Goal: Task Accomplishment & Management: Complete application form

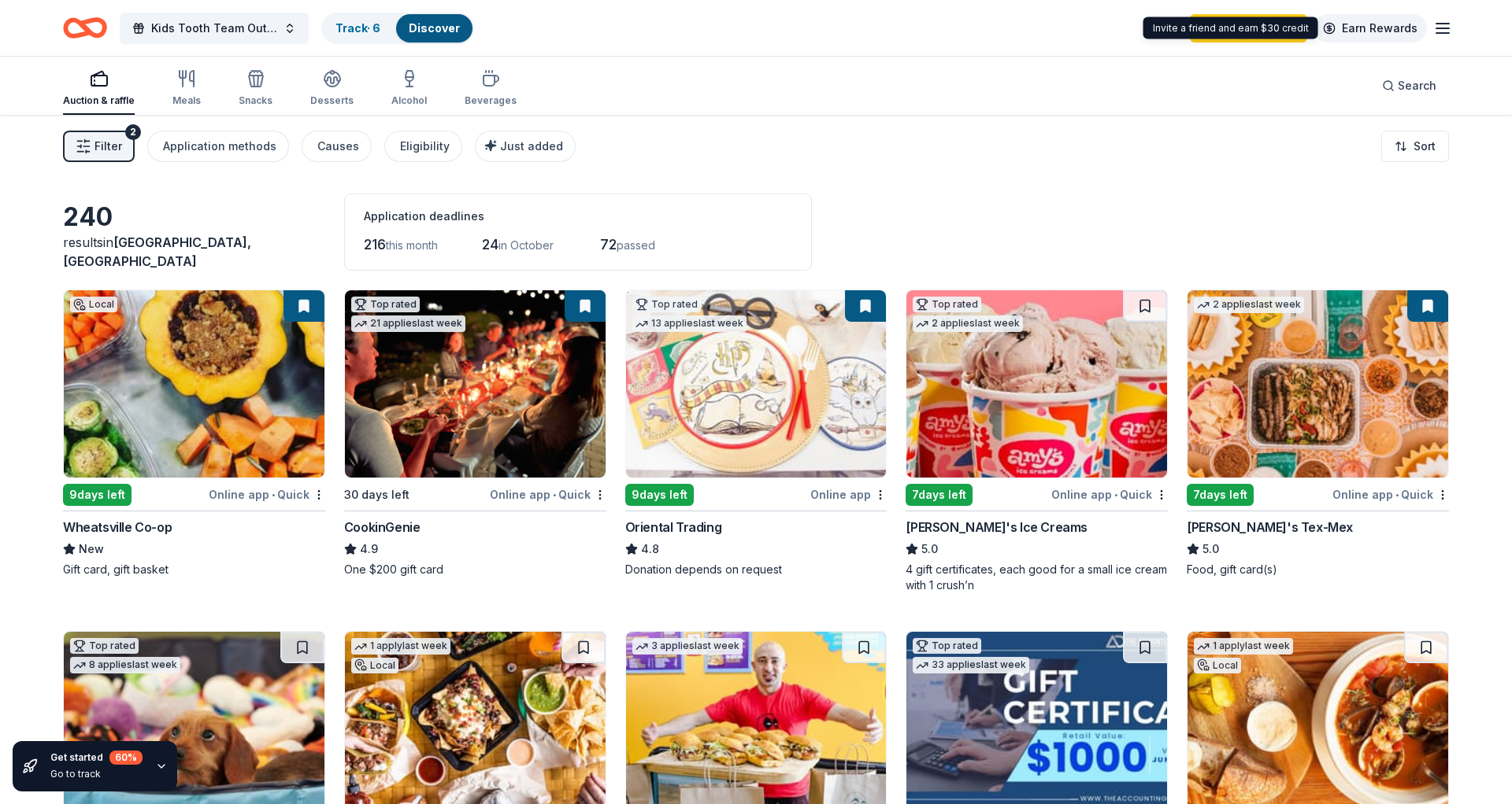
click at [1423, 32] on link "Earn Rewards" at bounding box center [1370, 28] width 114 height 28
click at [199, 23] on span "Kids Tooth Team Outreach Gala" at bounding box center [214, 28] width 126 height 19
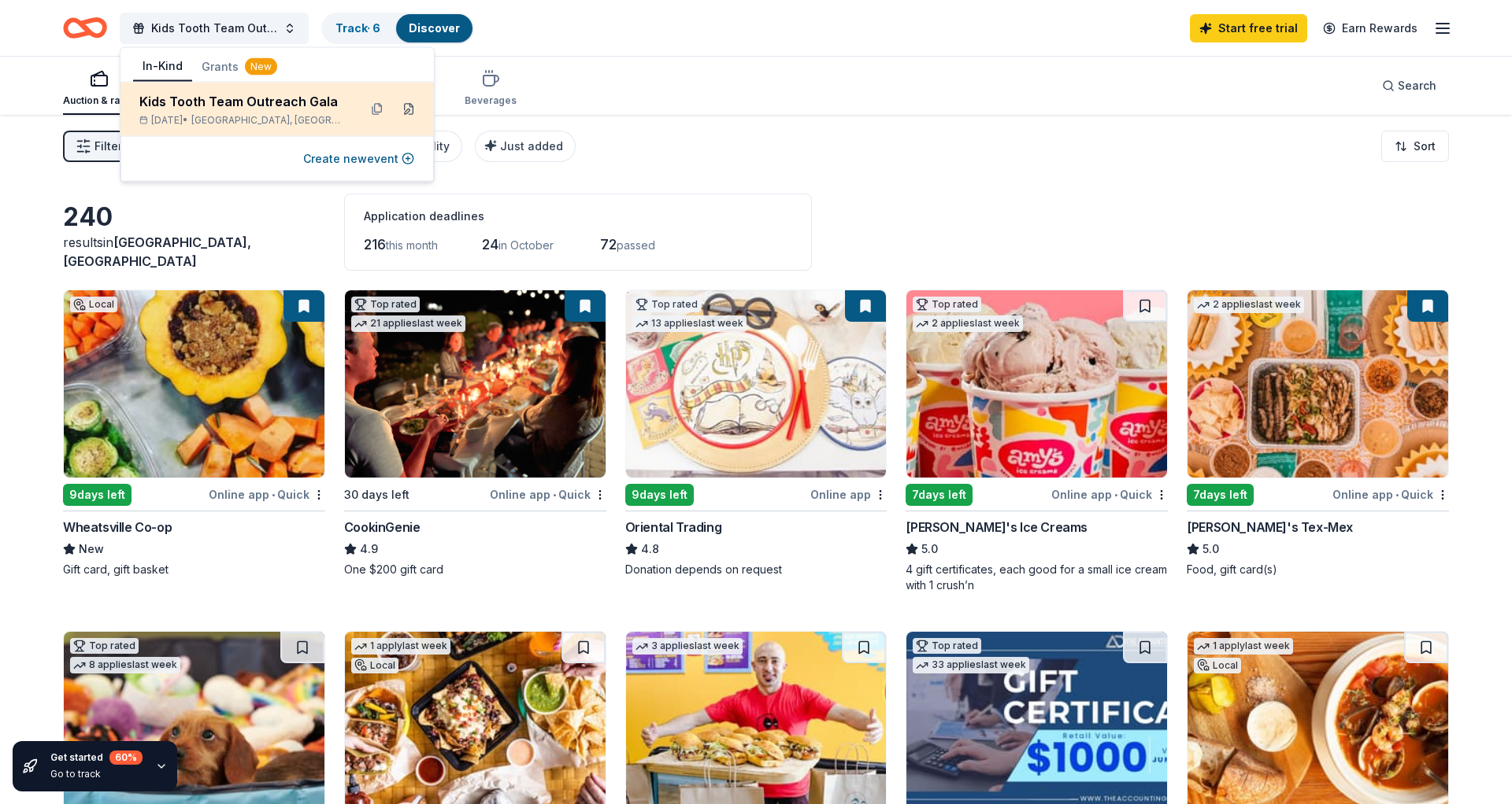
click at [403, 110] on button at bounding box center [408, 109] width 25 height 25
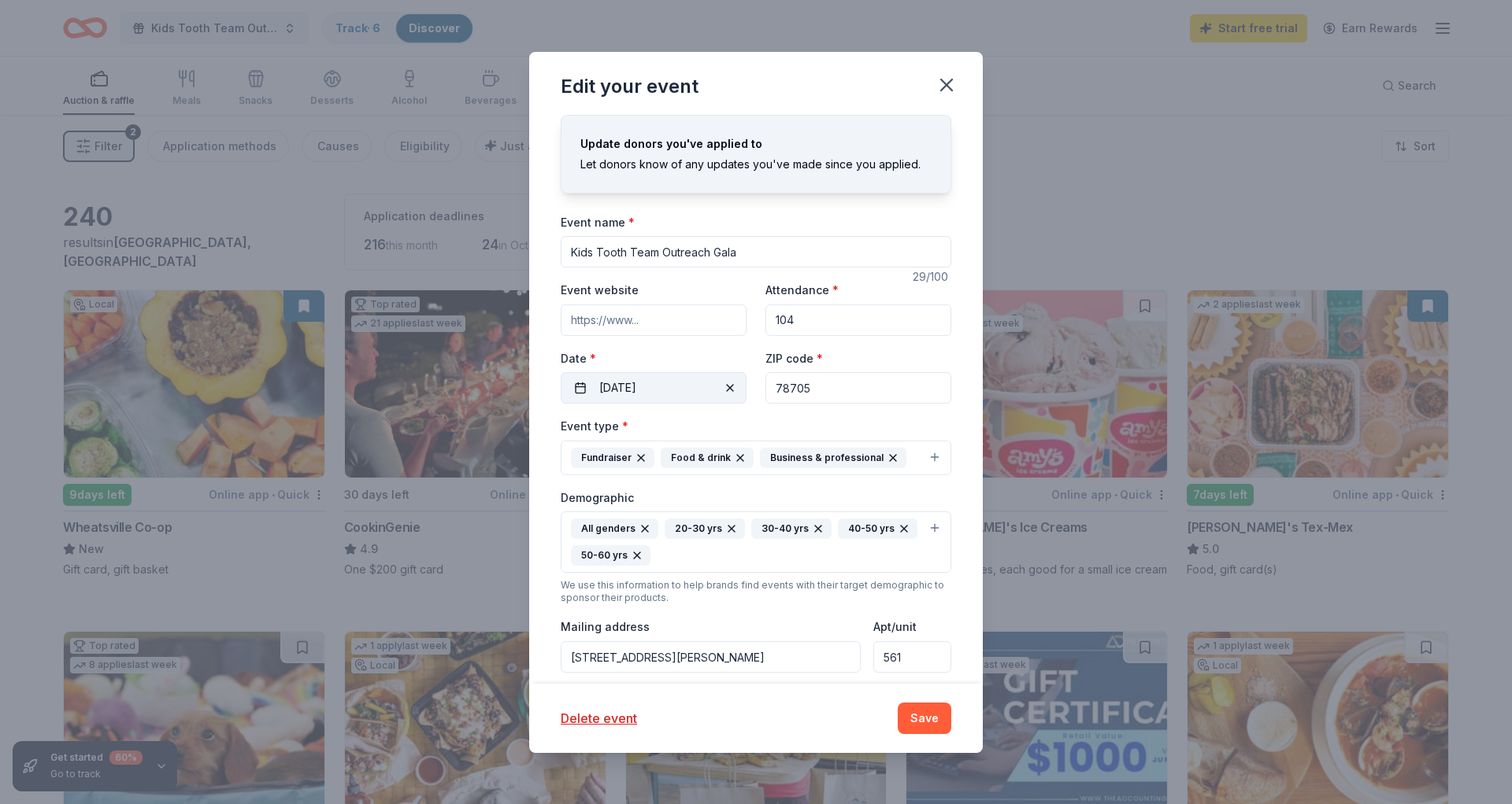
click at [654, 384] on button "10/23/2025" at bounding box center [653, 388] width 186 height 32
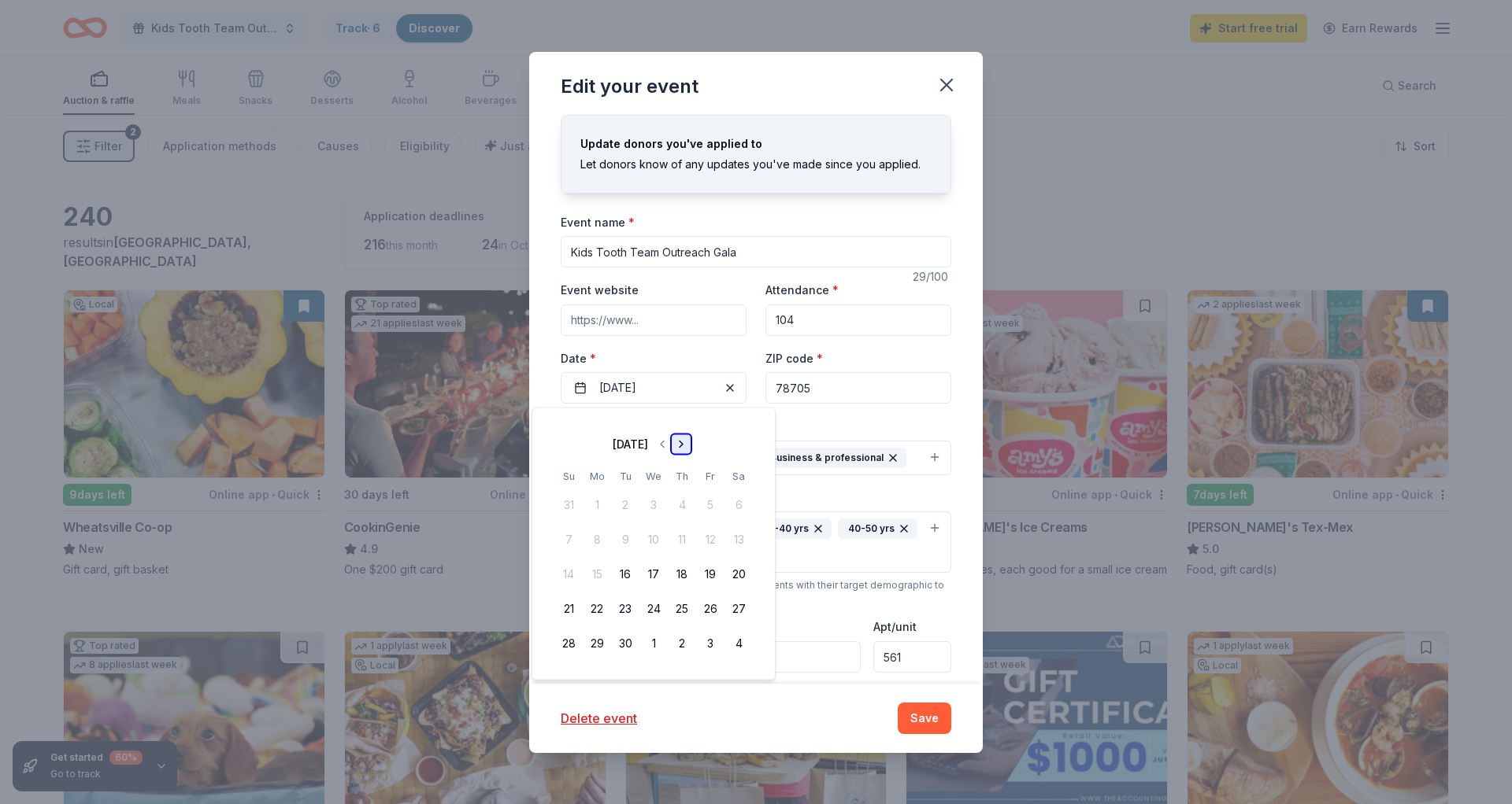
click at [692, 444] on button "Go to next month" at bounding box center [681, 445] width 22 height 22
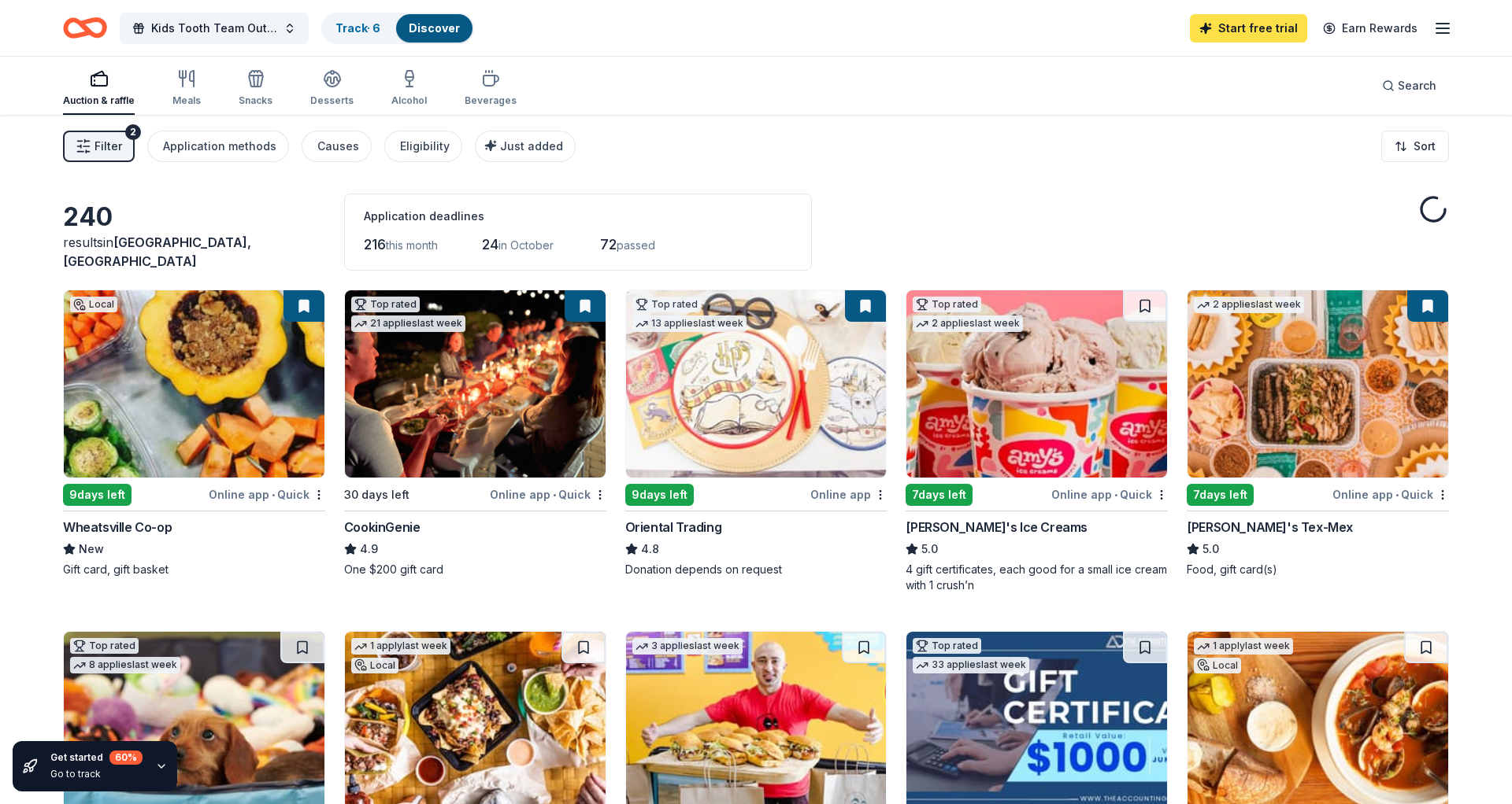
click at [1237, 22] on link "Start free trial" at bounding box center [1248, 28] width 117 height 28
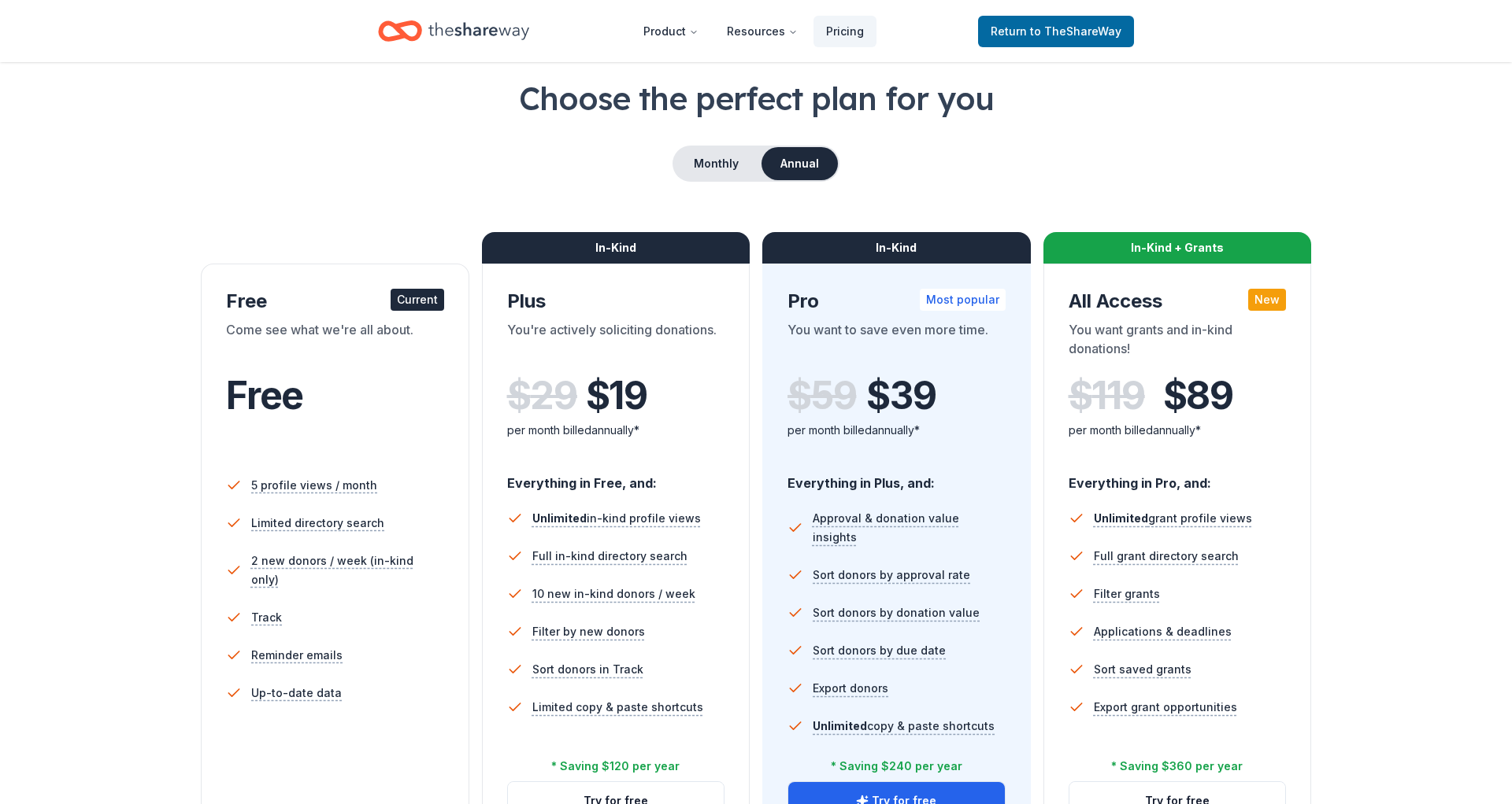
scroll to position [82, 0]
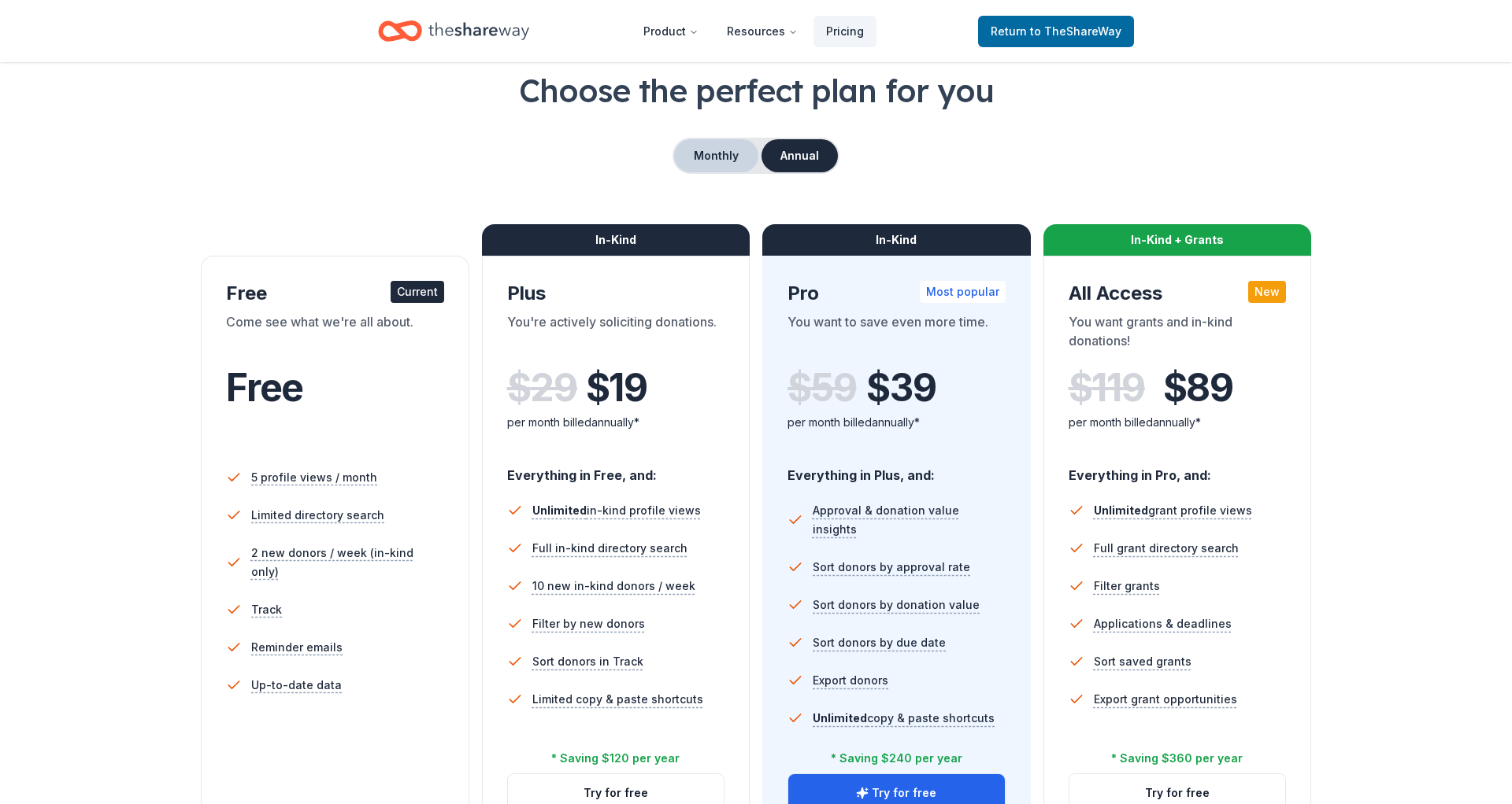
click at [723, 165] on button "Monthly" at bounding box center [716, 156] width 84 height 33
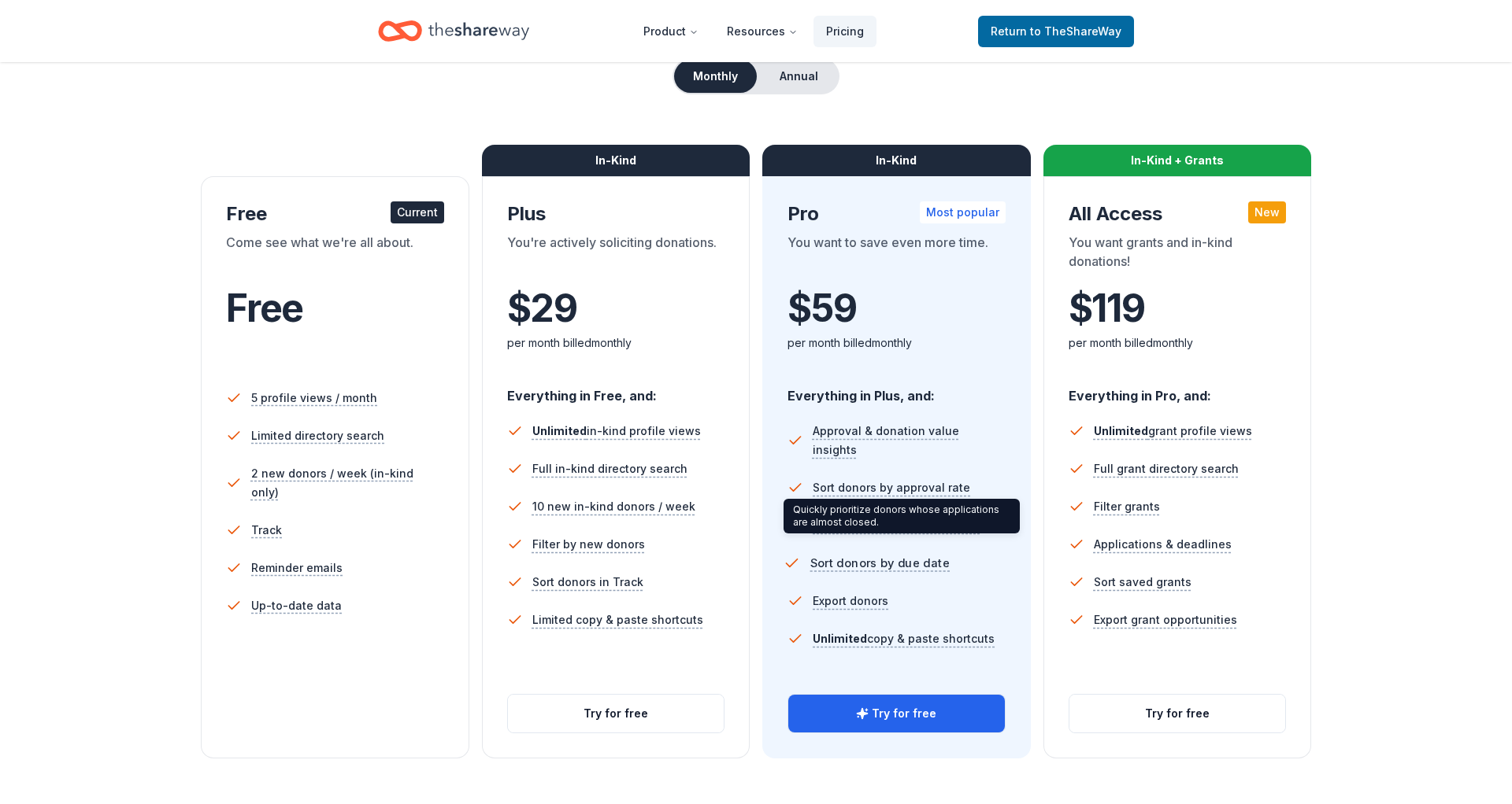
scroll to position [162, 0]
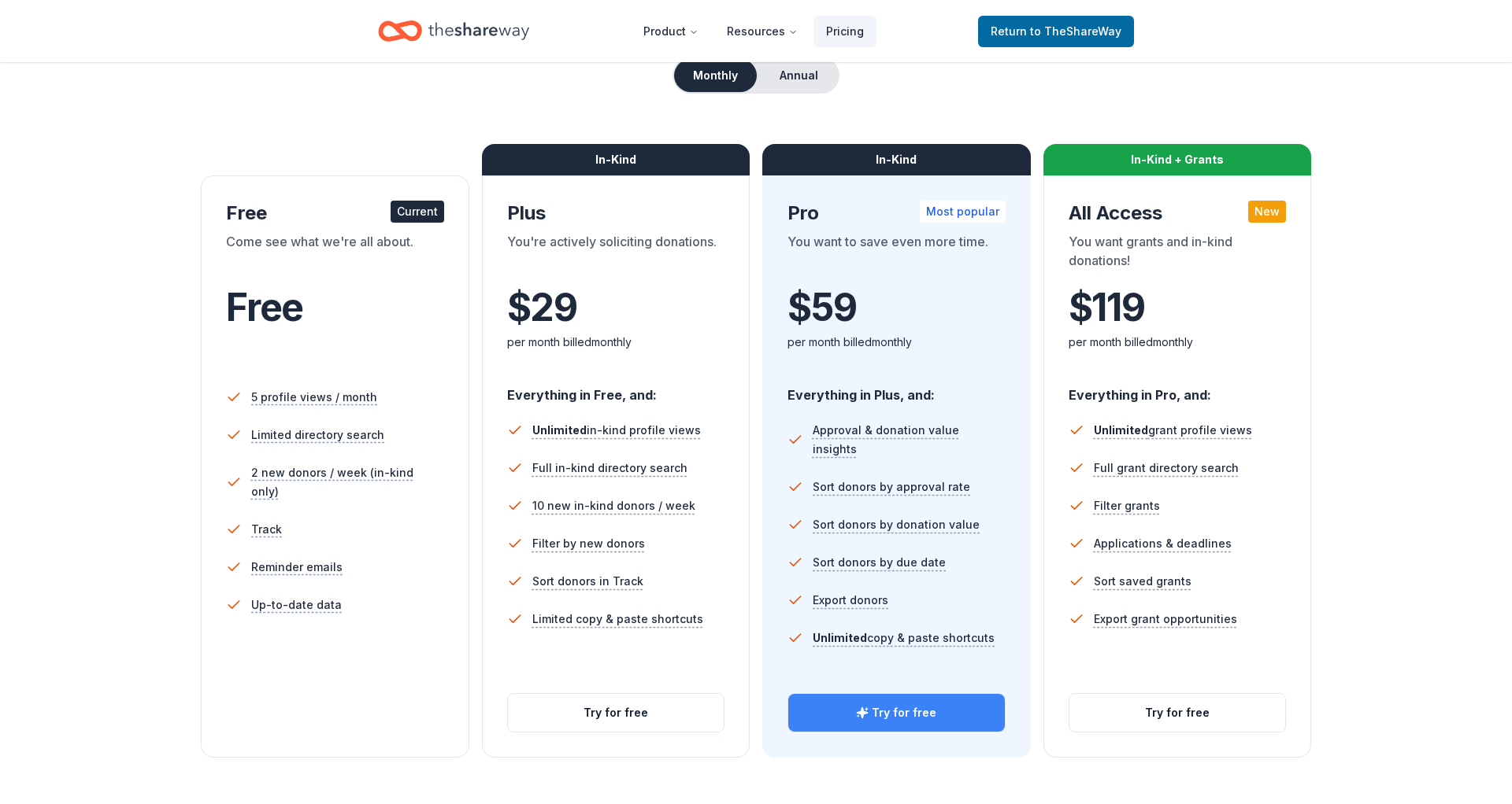
click at [844, 718] on button "Try for free" at bounding box center [896, 714] width 216 height 38
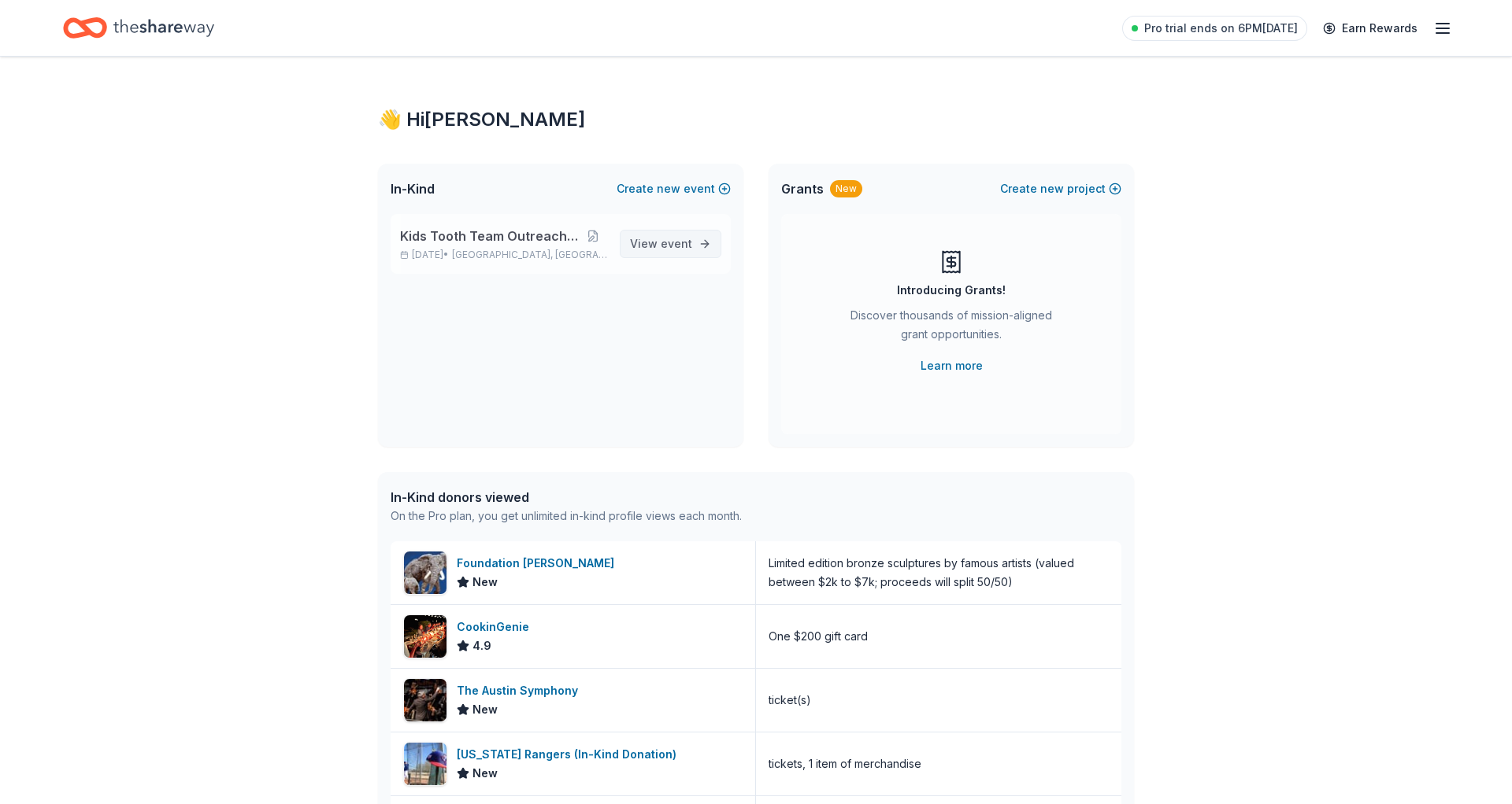
click at [668, 232] on link "View event" at bounding box center [671, 244] width 102 height 28
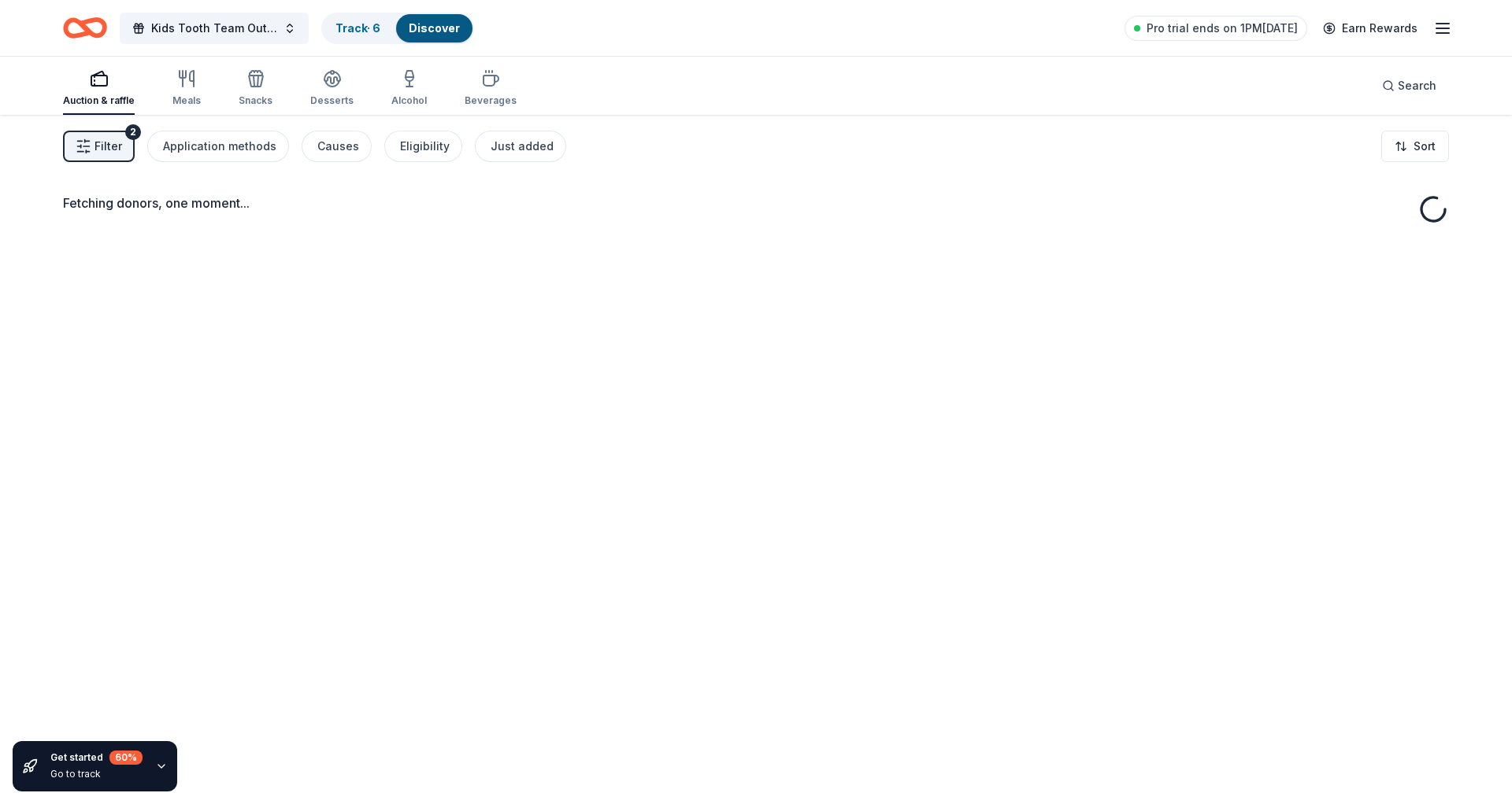
click at [97, 146] on span "Filter" at bounding box center [109, 146] width 28 height 19
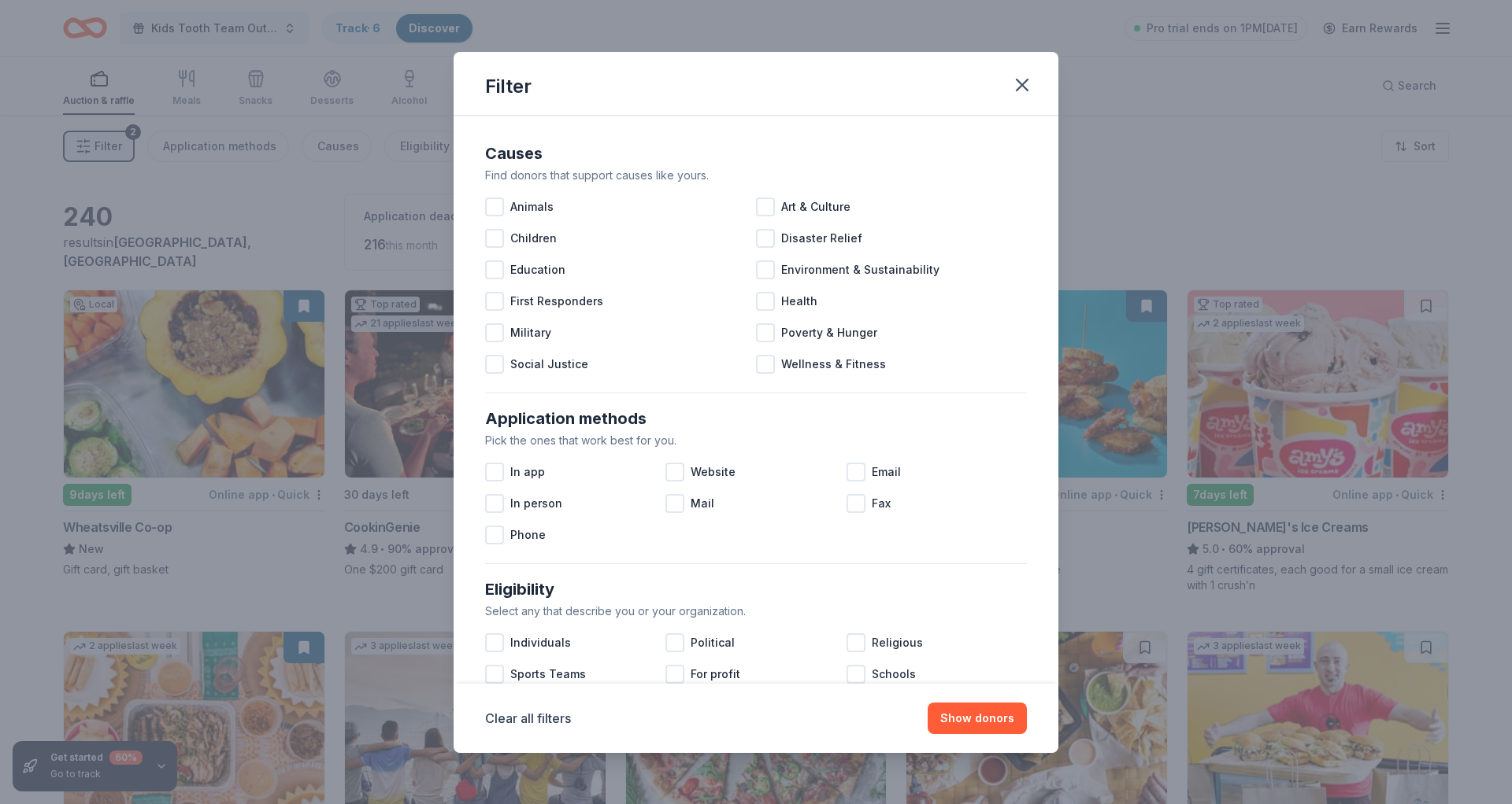
click at [134, 146] on div "Filter Causes Find donors that support causes like yours. Animals Art & Culture…" at bounding box center [756, 402] width 1512 height 804
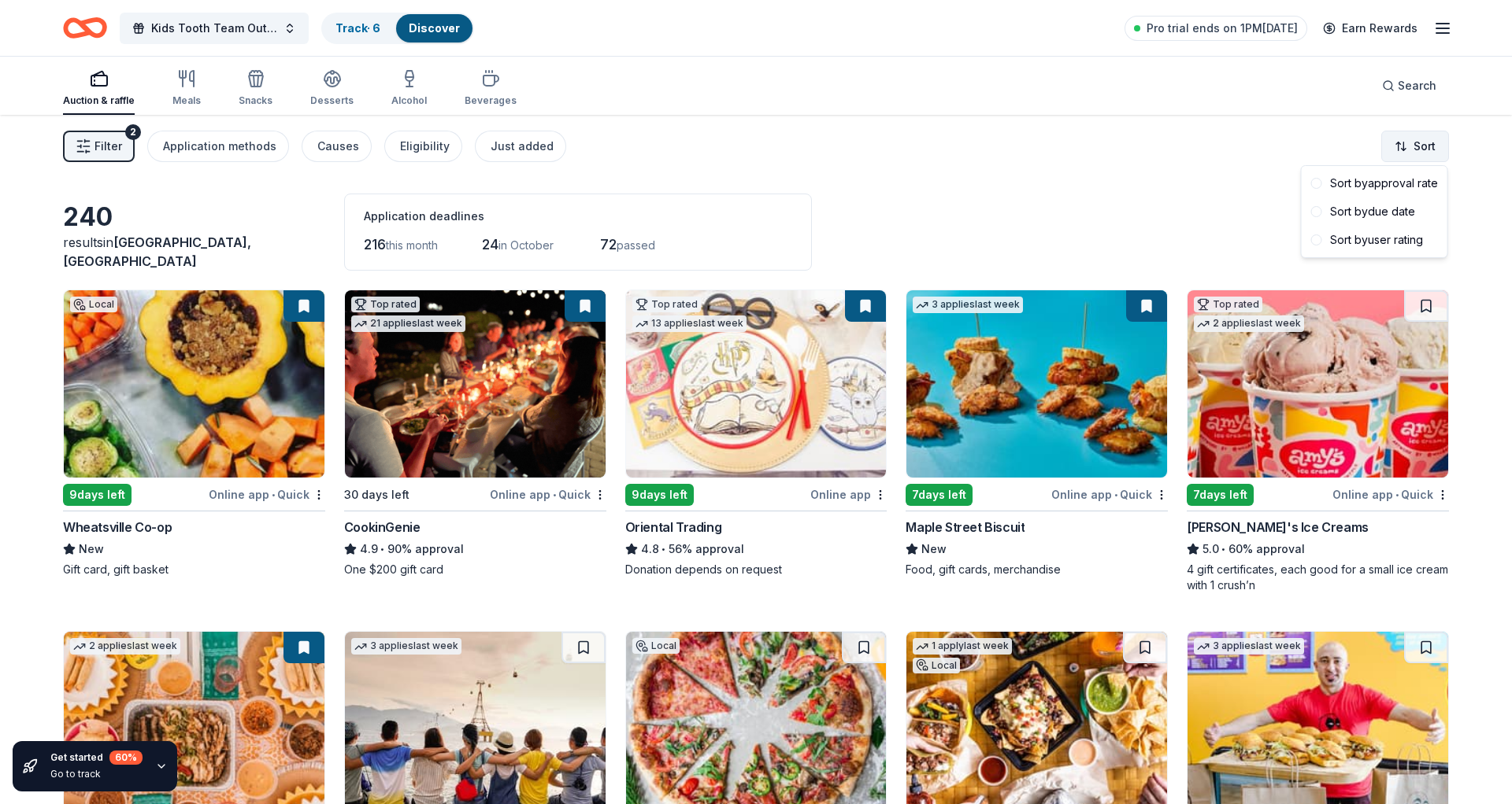
click at [1440, 141] on html "Kids Tooth Team Outreach Gala Track · 6 Discover Pro trial ends on 1PM, 9/23 Ea…" at bounding box center [756, 402] width 1512 height 804
click at [1409, 186] on div "Sort by approval rate" at bounding box center [1374, 183] width 140 height 28
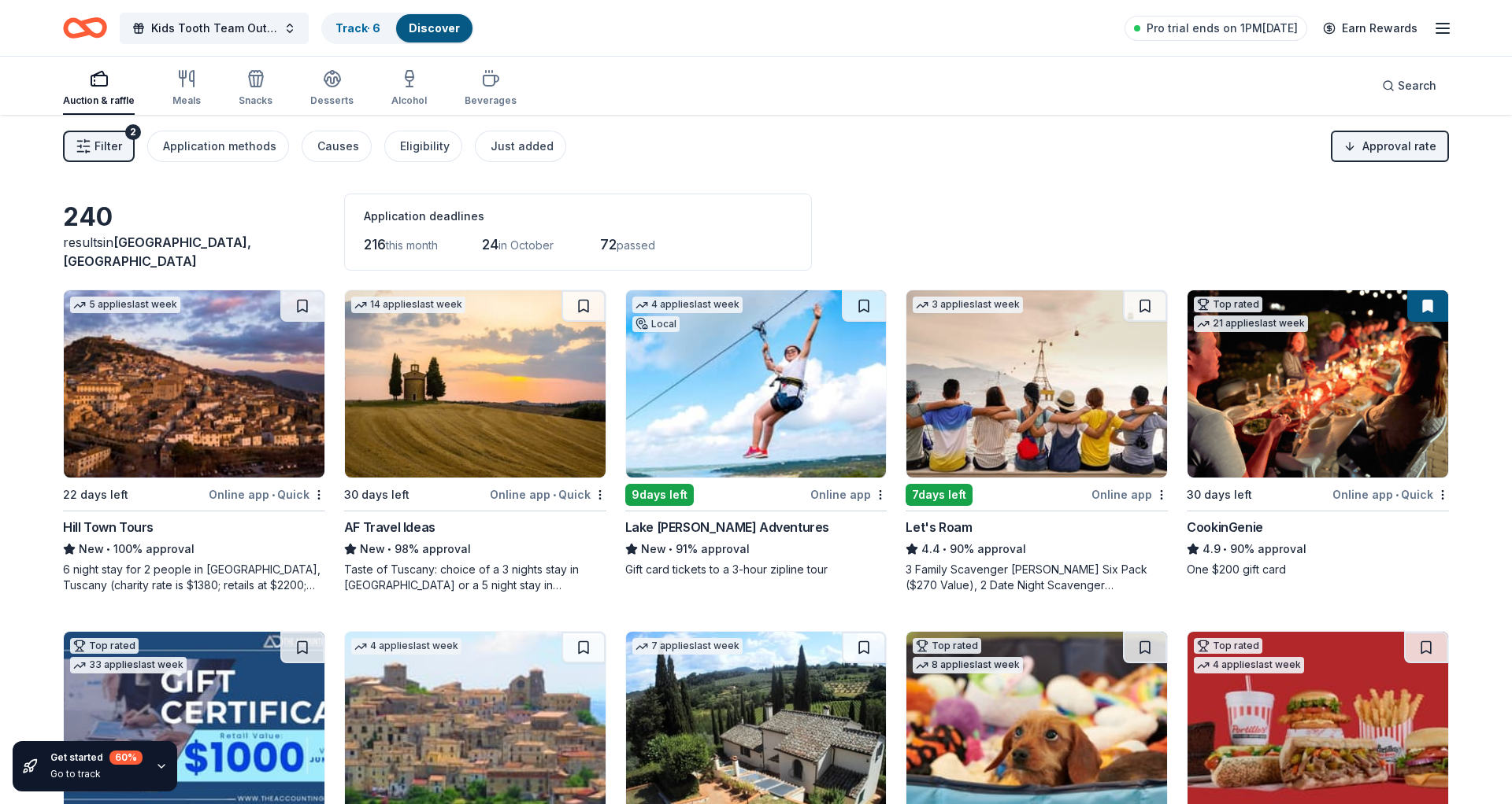
click at [686, 522] on div "Lake [PERSON_NAME] Adventures" at bounding box center [727, 527] width 204 height 19
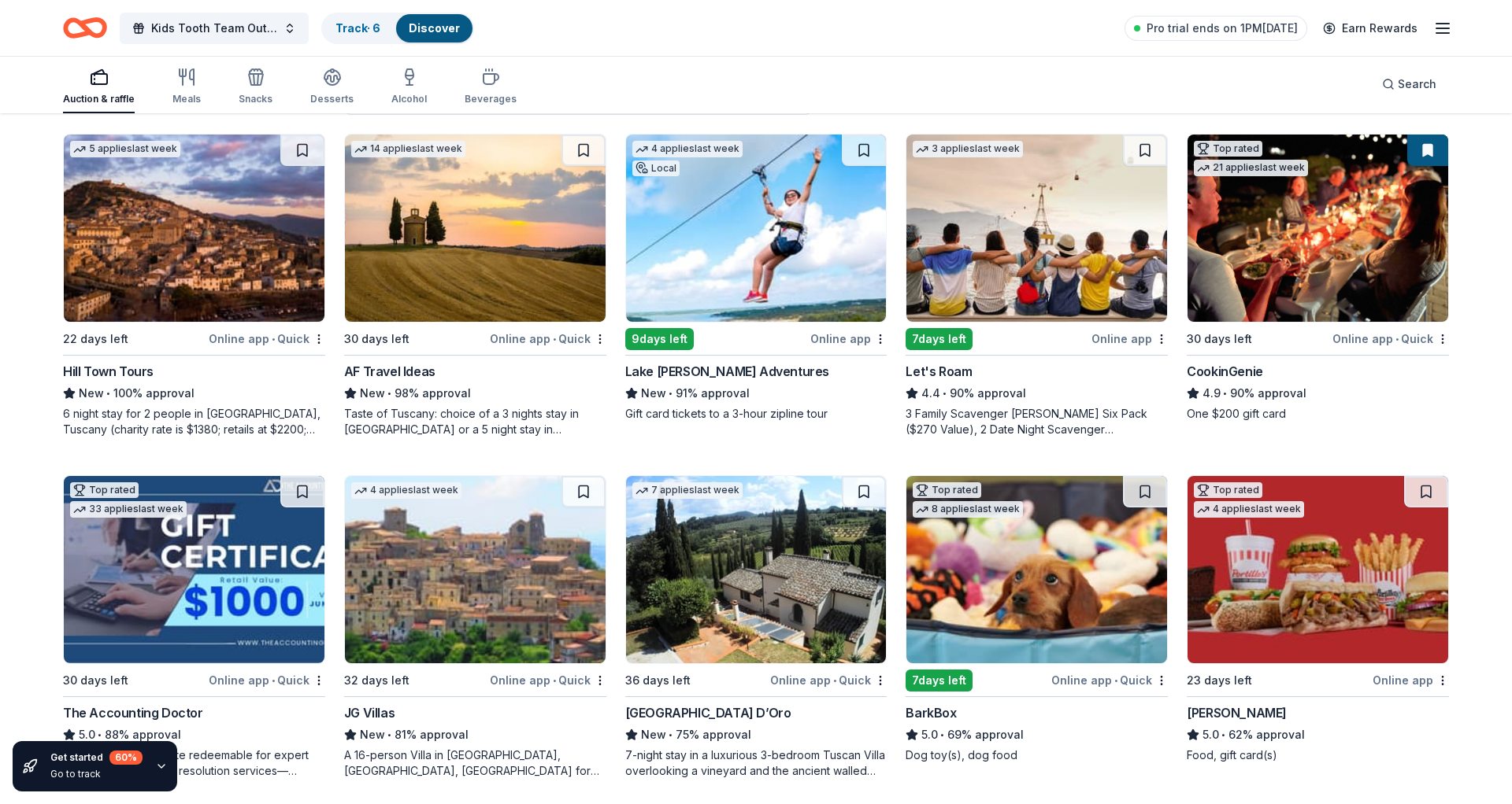
scroll to position [245, 0]
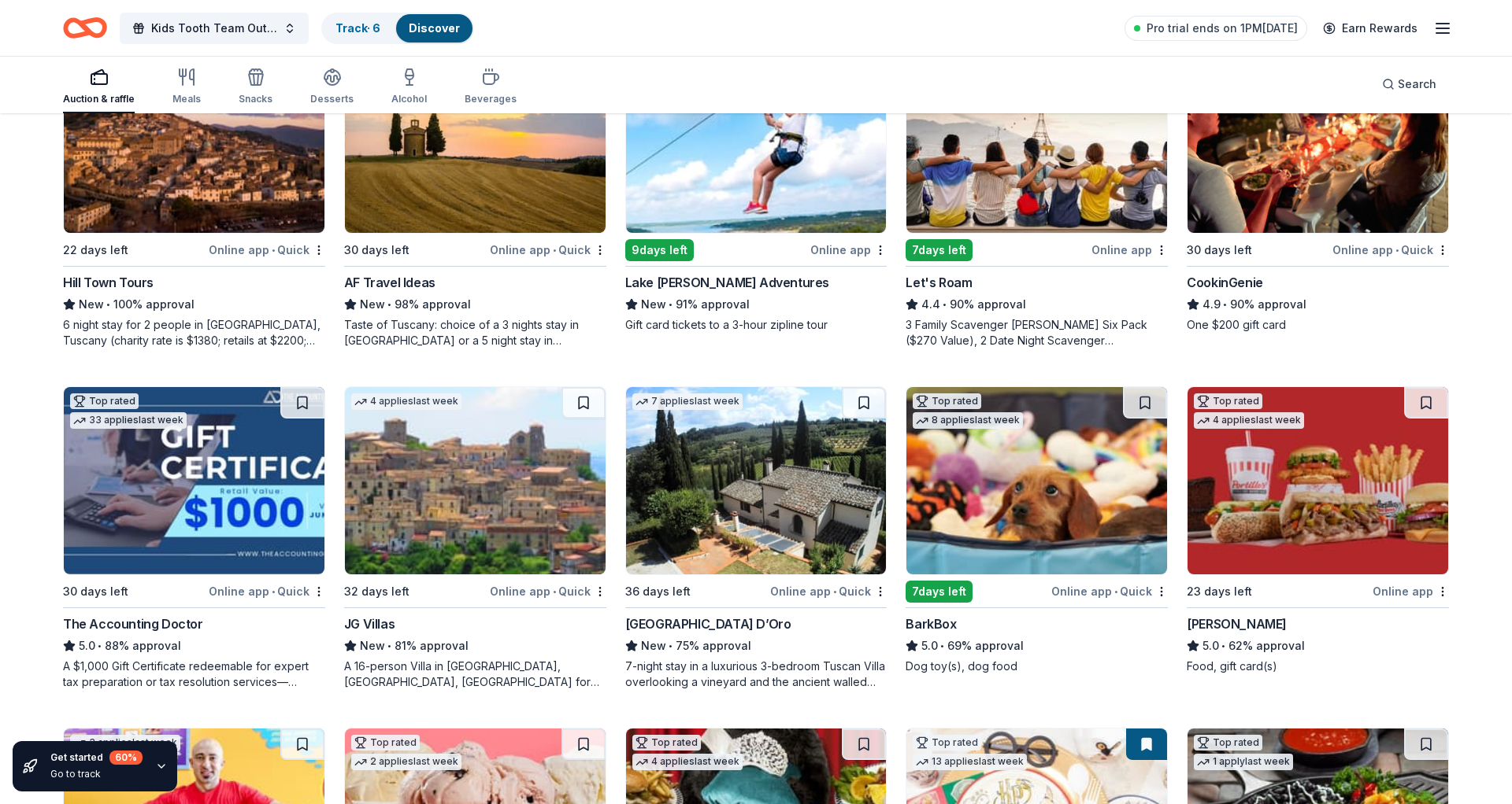
click at [1236, 287] on div "CookinGenie" at bounding box center [1224, 283] width 77 height 19
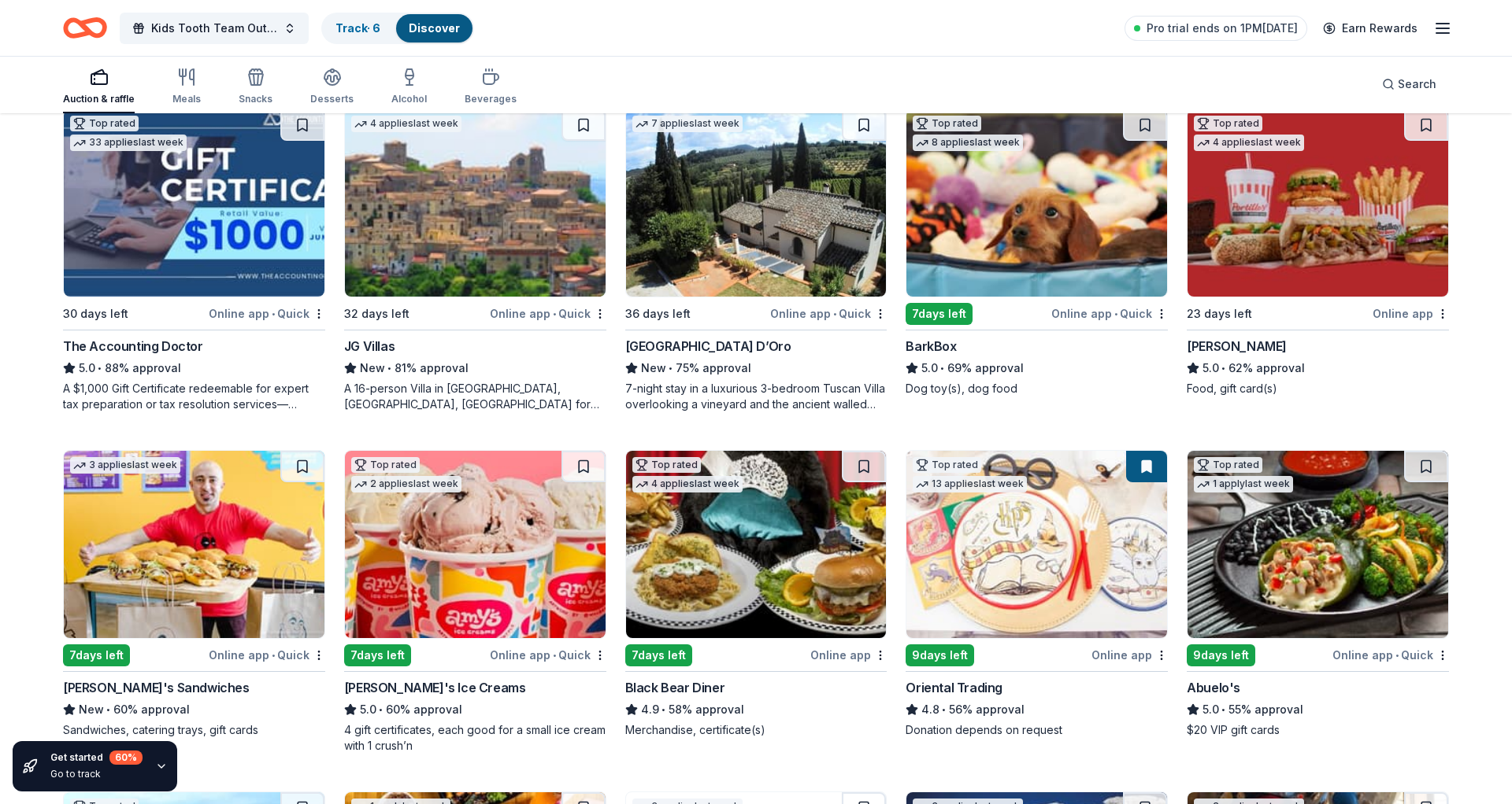
scroll to position [533, 0]
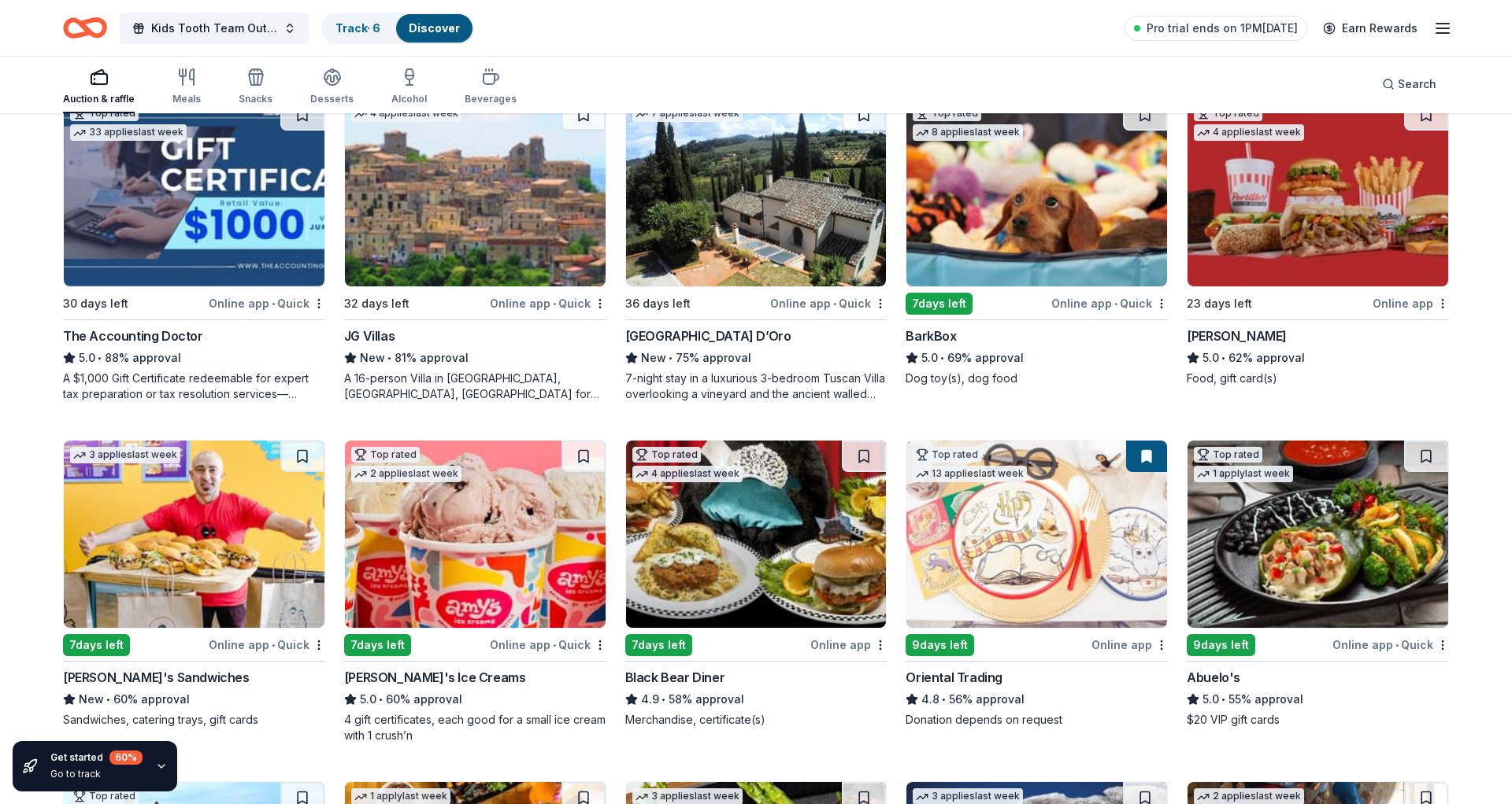
click at [725, 234] on img at bounding box center [756, 192] width 260 height 187
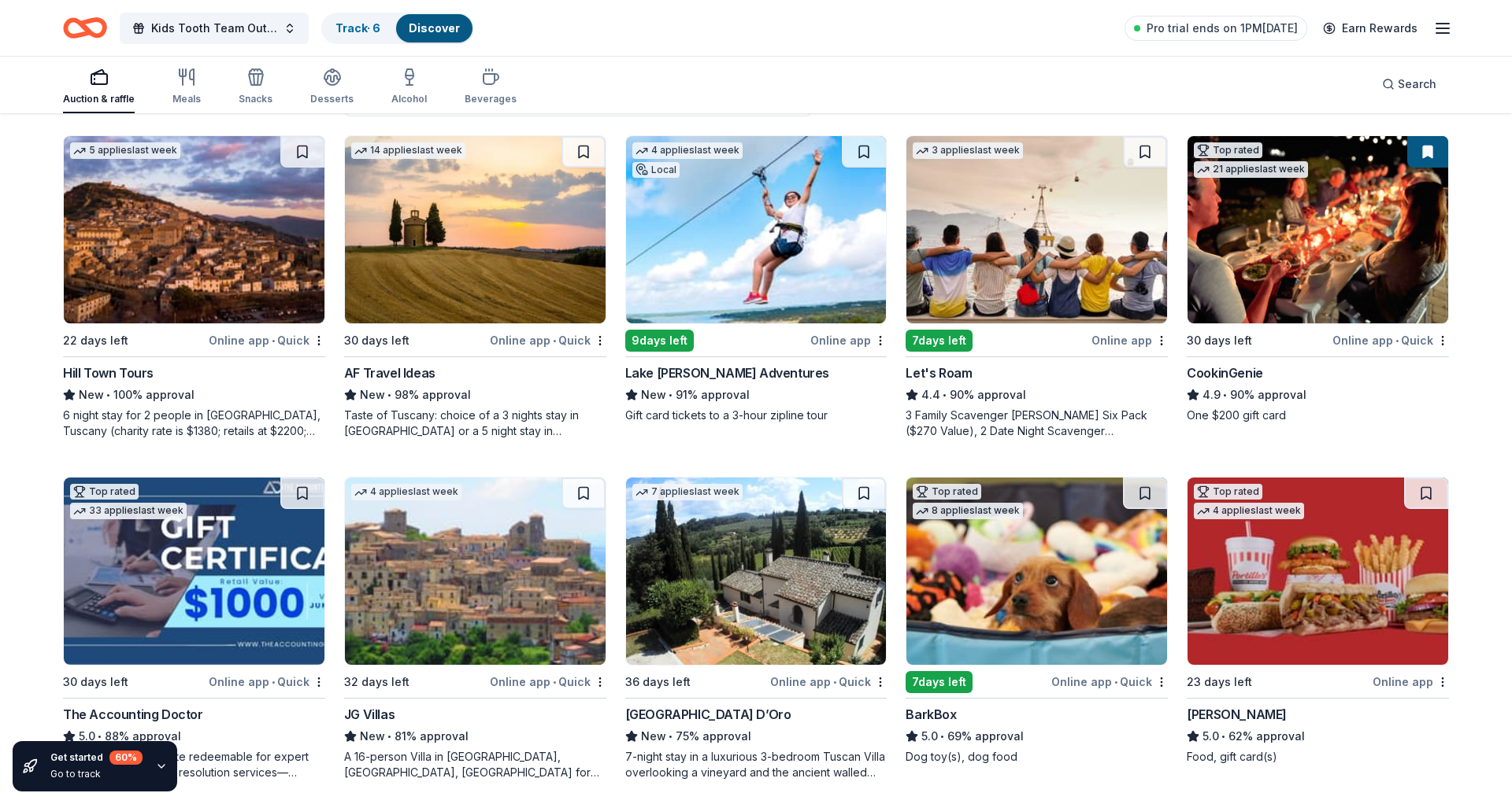
scroll to position [0, 0]
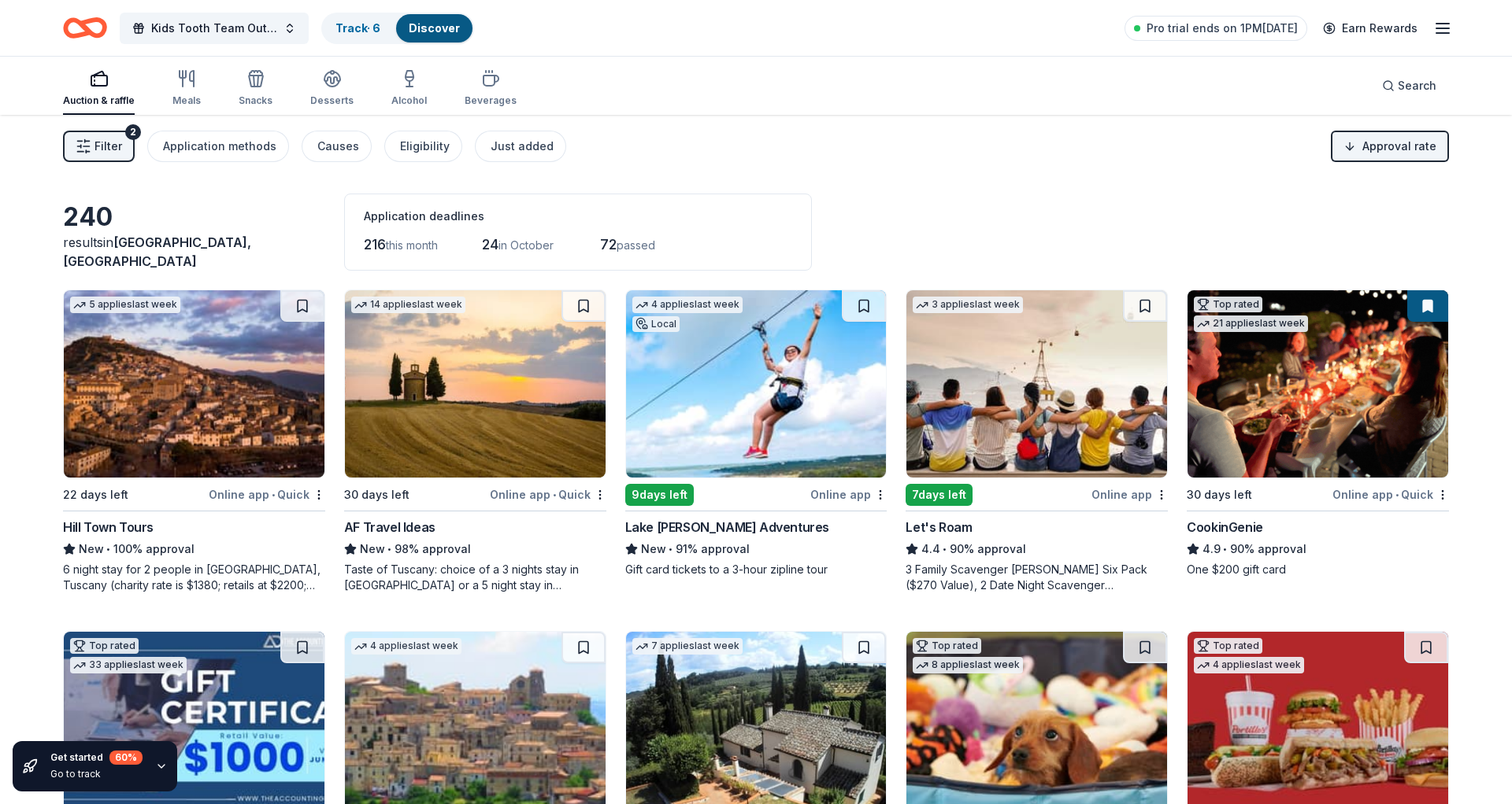
click at [114, 140] on span "Filter" at bounding box center [109, 146] width 28 height 19
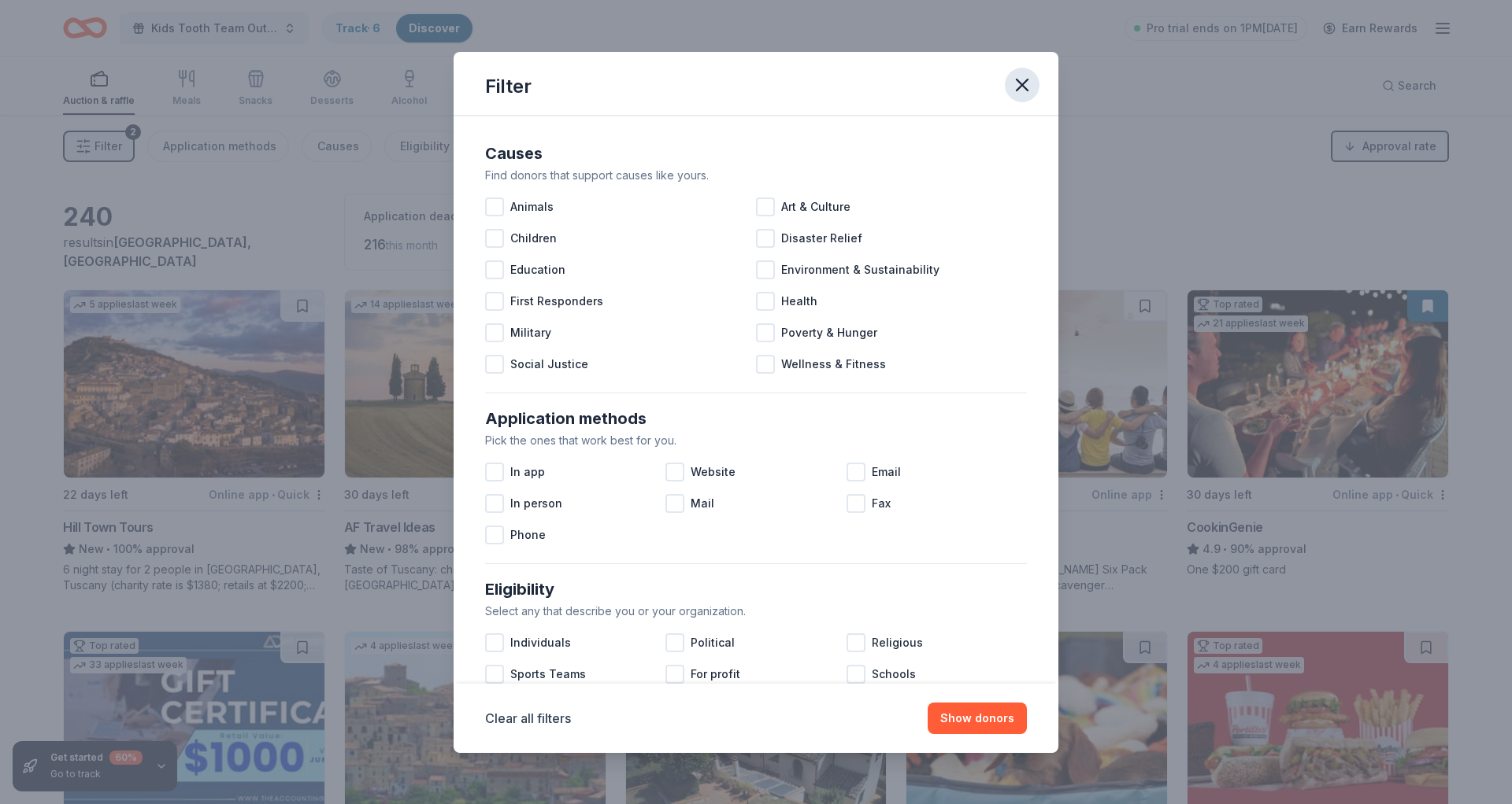
click at [1029, 78] on icon "button" at bounding box center [1022, 85] width 22 height 22
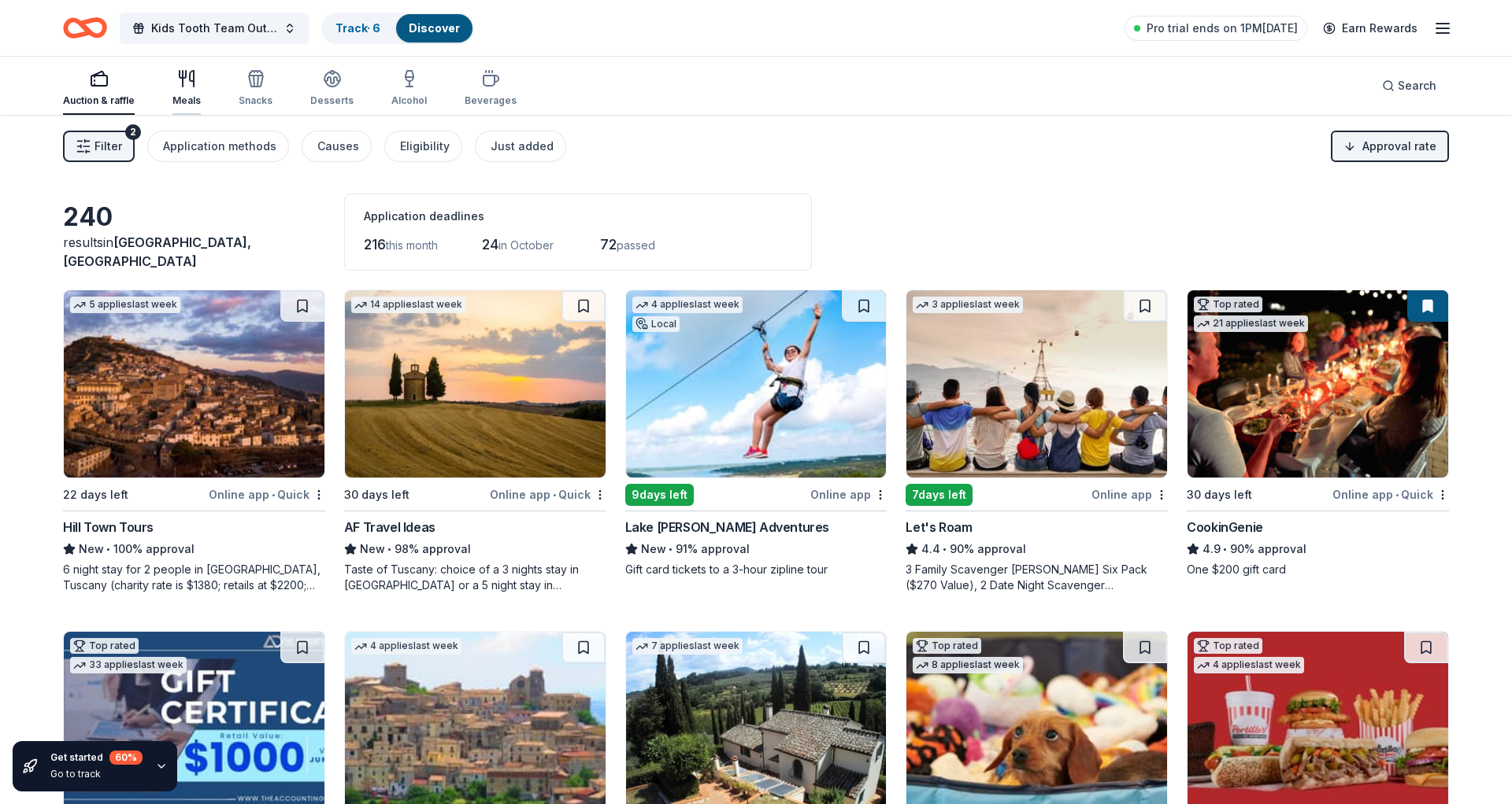
click at [191, 84] on icon "button" at bounding box center [191, 78] width 4 height 16
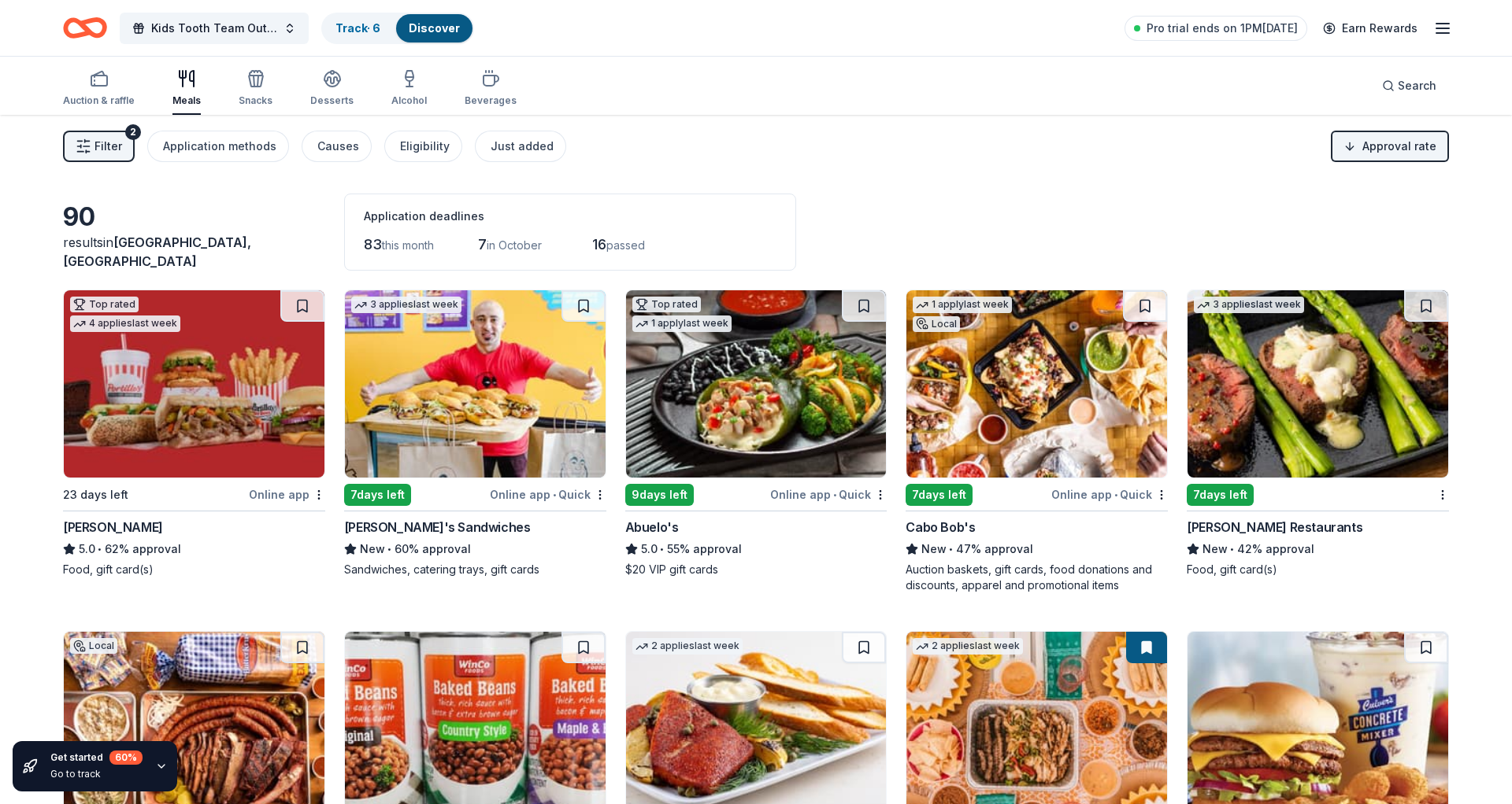
click at [1309, 473] on img at bounding box center [1317, 383] width 260 height 187
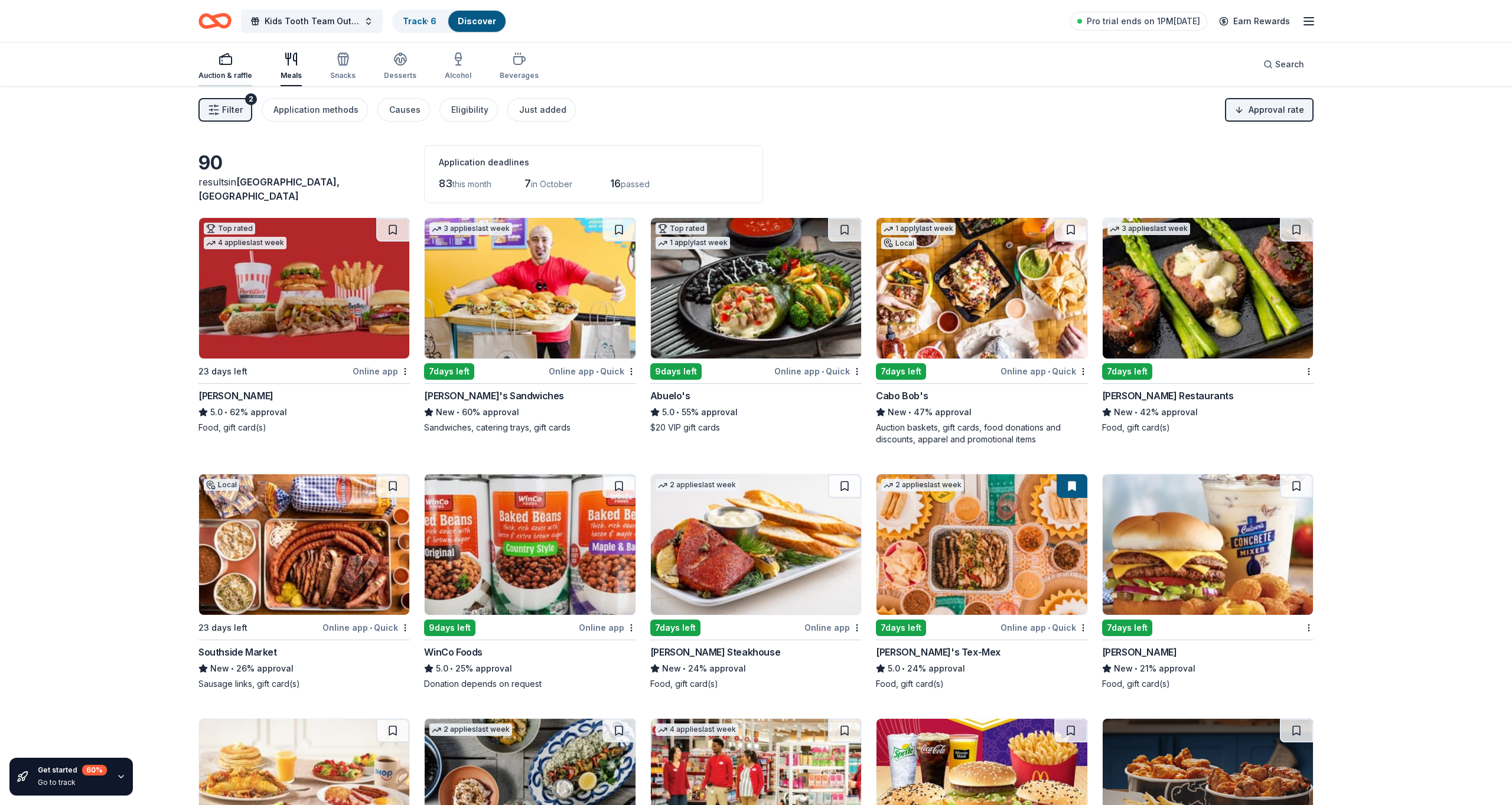
click at [220, 63] on rect "button" at bounding box center [226, 61] width 12 height 8
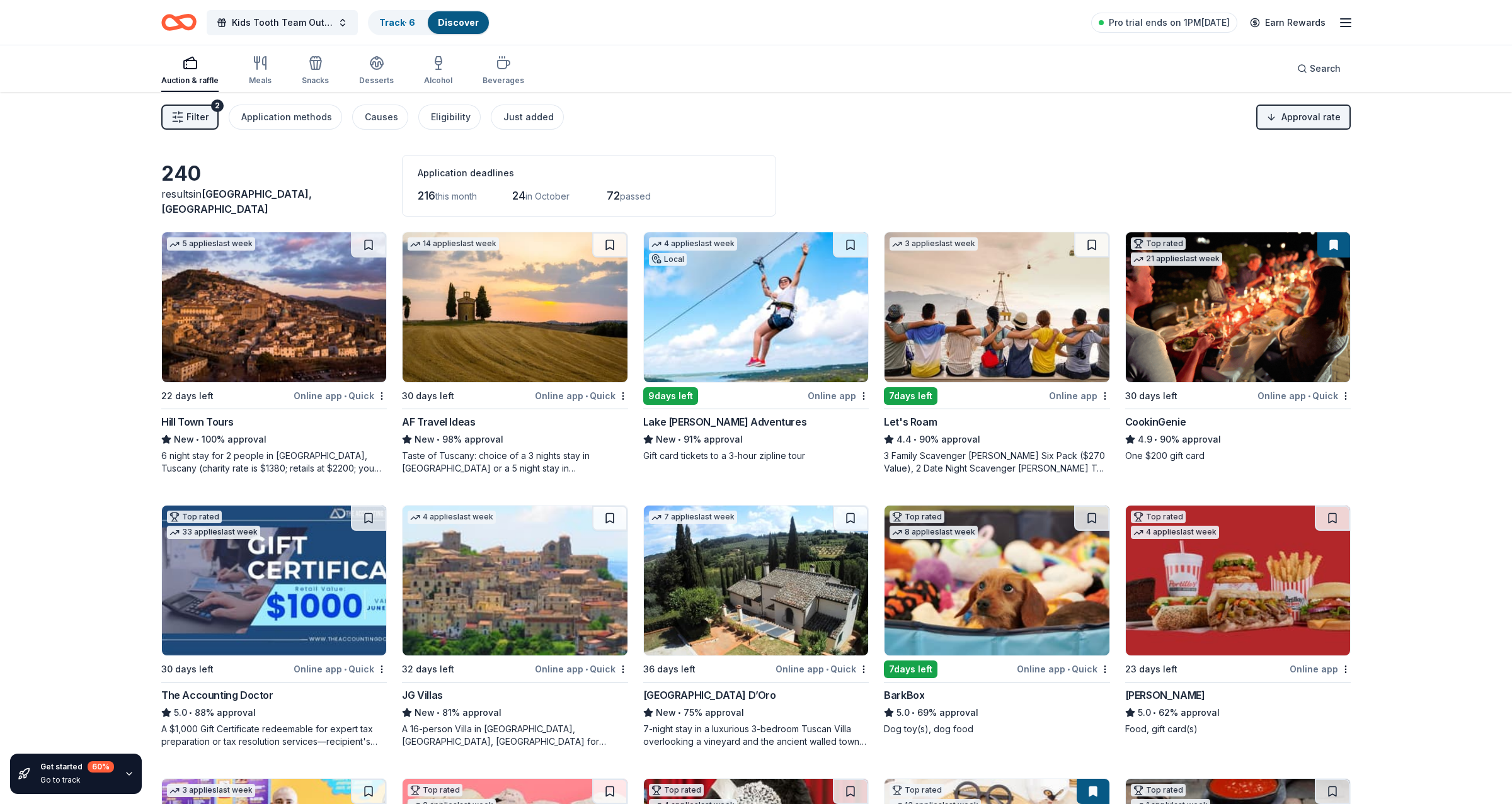
click at [541, 643] on div "New • 81% approval" at bounding box center [515, 713] width 226 height 15
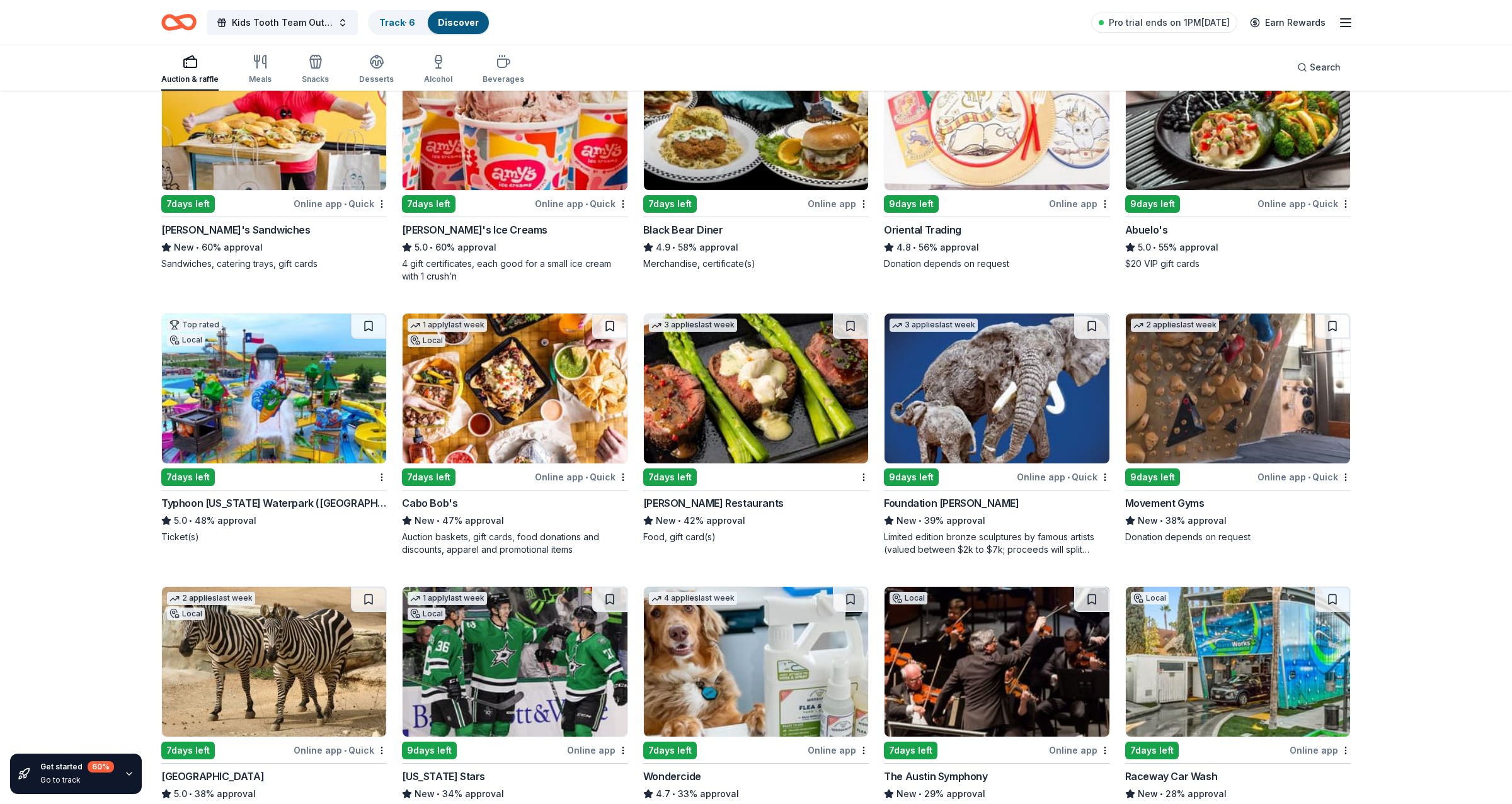
scroll to position [803, 0]
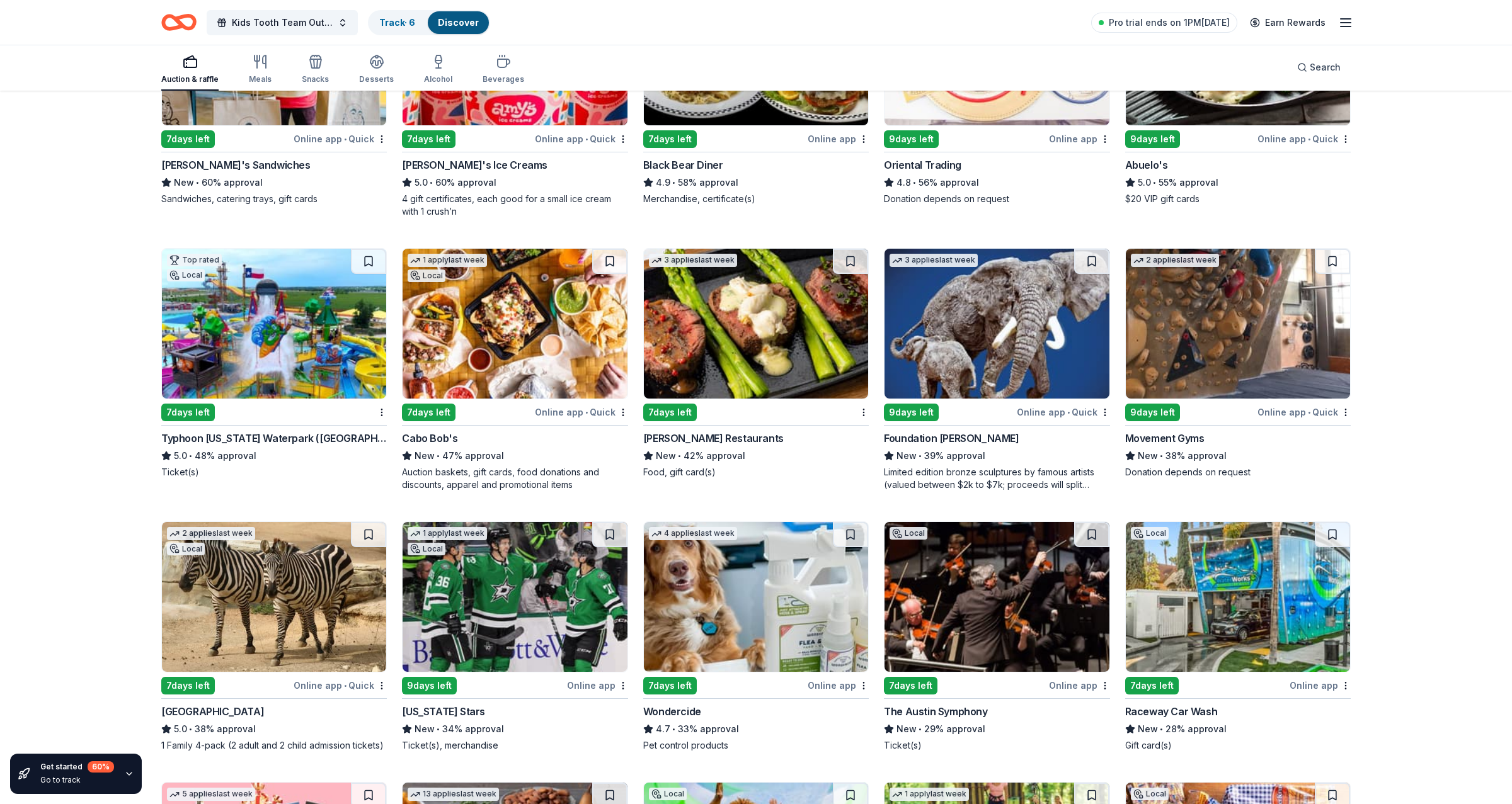
click at [1203, 634] on img at bounding box center [1237, 596] width 224 height 150
click at [503, 604] on img at bounding box center [515, 596] width 224 height 150
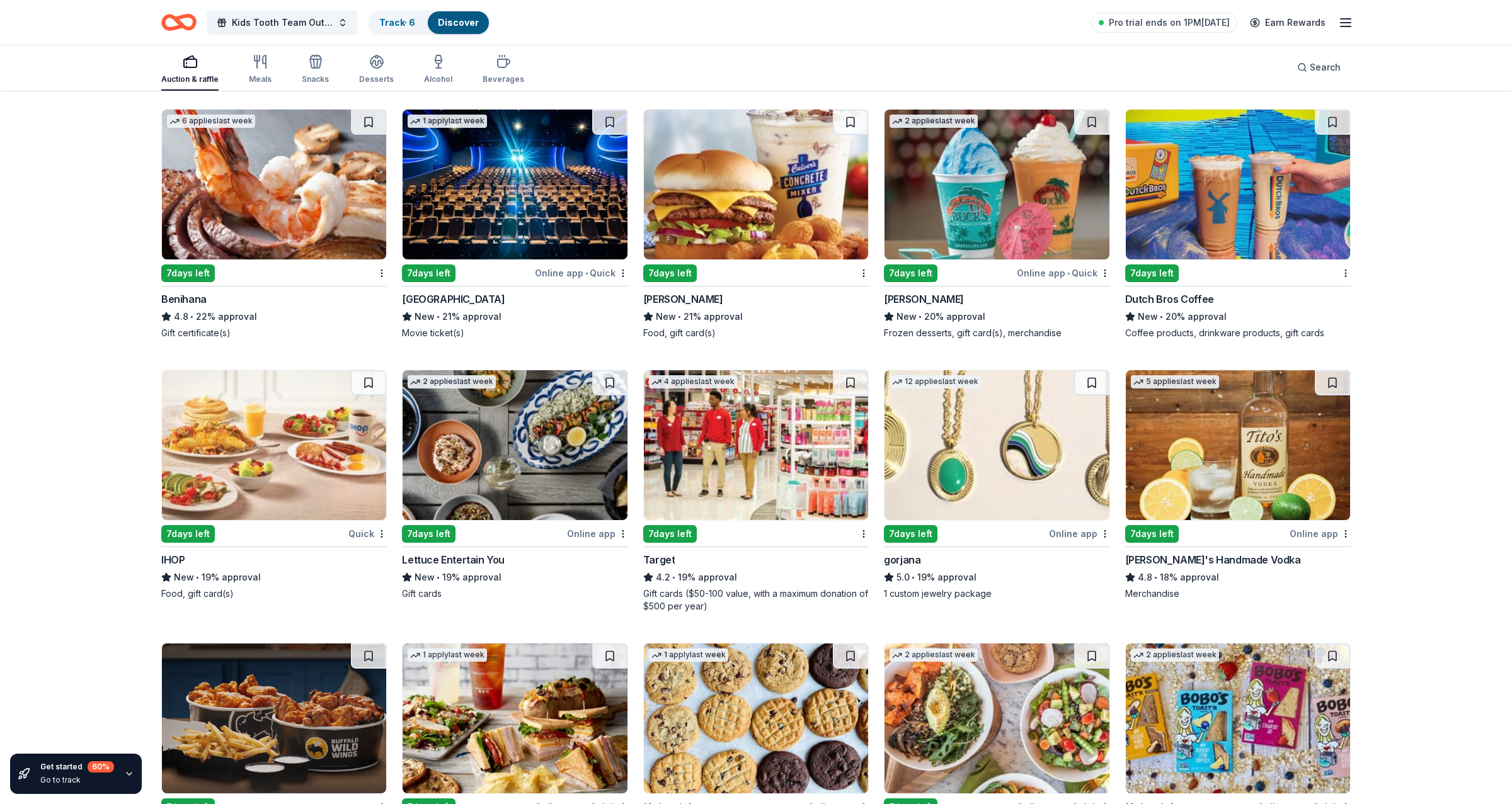
scroll to position [2003, 0]
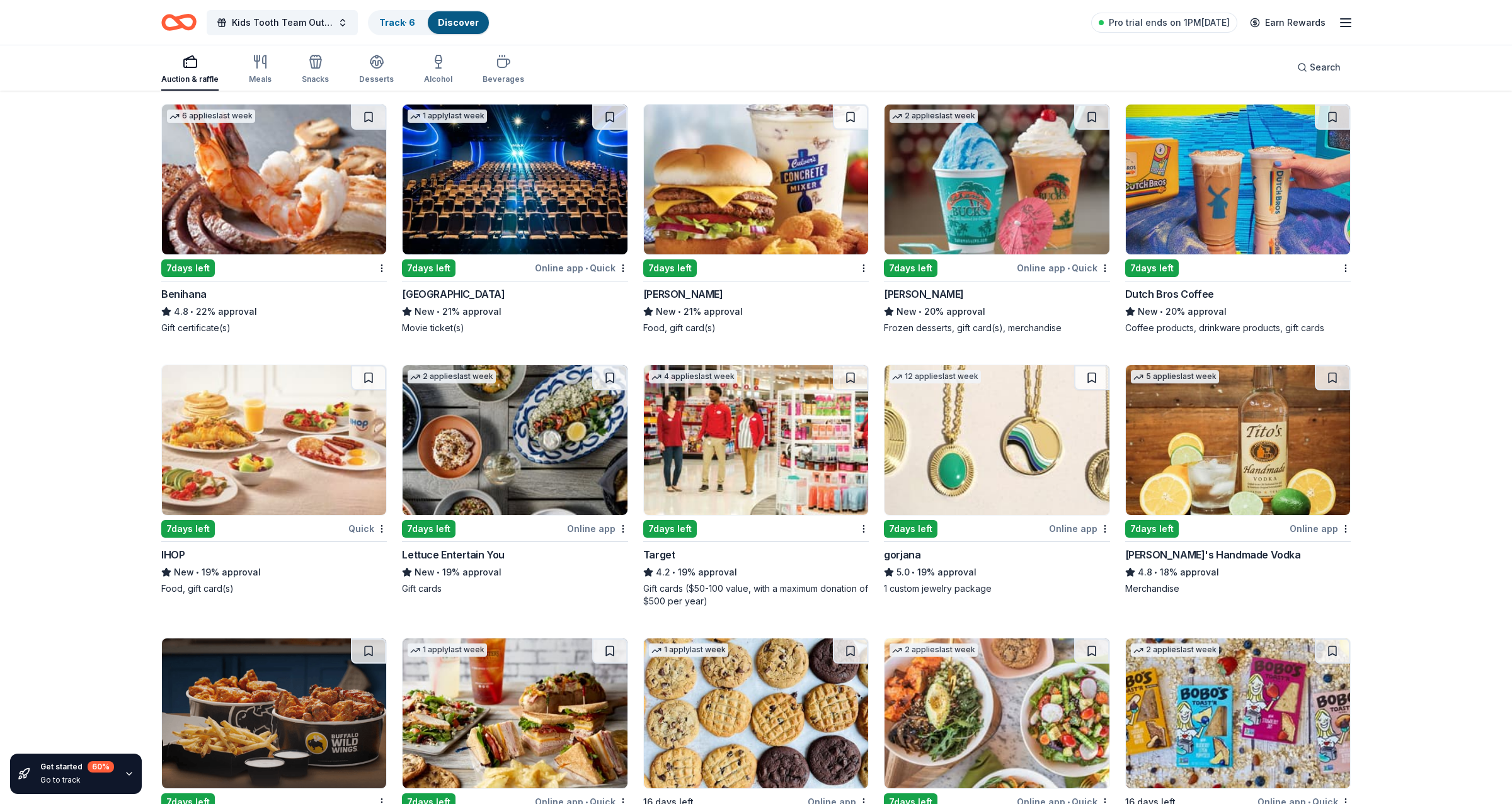
click at [1004, 454] on img at bounding box center [996, 440] width 224 height 150
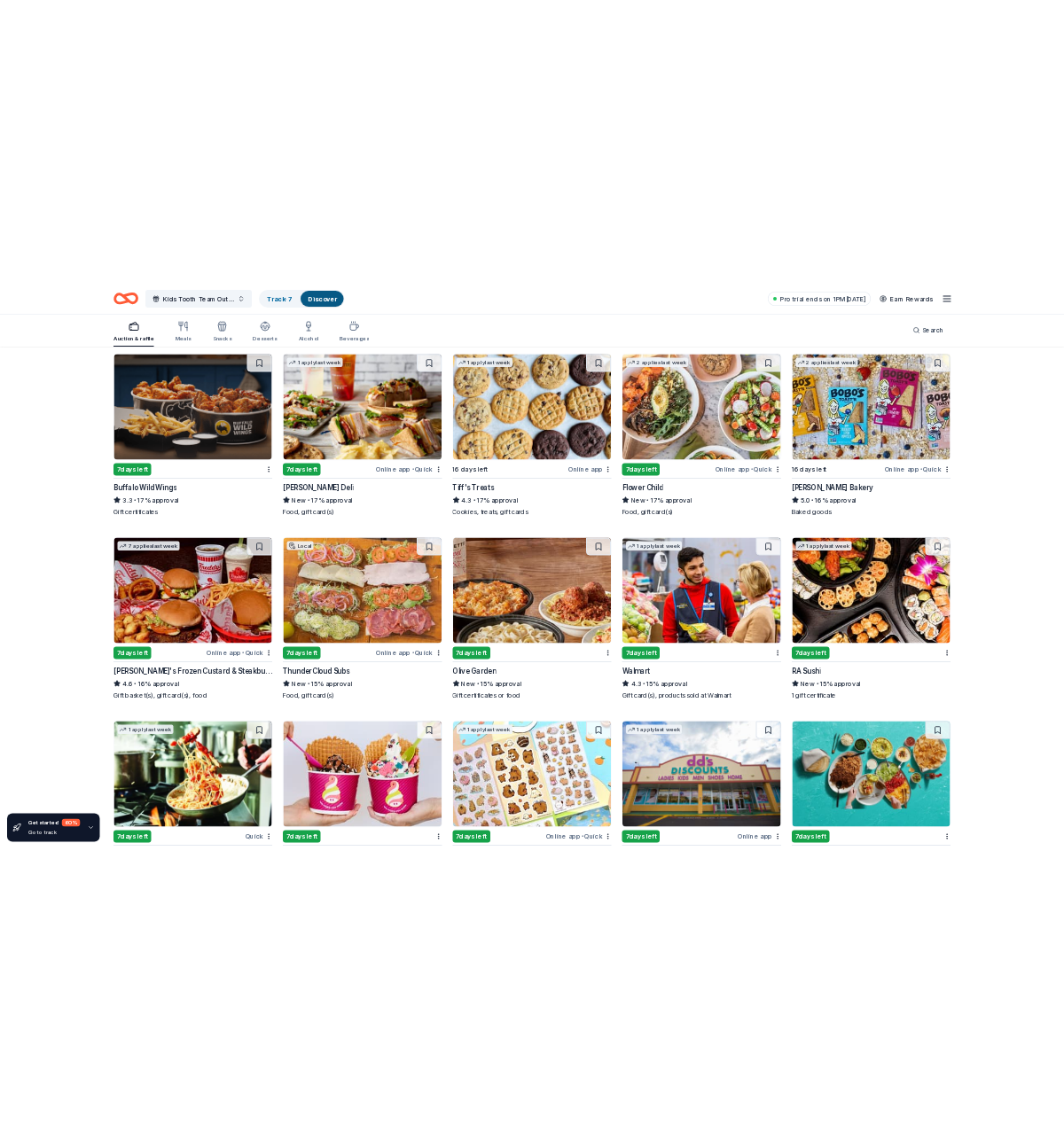
scroll to position [3579, 0]
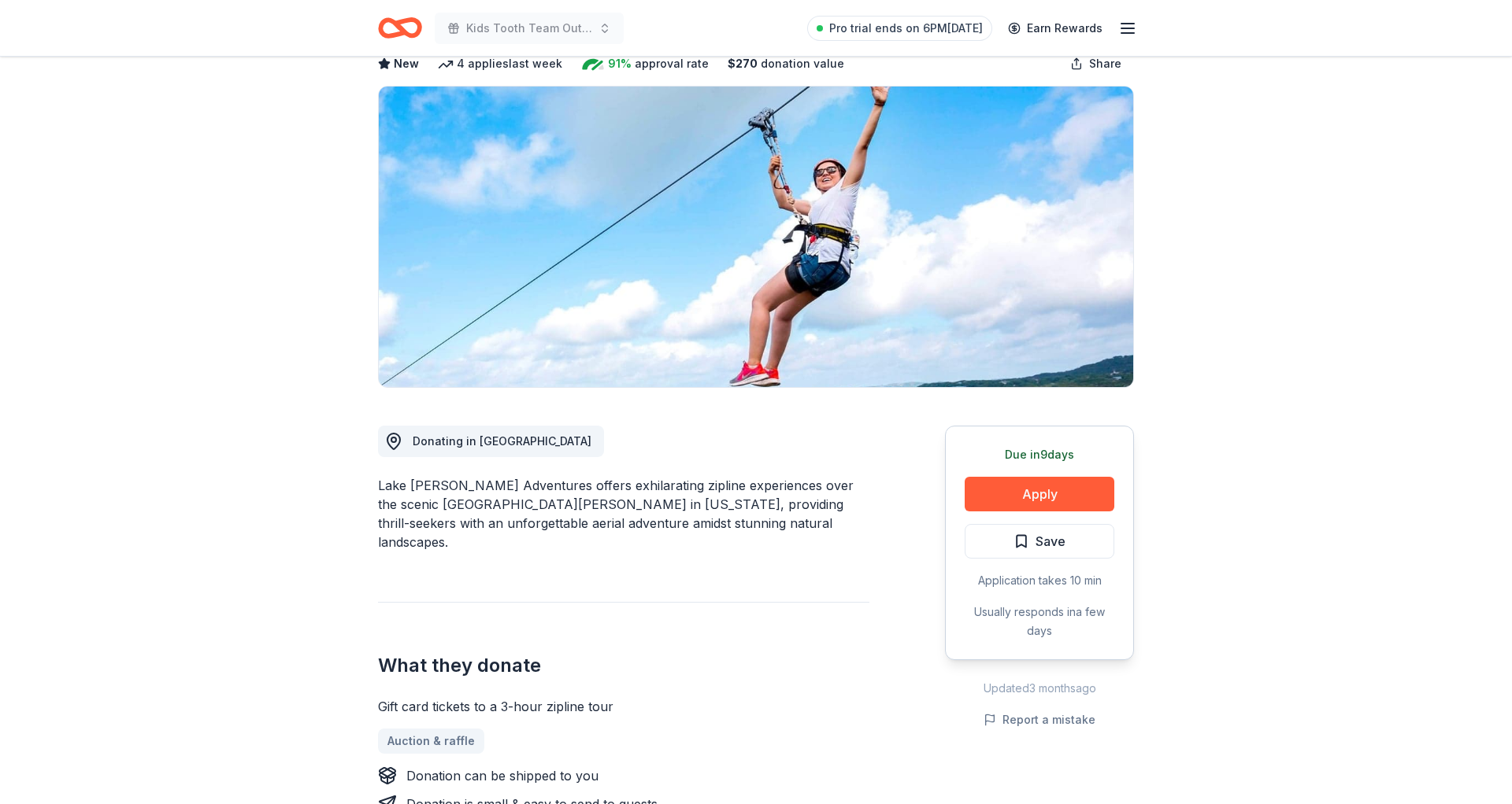
scroll to position [138, 0]
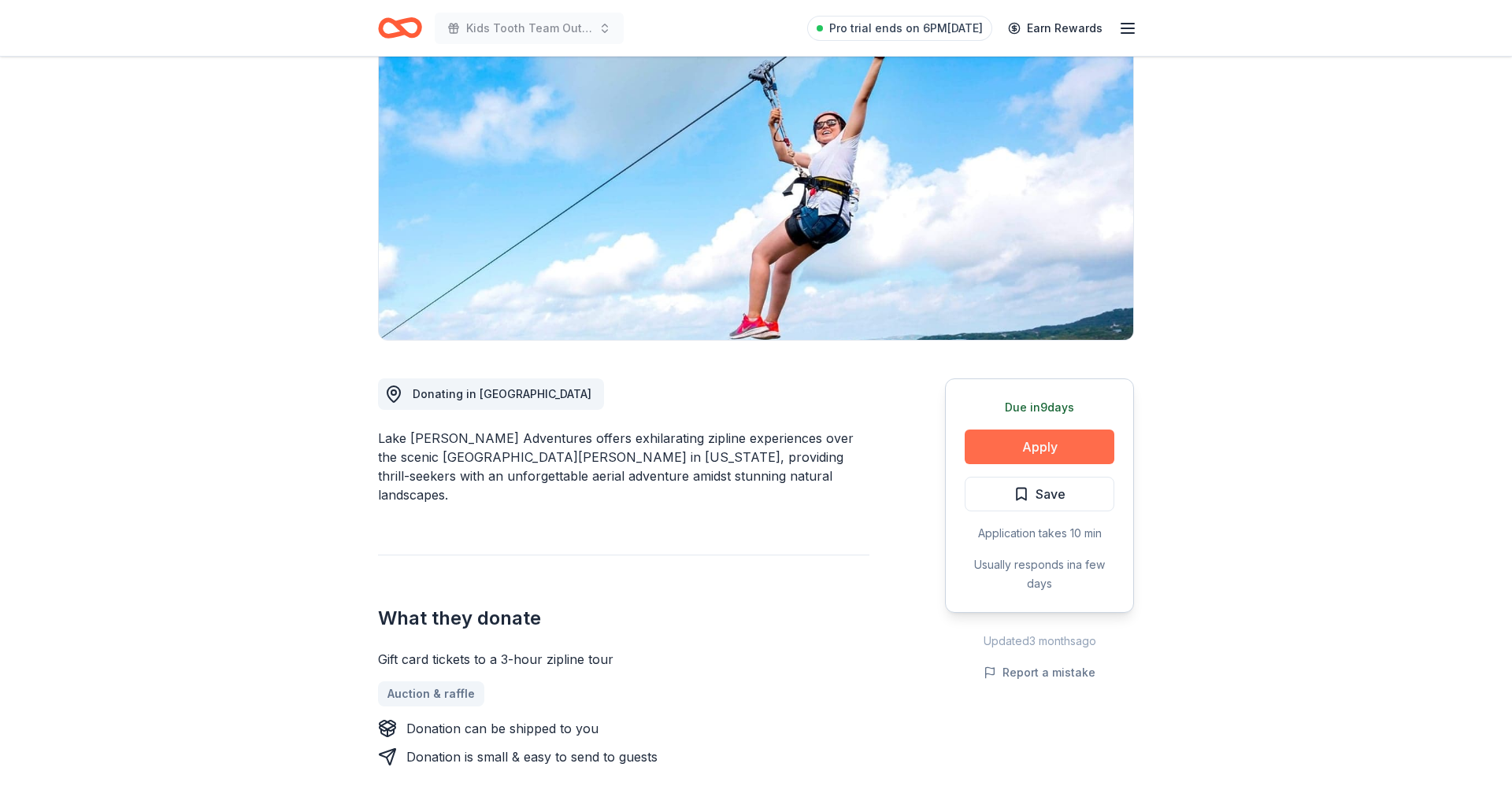
click at [1011, 448] on button "Apply" at bounding box center [1040, 447] width 150 height 34
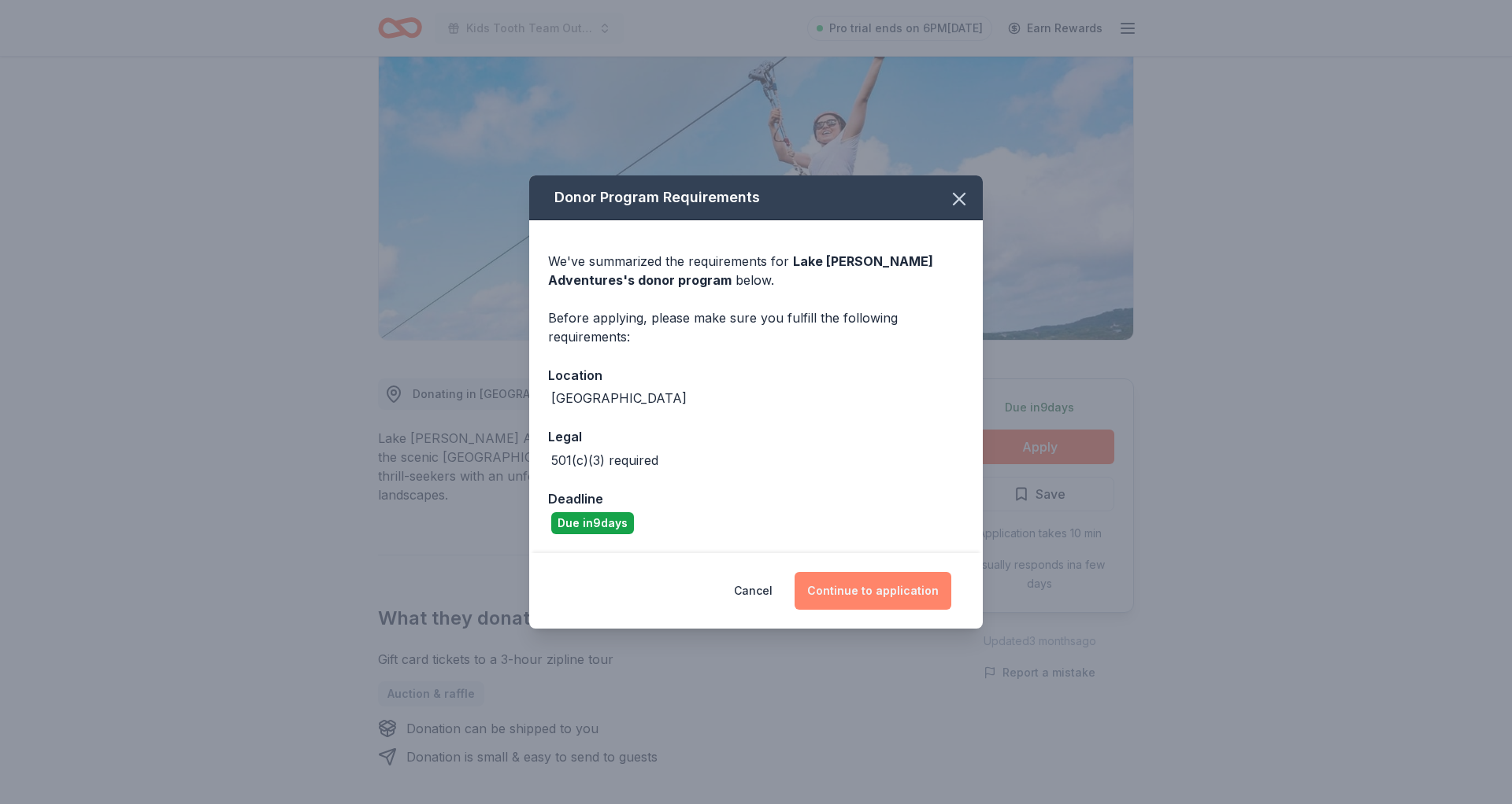
click at [853, 588] on button "Continue to application" at bounding box center [873, 591] width 157 height 38
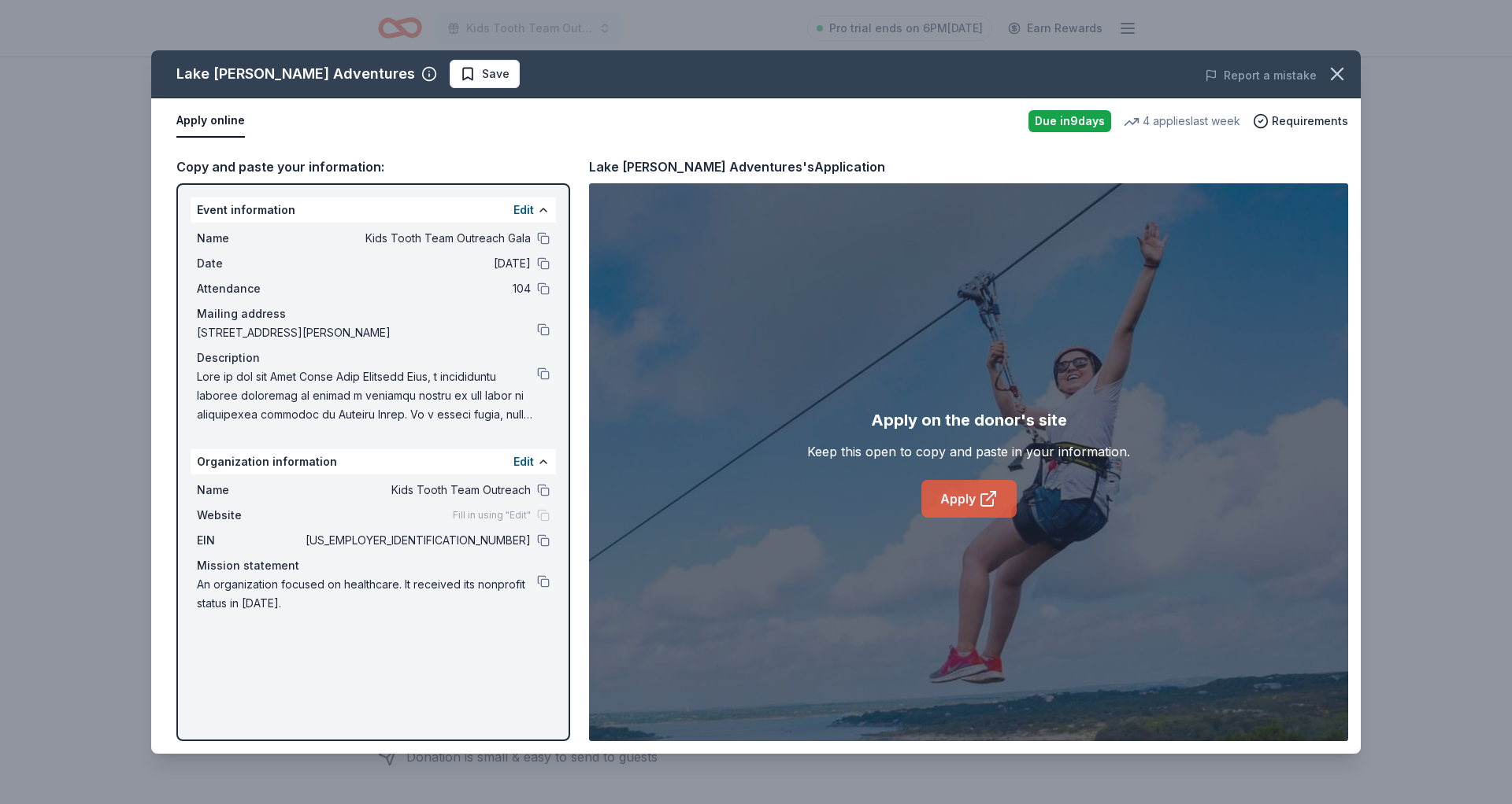
click at [964, 506] on link "Apply" at bounding box center [969, 499] width 96 height 38
click at [484, 511] on span "Fill in using "Edit"" at bounding box center [491, 515] width 78 height 13
click at [1211, 42] on div "Lake Travis Zipline Adventures Save Report a mistake Apply online Due in 9 days…" at bounding box center [756, 402] width 1512 height 804
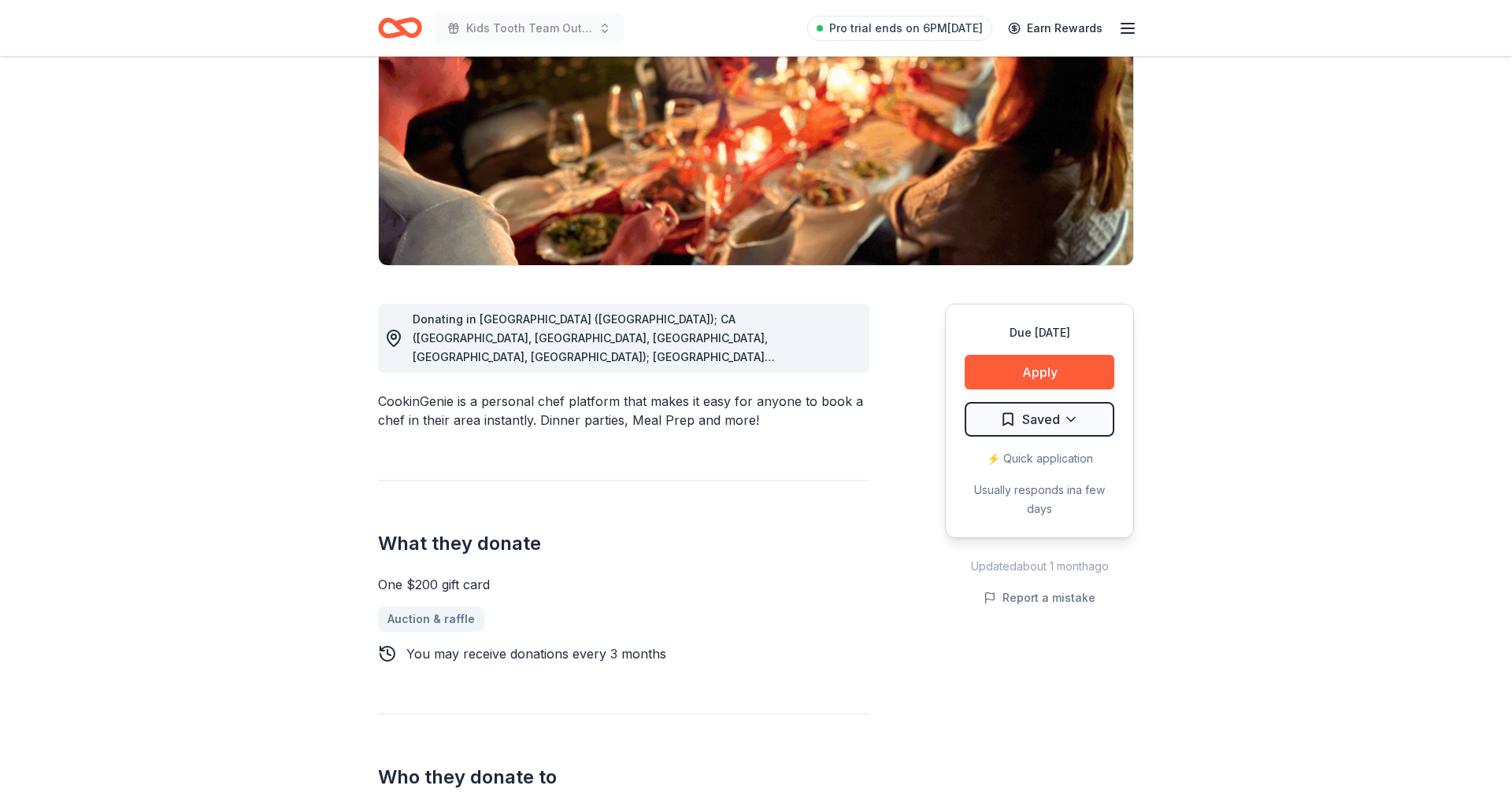
scroll to position [404, 0]
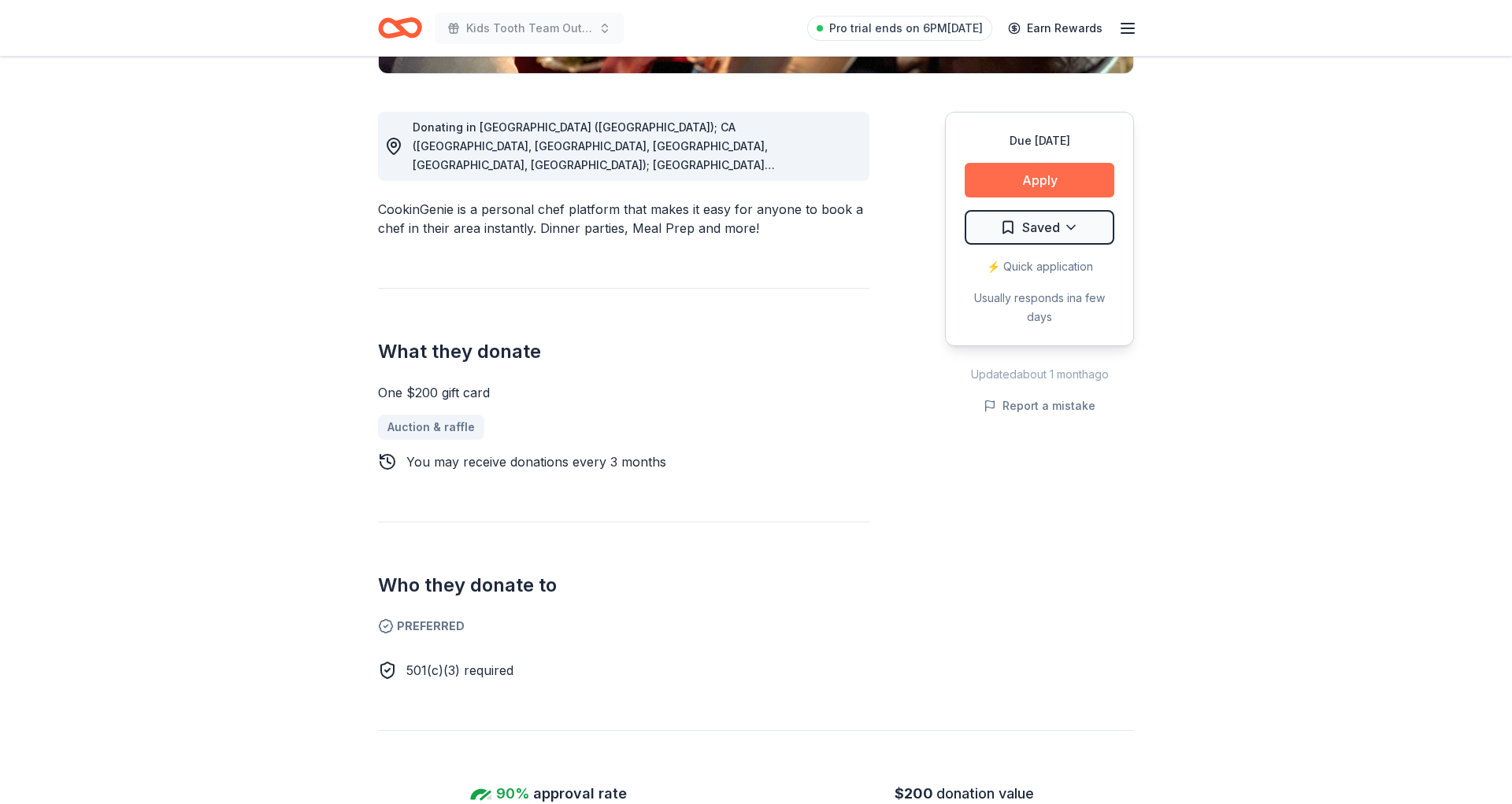
click at [1033, 184] on button "Apply" at bounding box center [1040, 180] width 150 height 34
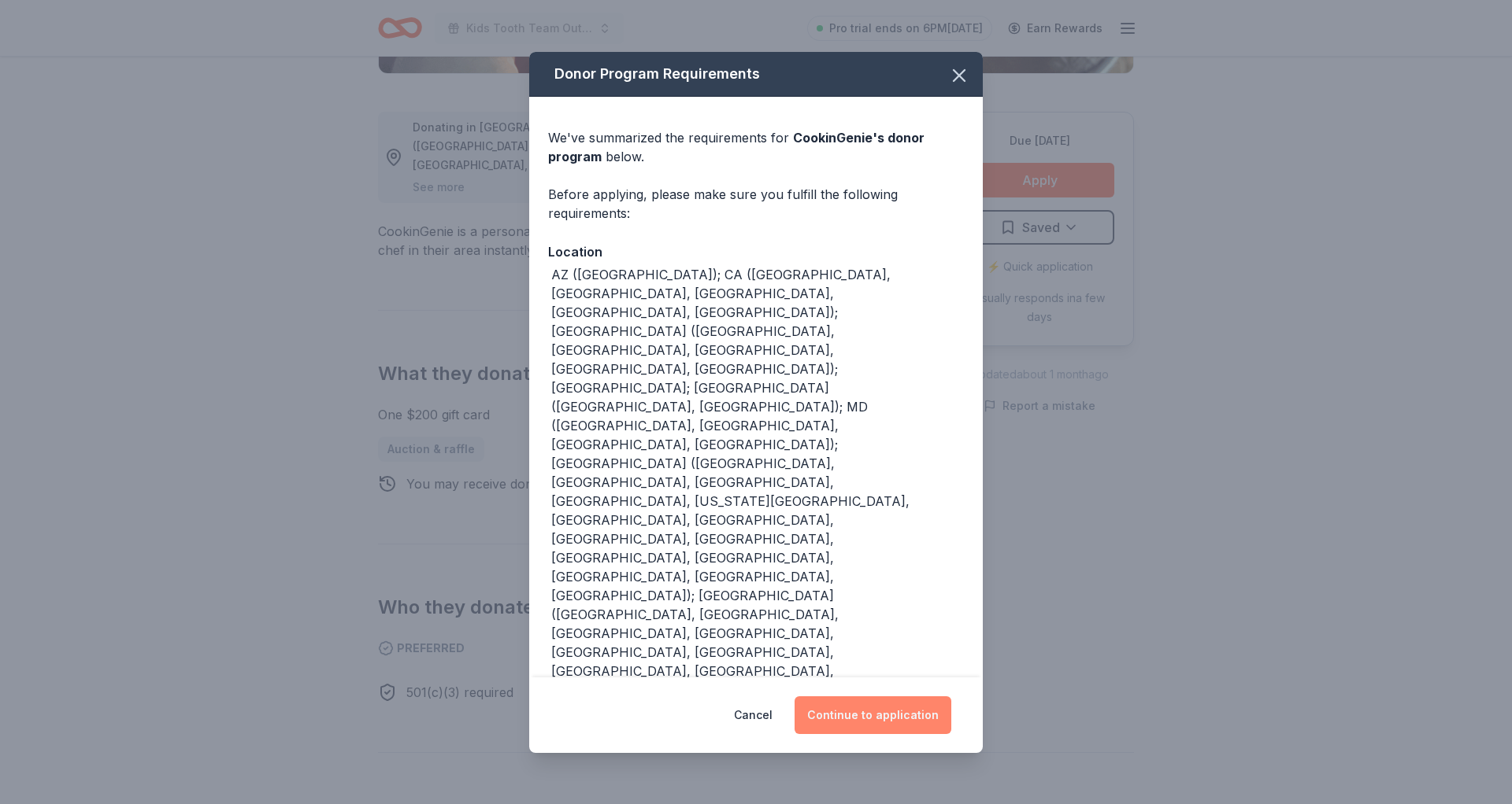
click at [859, 716] on button "Continue to application" at bounding box center [873, 715] width 157 height 38
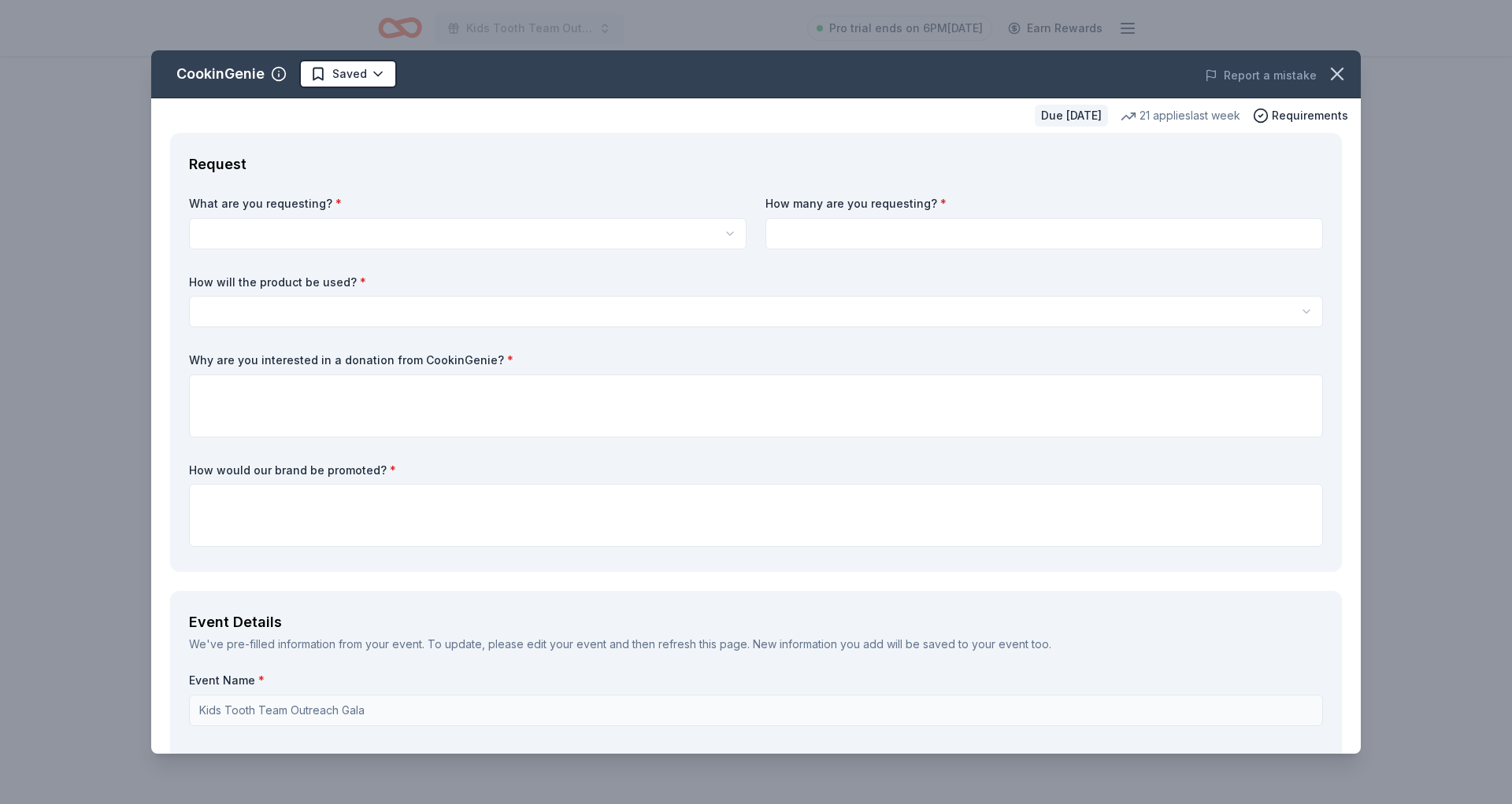
scroll to position [0, 0]
click at [581, 222] on html "Kids Tooth Team Outreach Gala Pro trial ends on 6PM, 9/23 Earn Rewards Due in 3…" at bounding box center [756, 402] width 1512 height 804
click at [595, 231] on html "Kids Tooth Team Outreach Gala Pro trial ends on 6PM, 9/23 Earn Rewards Due in 3…" at bounding box center [756, 402] width 1512 height 804
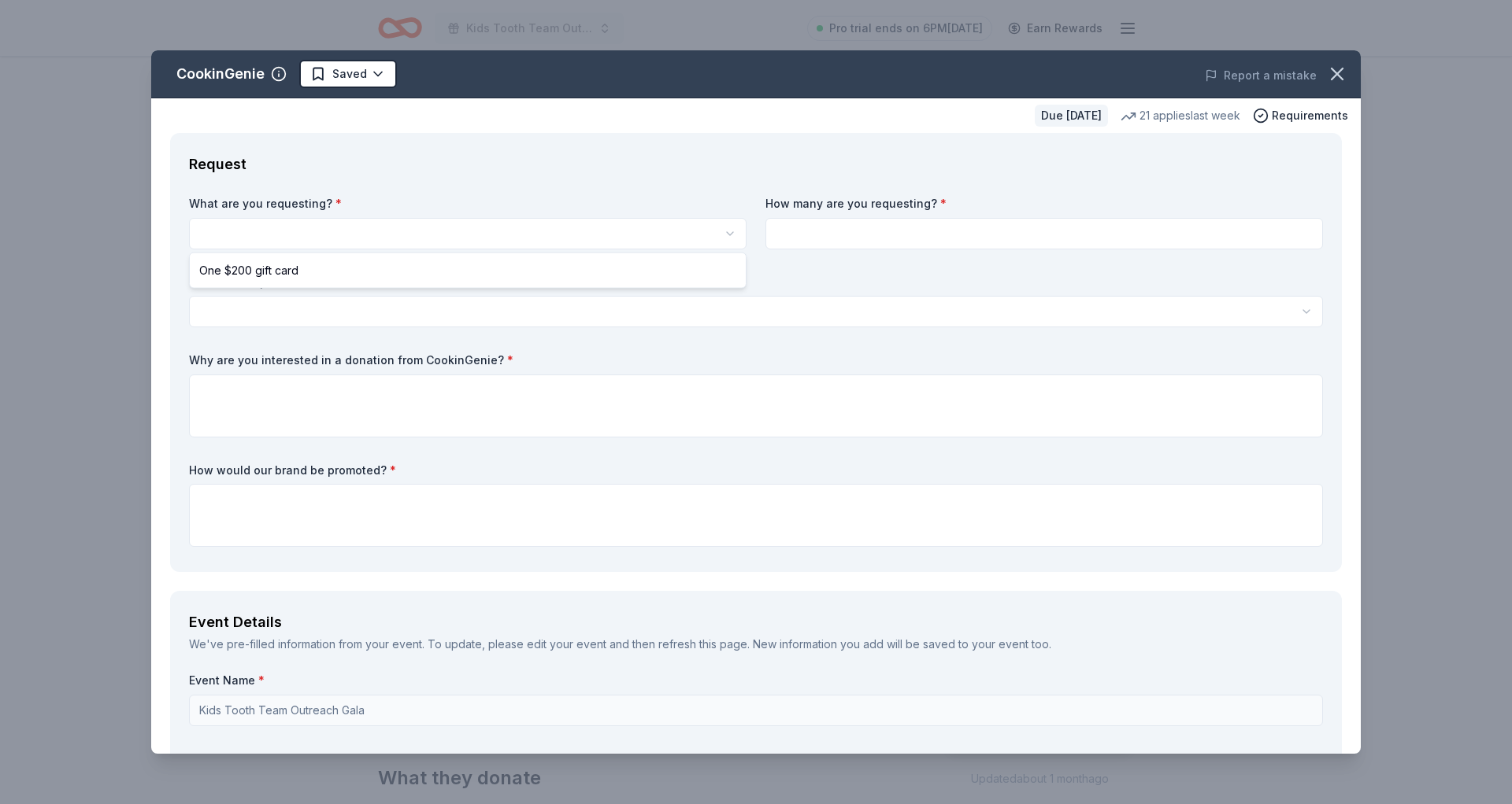
select select "One $200 gift card"
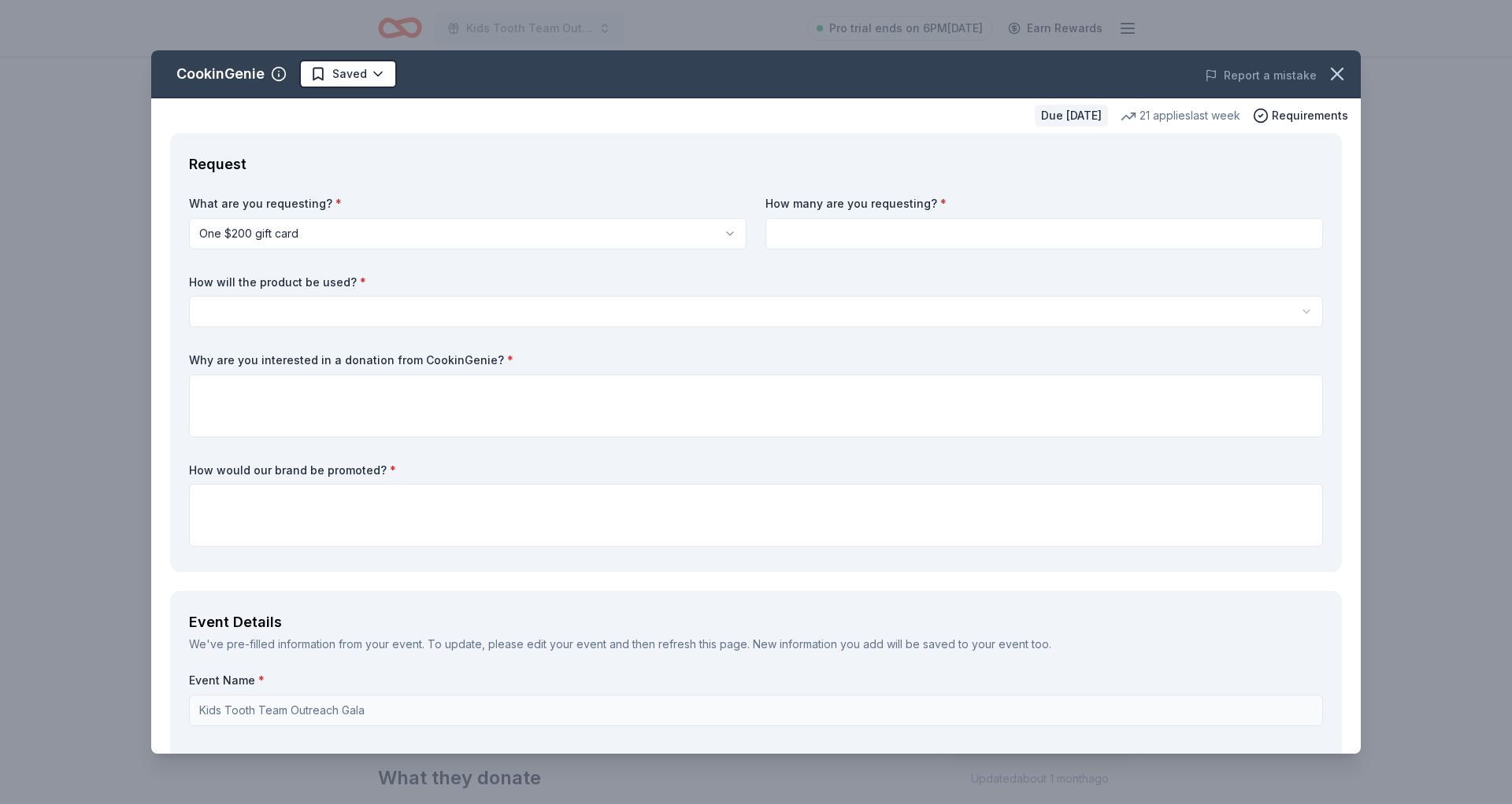
click at [797, 229] on input at bounding box center [1044, 234] width 558 height 32
type input "1"
click at [777, 302] on html "Kids Tooth Team Outreach Gala Pro trial ends on 6PM, 9/23 Earn Rewards Due in 3…" at bounding box center [756, 402] width 1512 height 804
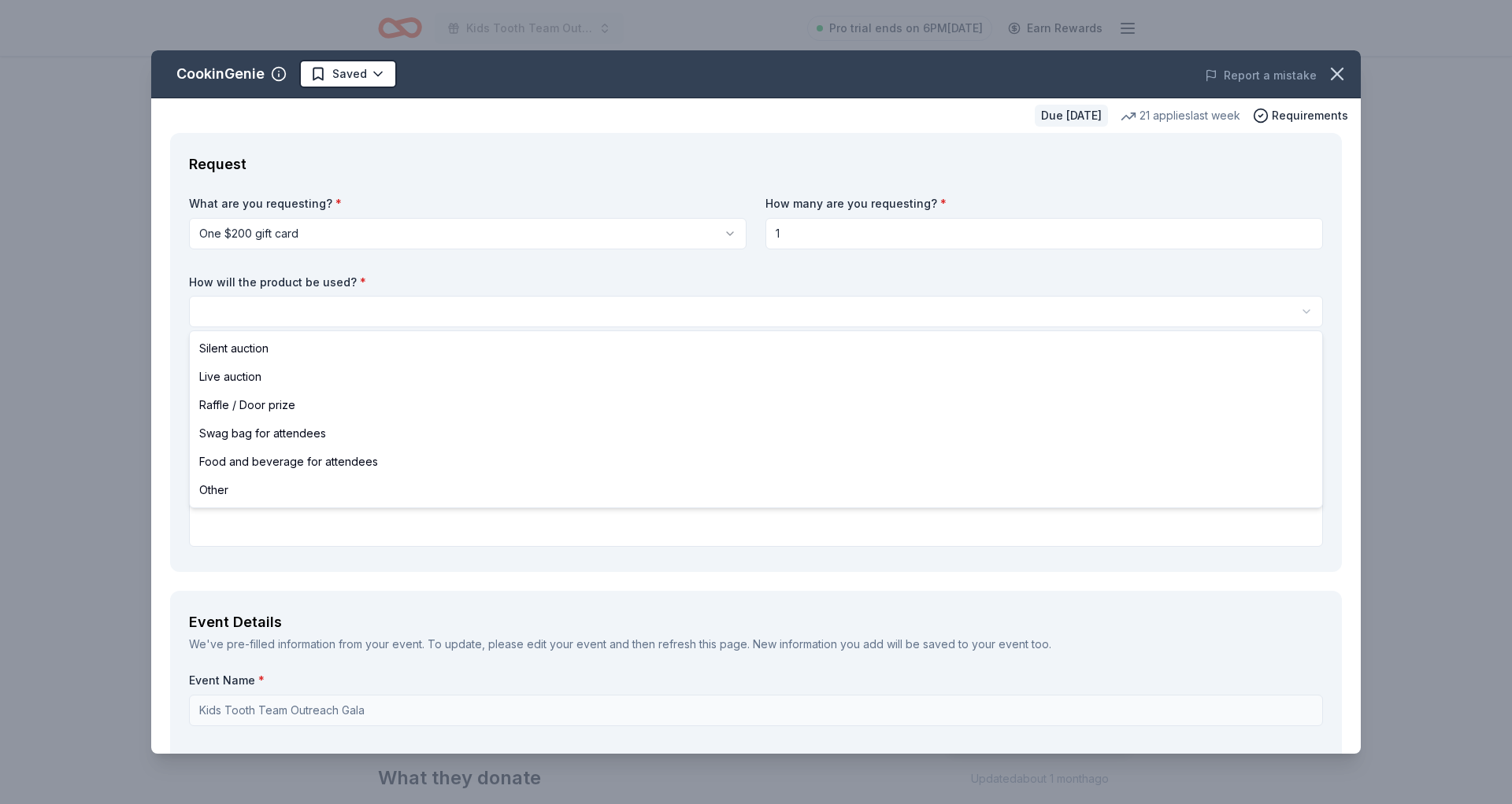
select select "liveAuction"
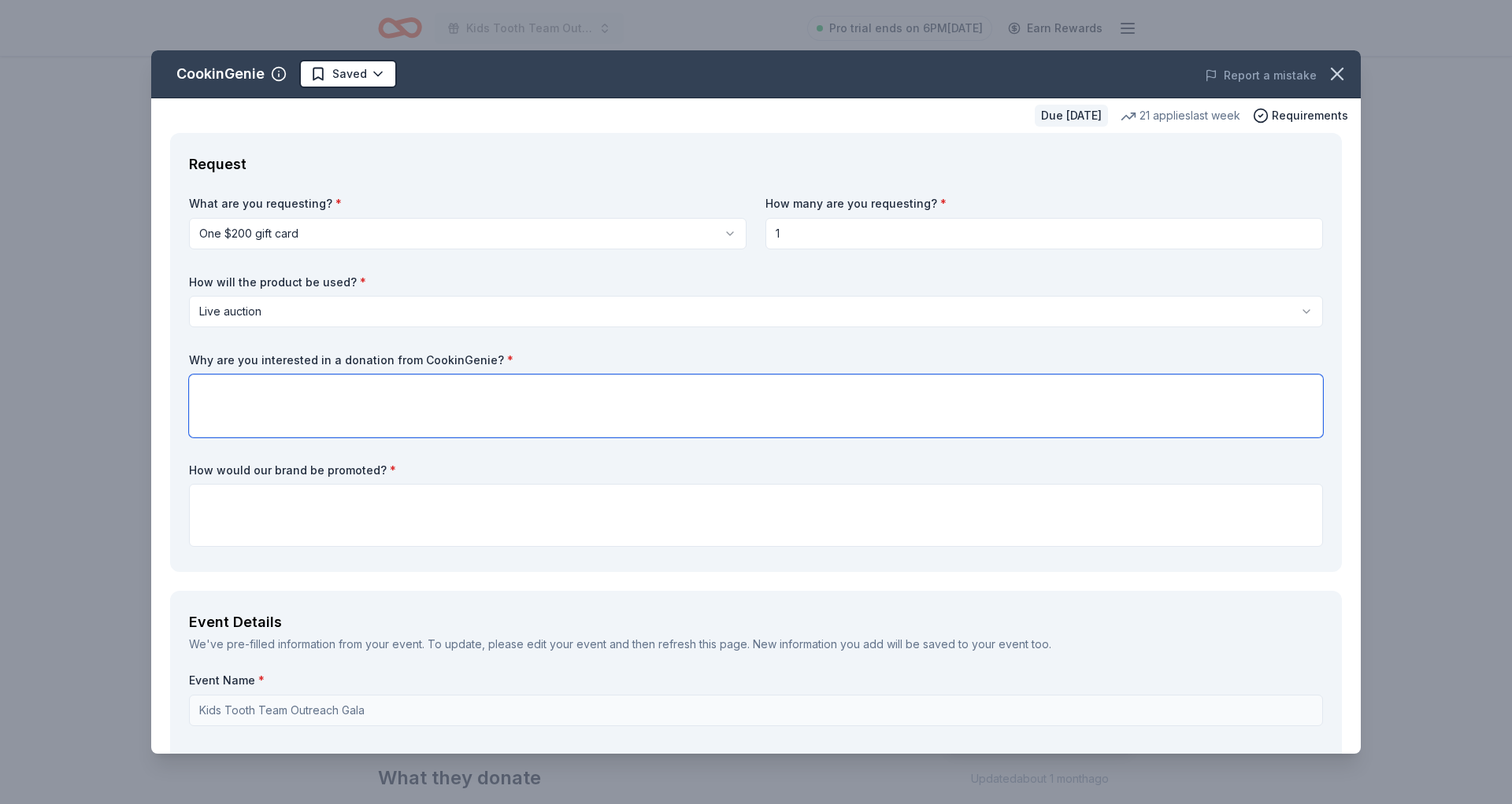
click at [666, 391] on textarea at bounding box center [755, 406] width 1134 height 63
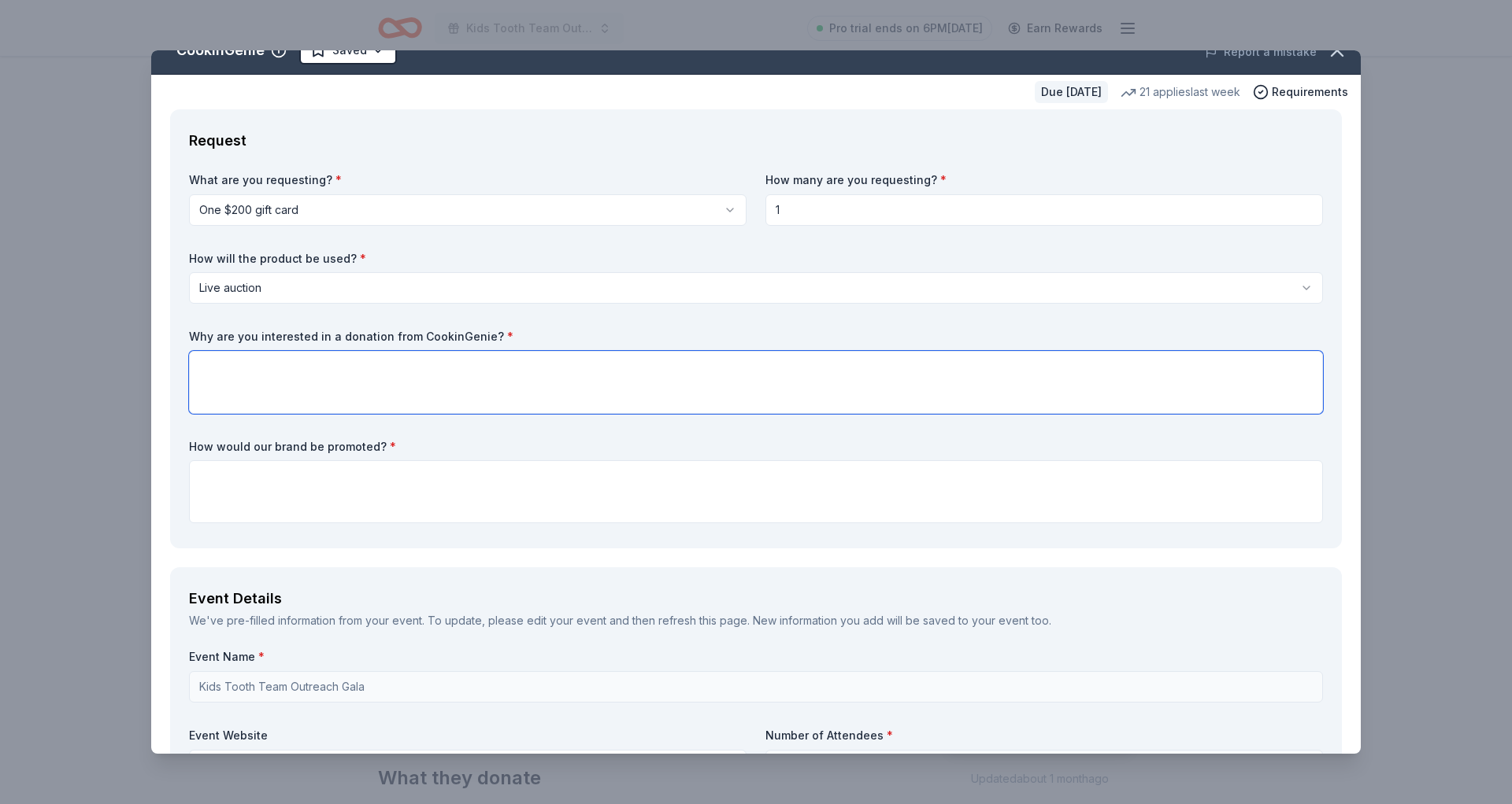
paste textarea "[US_EMPLOYER_IDENTIFICATION_NUMBER]"
type textarea "[US_EMPLOYER_IDENTIFICATION_NUMBER]"
paste textarea "At Kids Tooth Team Outreach, we're dedicated to bridging the gap between the ne…"
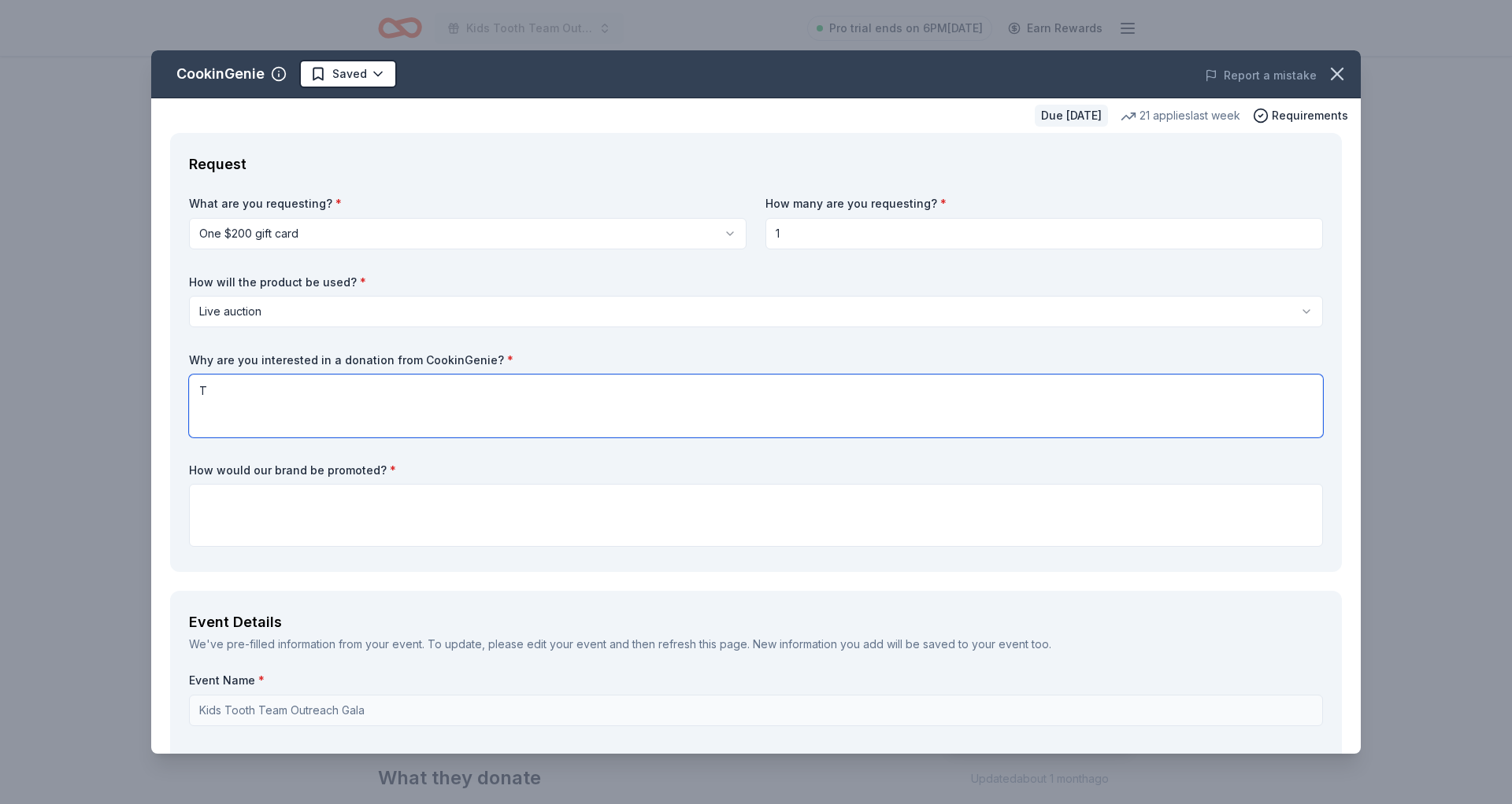
scroll to position [0, 0]
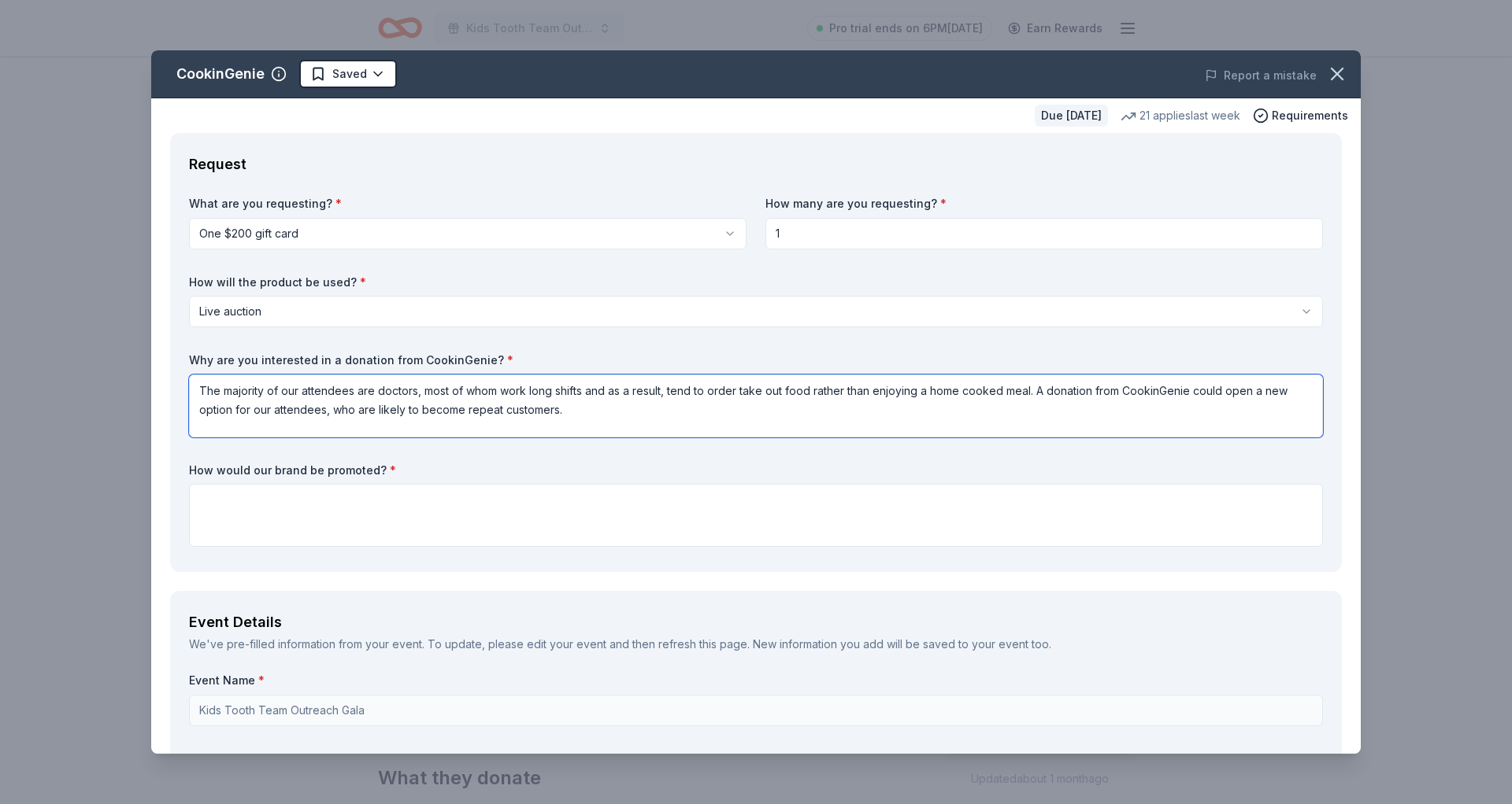
type textarea "The majority of our attendees are doctors, most of whom work long shifts and as…"
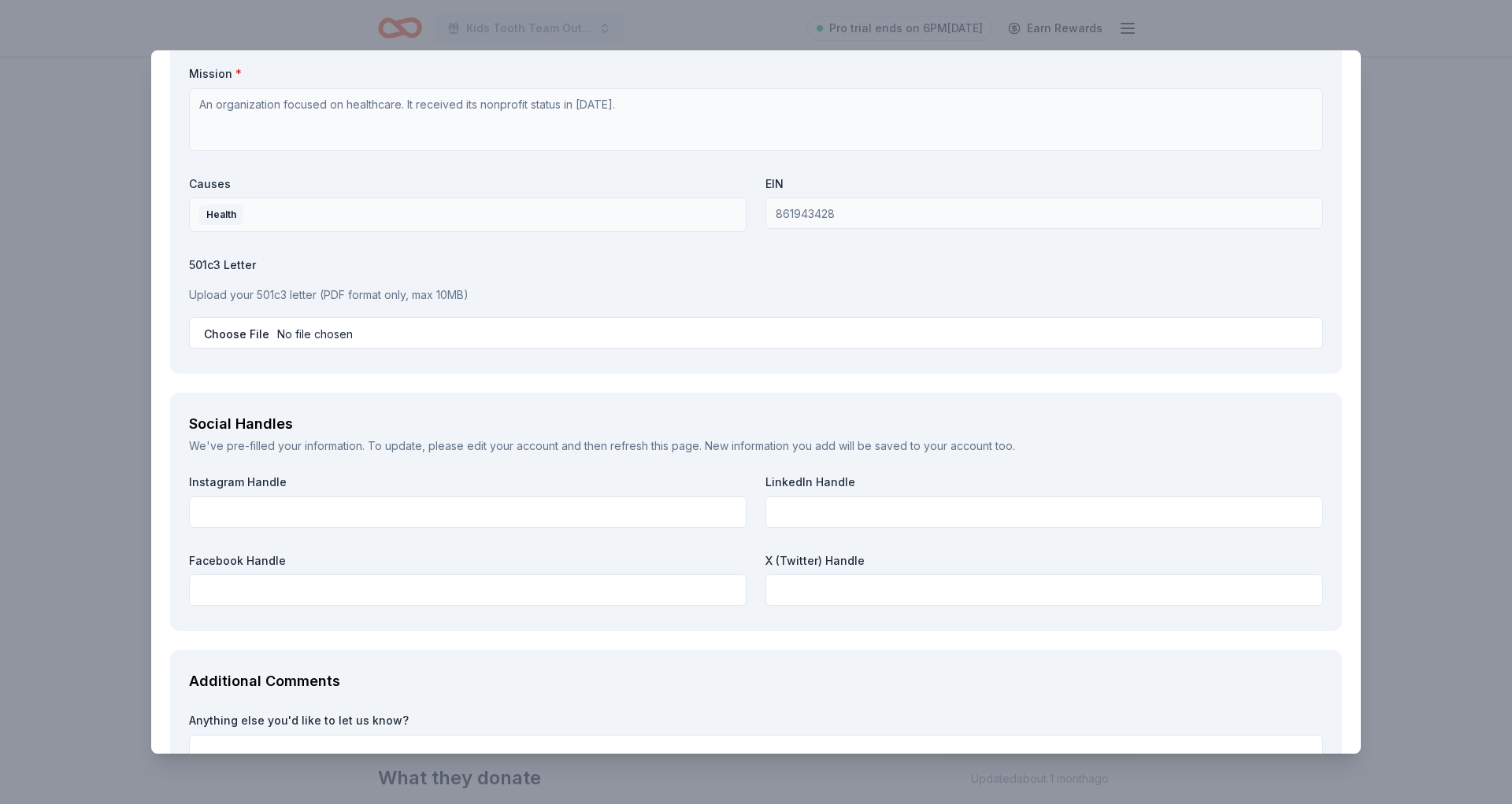
scroll to position [1797, 0]
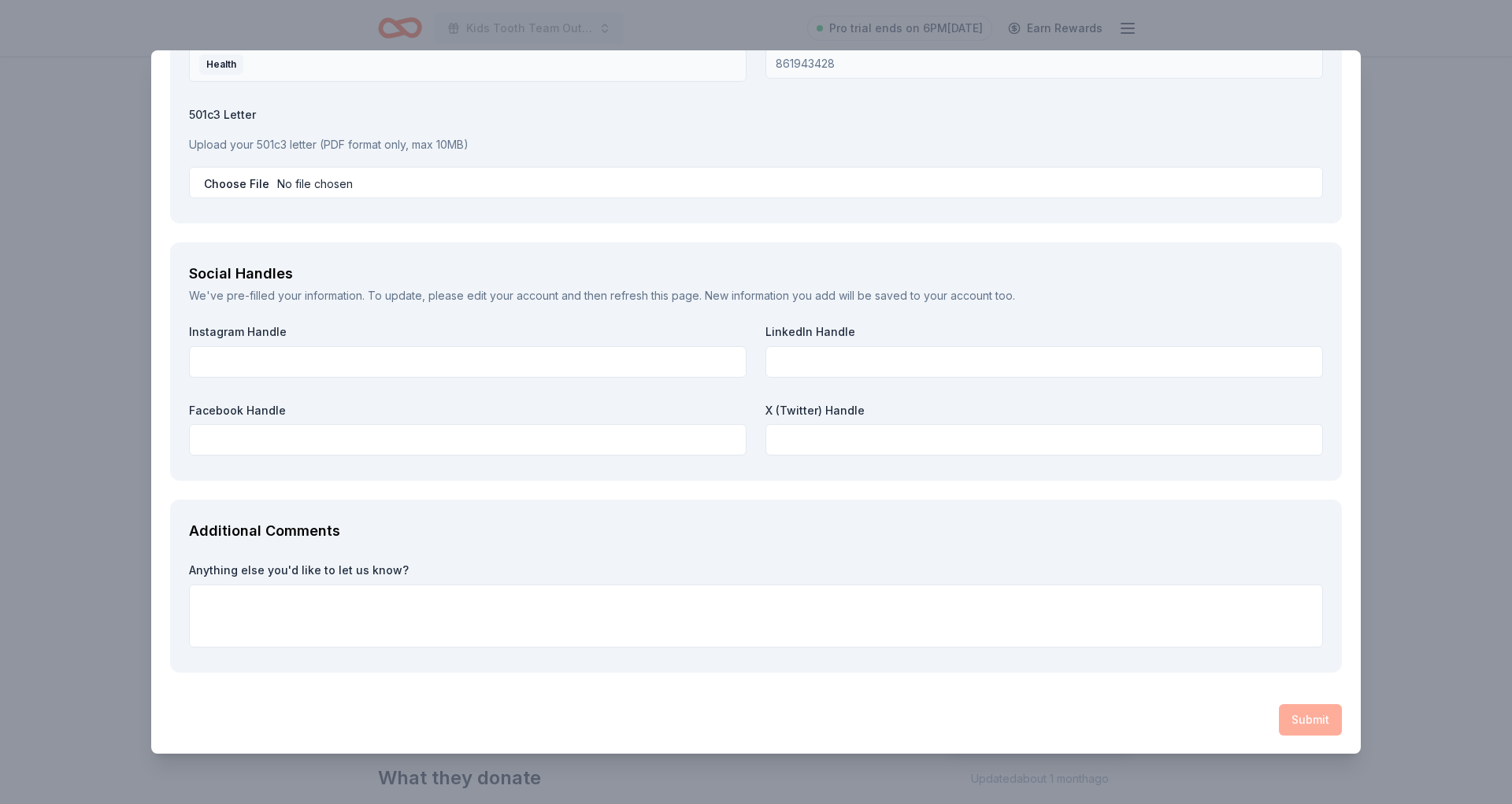
type textarea "We are willing to advertise your brand in several ways; all donors will be disp…"
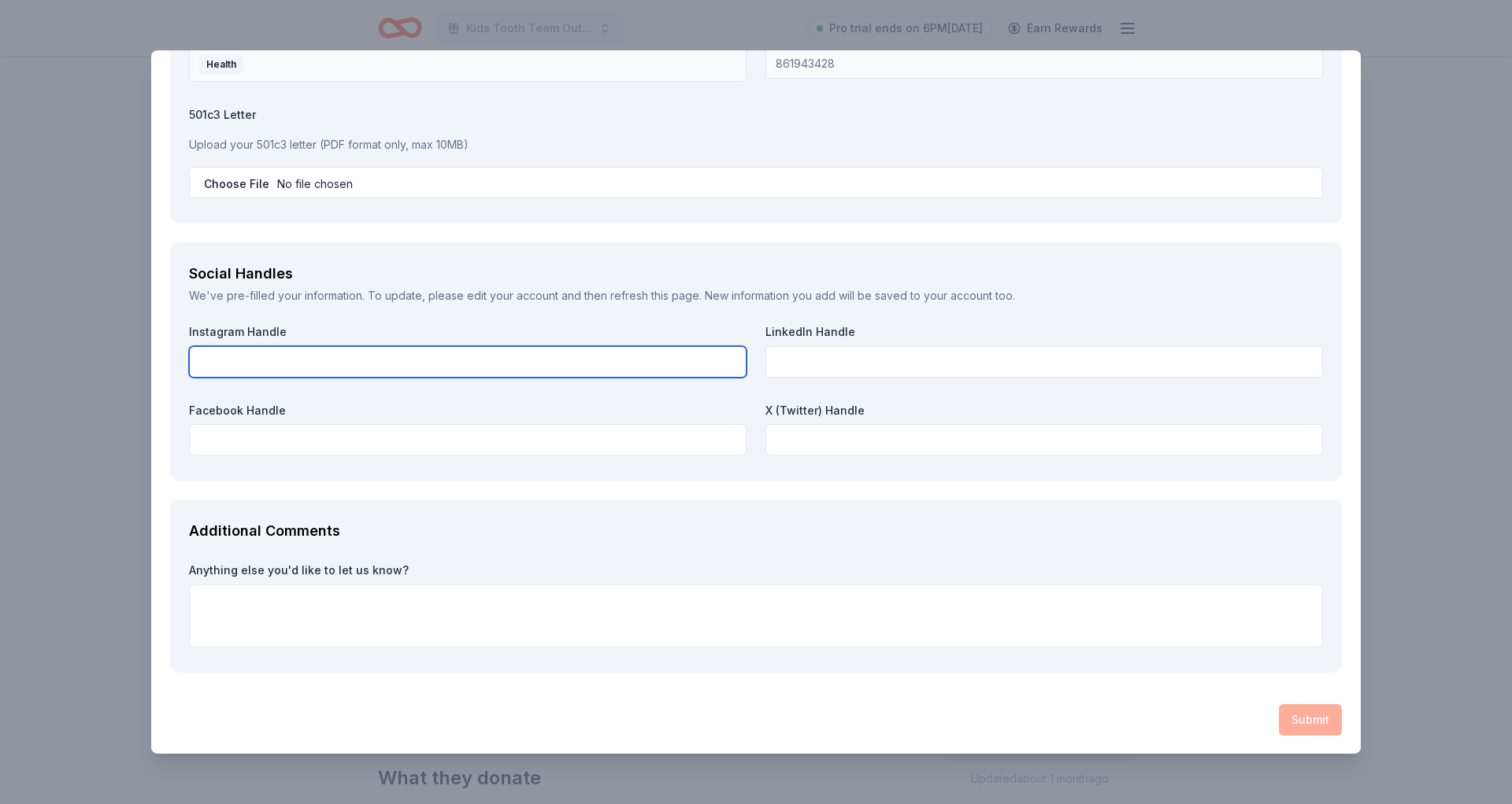
click at [659, 368] on input "text" at bounding box center [467, 362] width 558 height 32
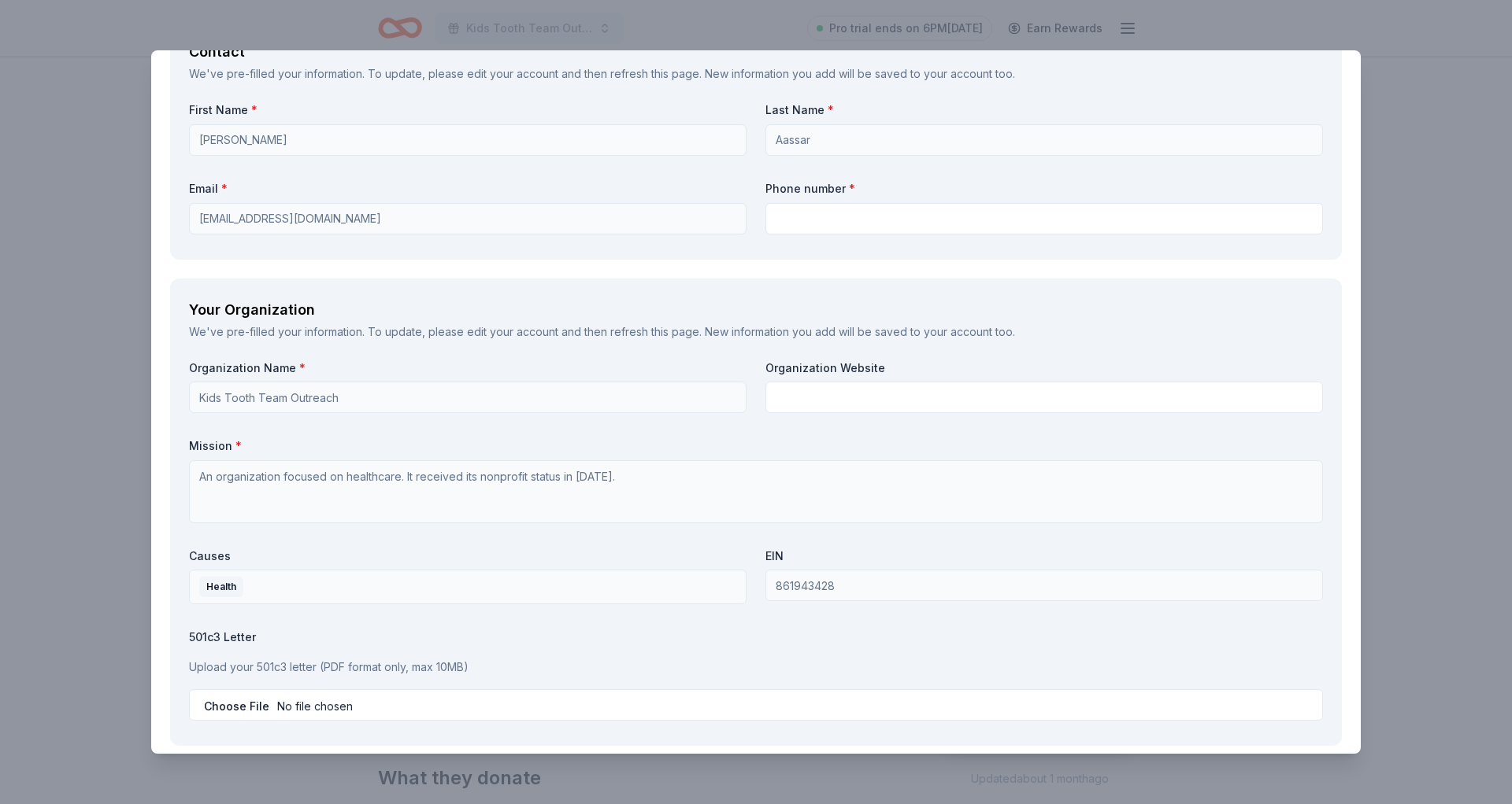
scroll to position [1429, 0]
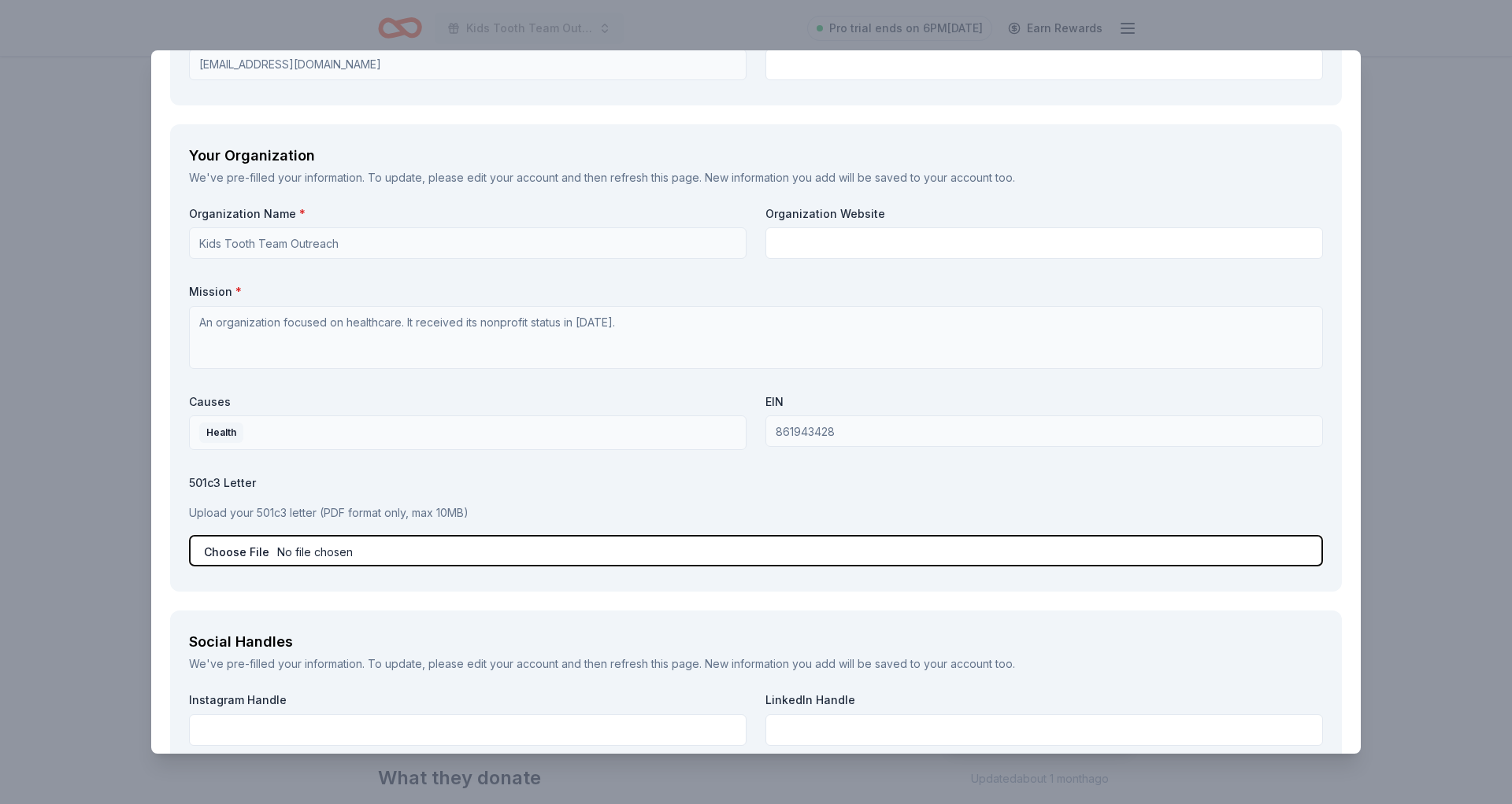
click at [228, 547] on input "file" at bounding box center [755, 551] width 1134 height 32
type input "C:\fakepath\FinalLetter_86-1943428_KIDSTOOTHTEAMOUTREACH_03012021_00 (1).pdf"
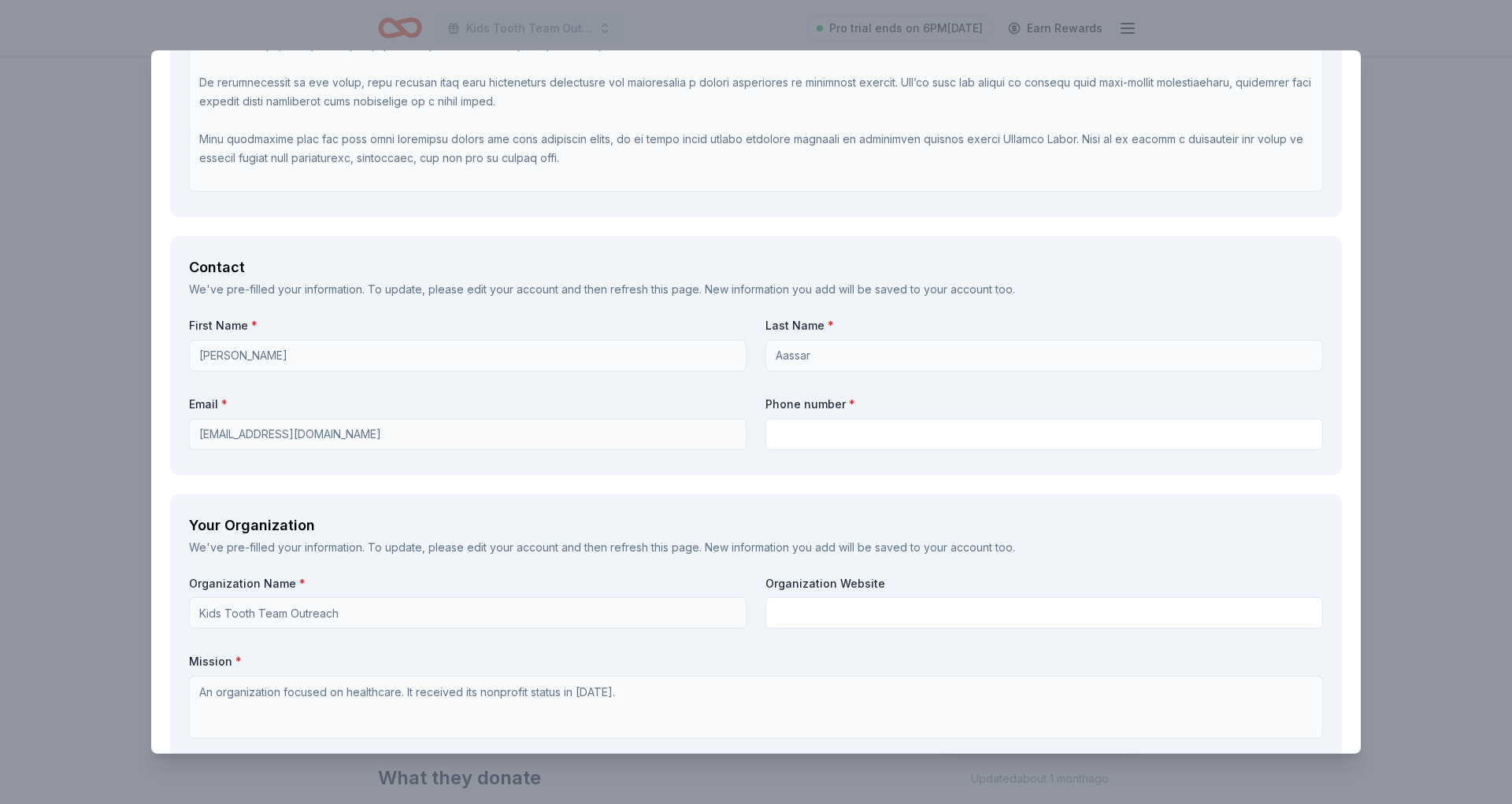
scroll to position [950, 0]
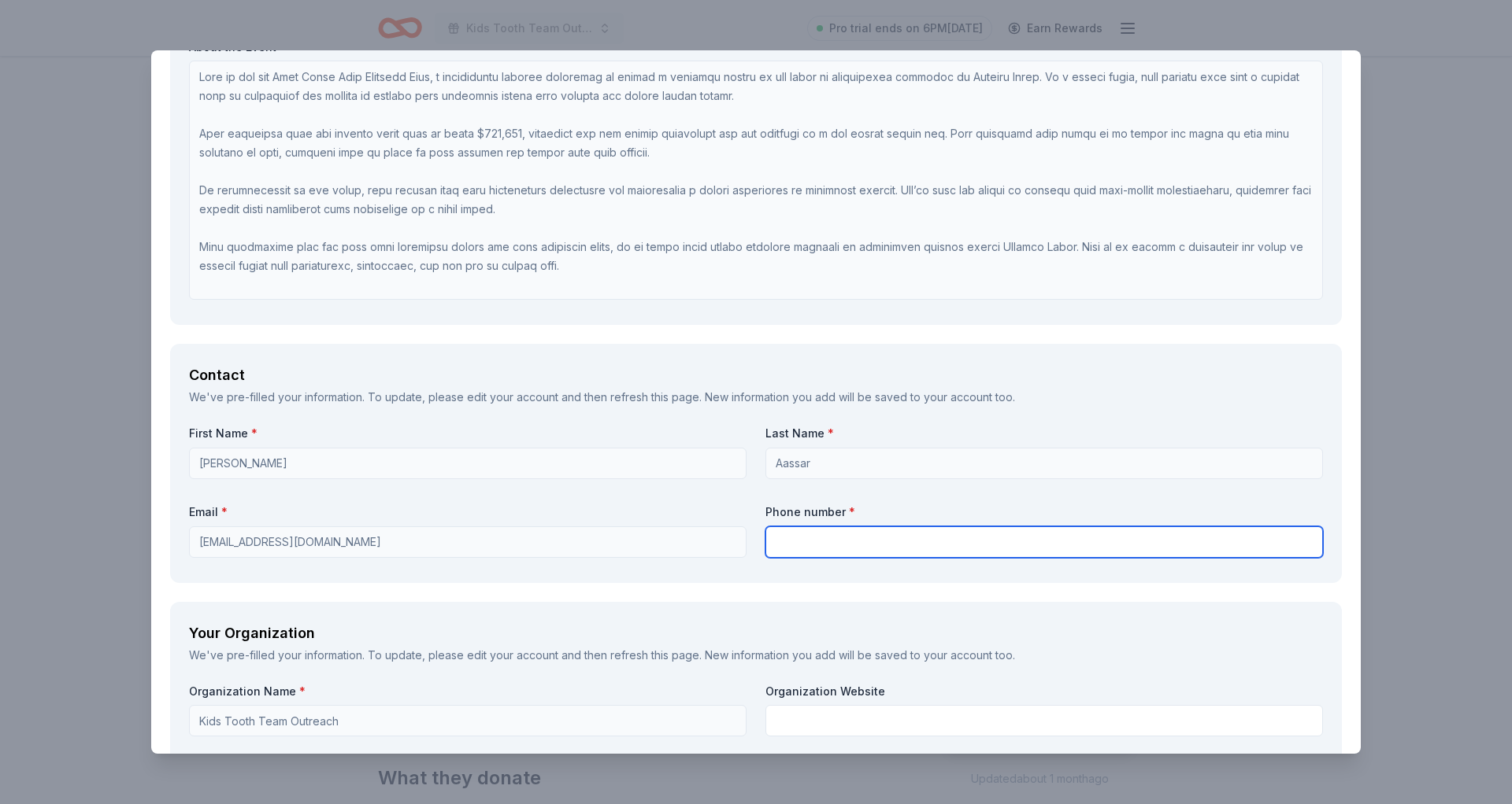
click at [796, 545] on input "text" at bounding box center [1044, 542] width 558 height 32
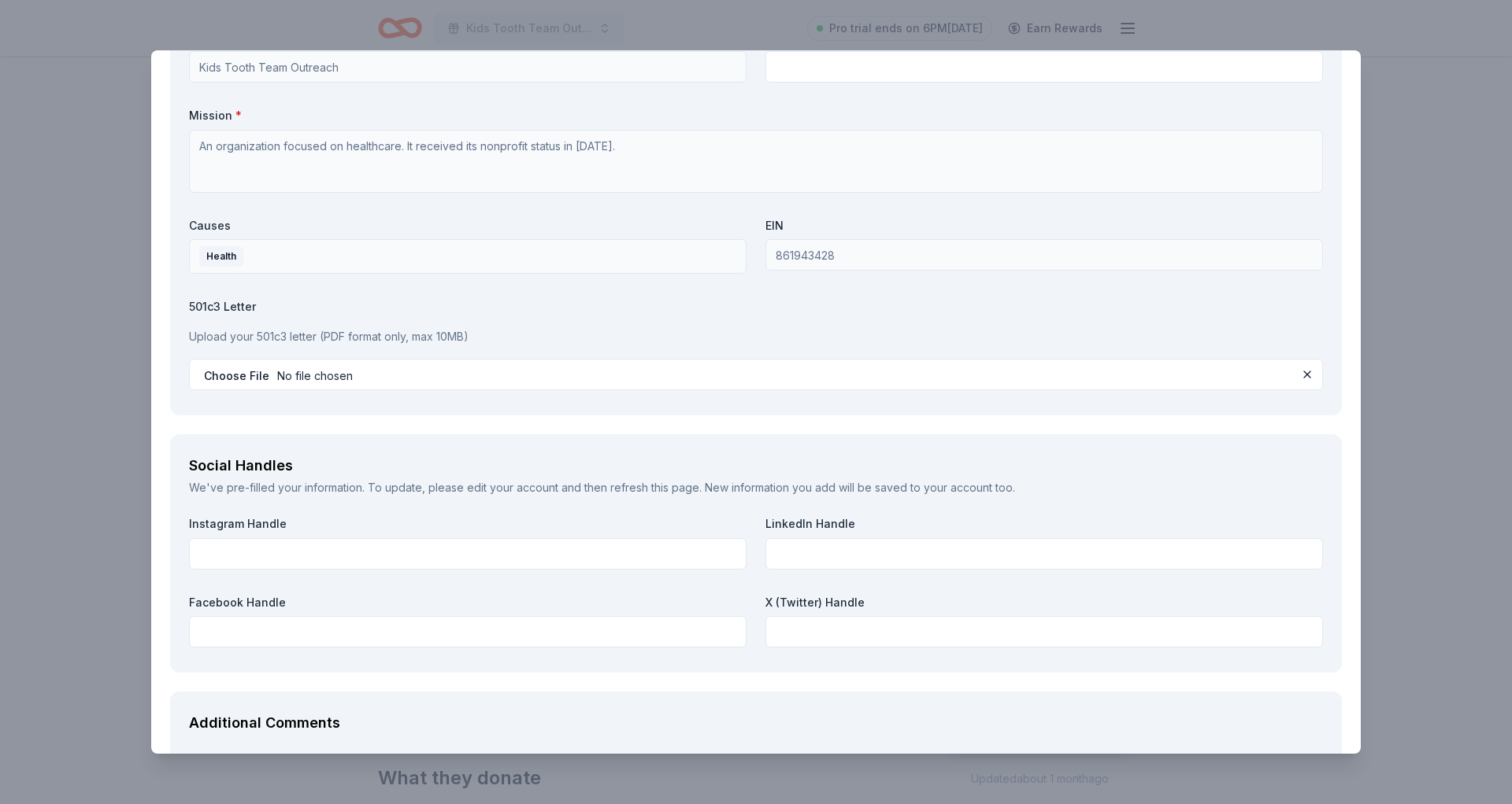
scroll to position [1797, 0]
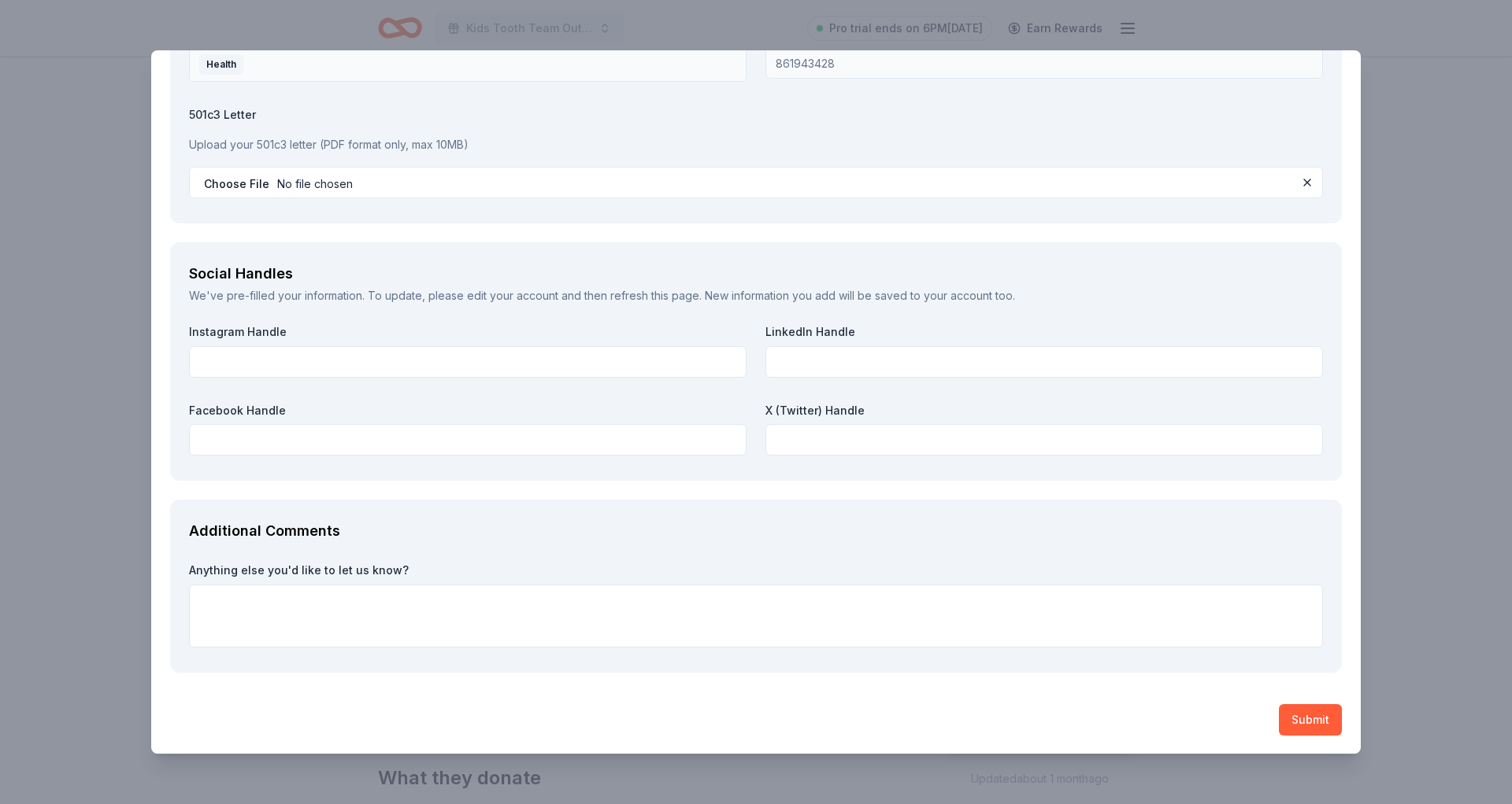
type input "4694684821"
click at [1007, 768] on div "CookinGenie Saved Report a mistake Due in 30 days 21 applies last week Requirem…" at bounding box center [756, 402] width 1512 height 804
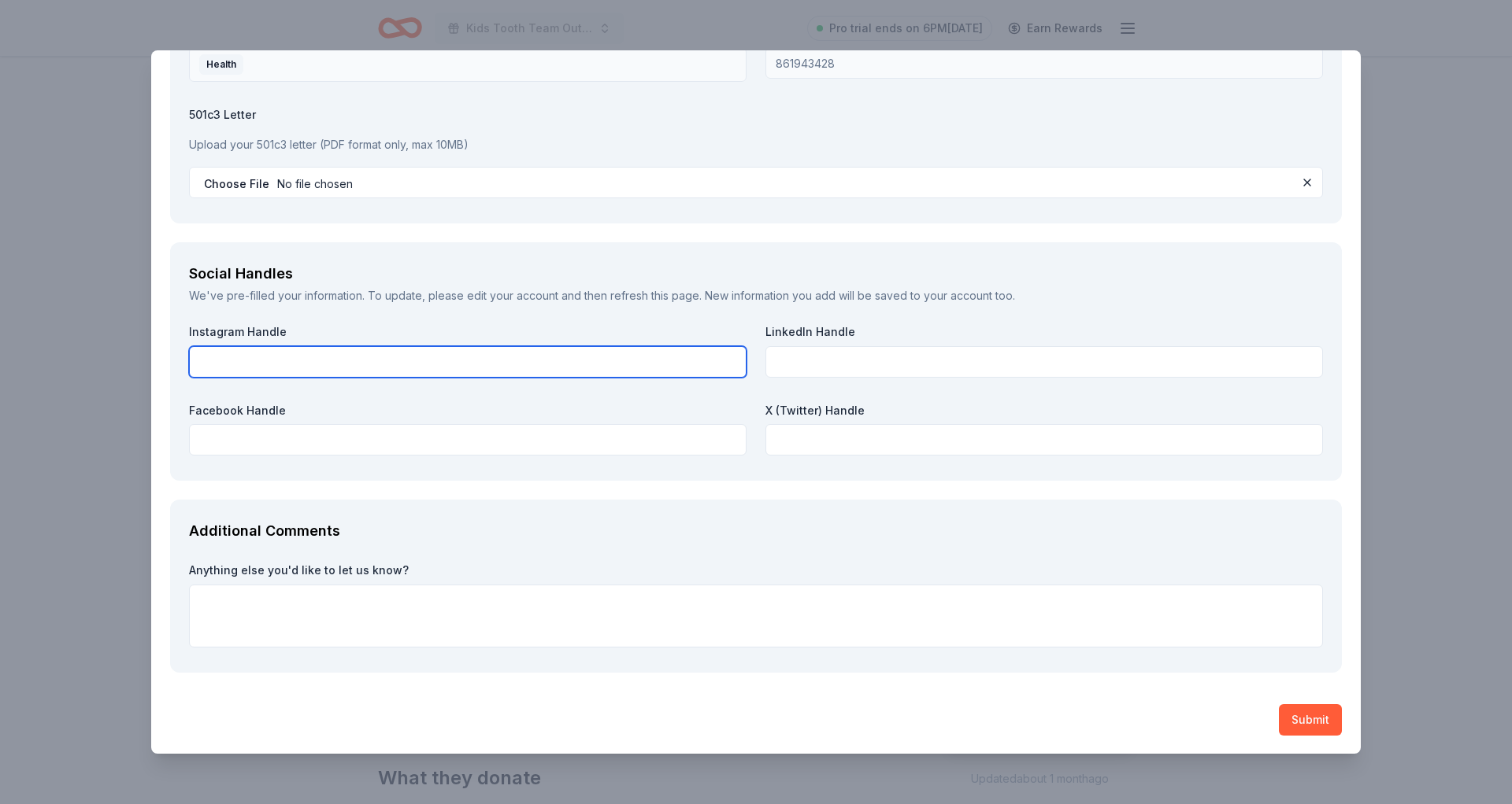
click at [597, 373] on input "text" at bounding box center [467, 362] width 558 height 32
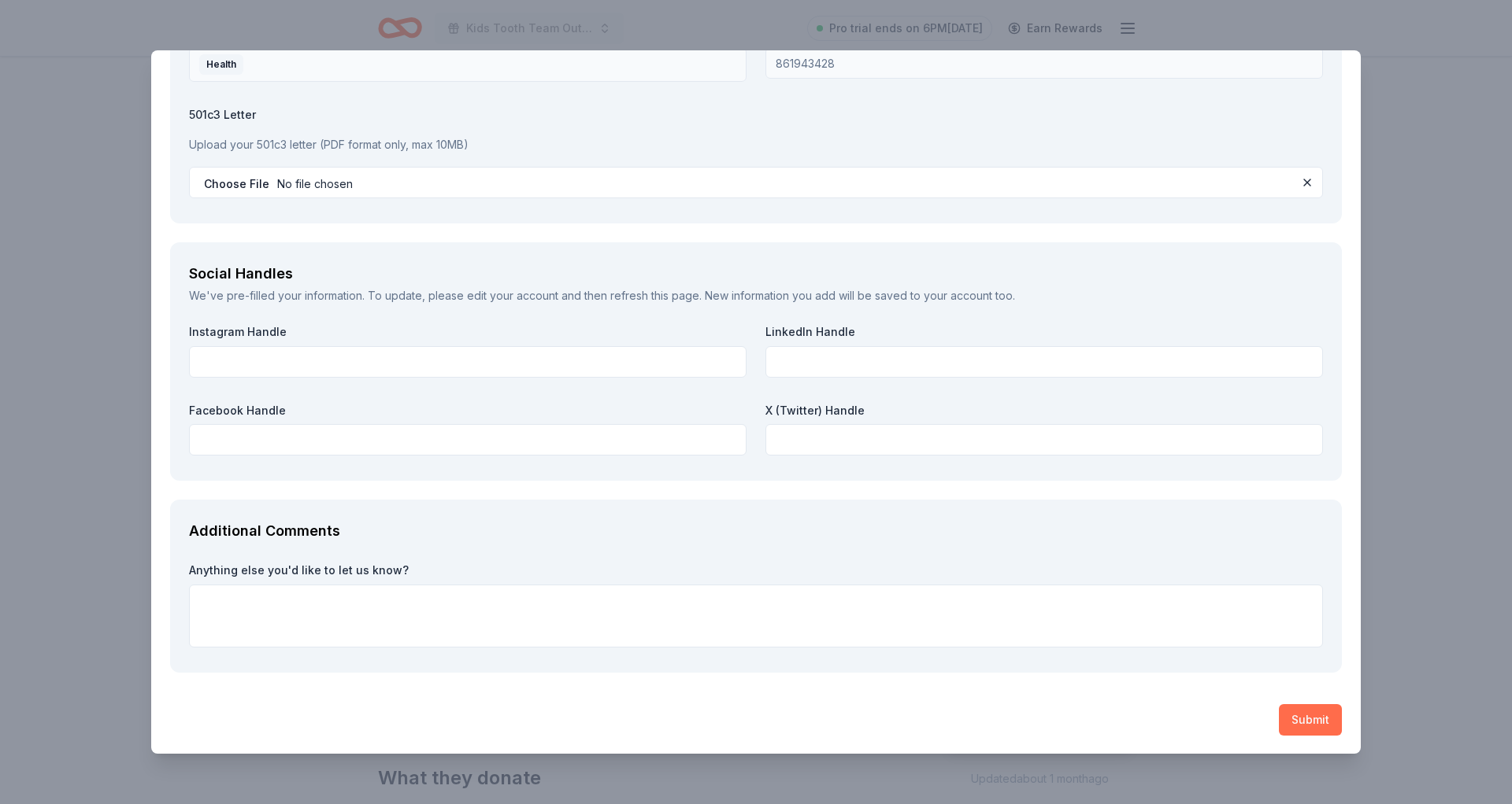
click at [1327, 724] on button "Submit" at bounding box center [1309, 720] width 63 height 32
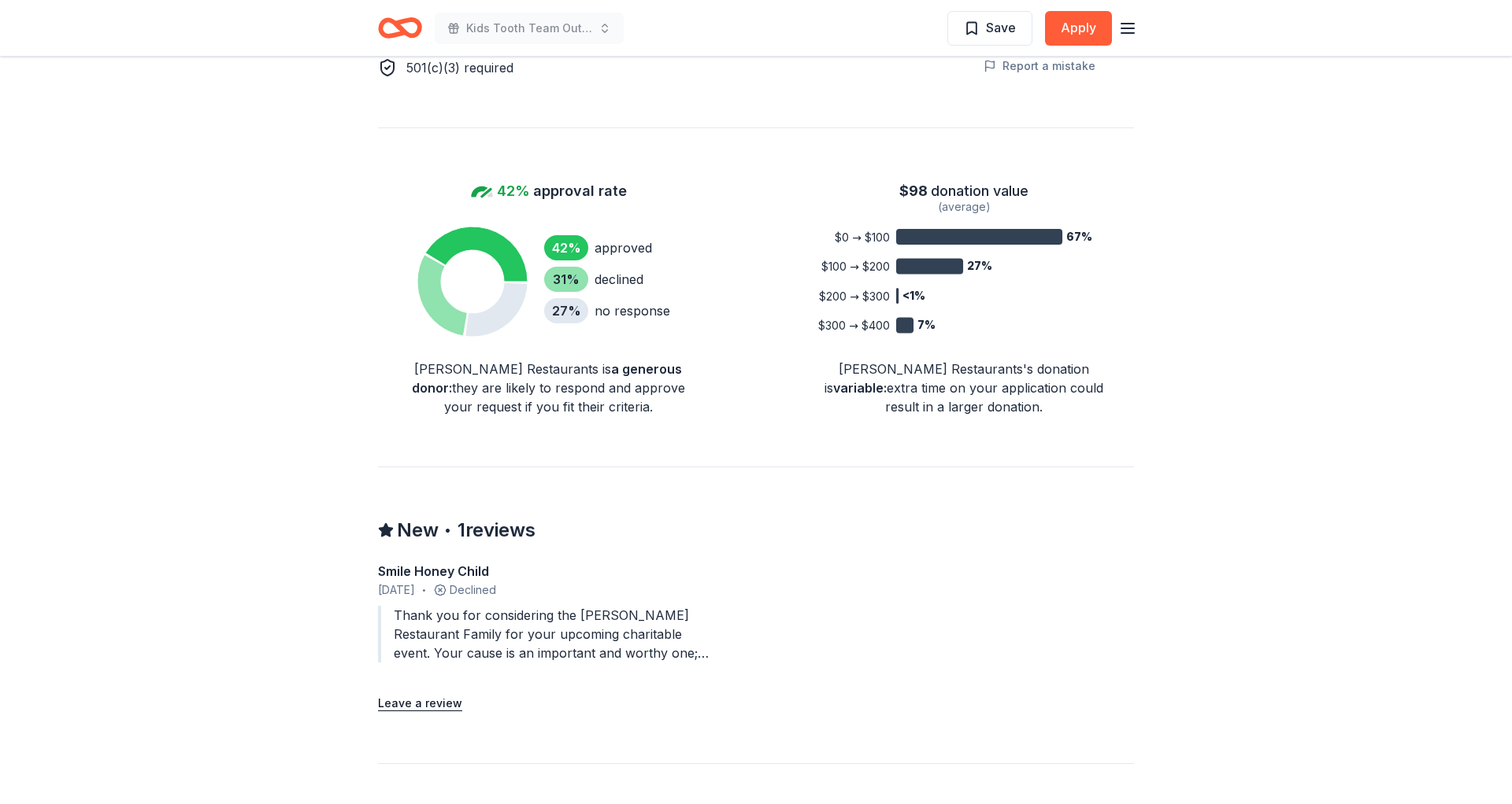
scroll to position [1113, 0]
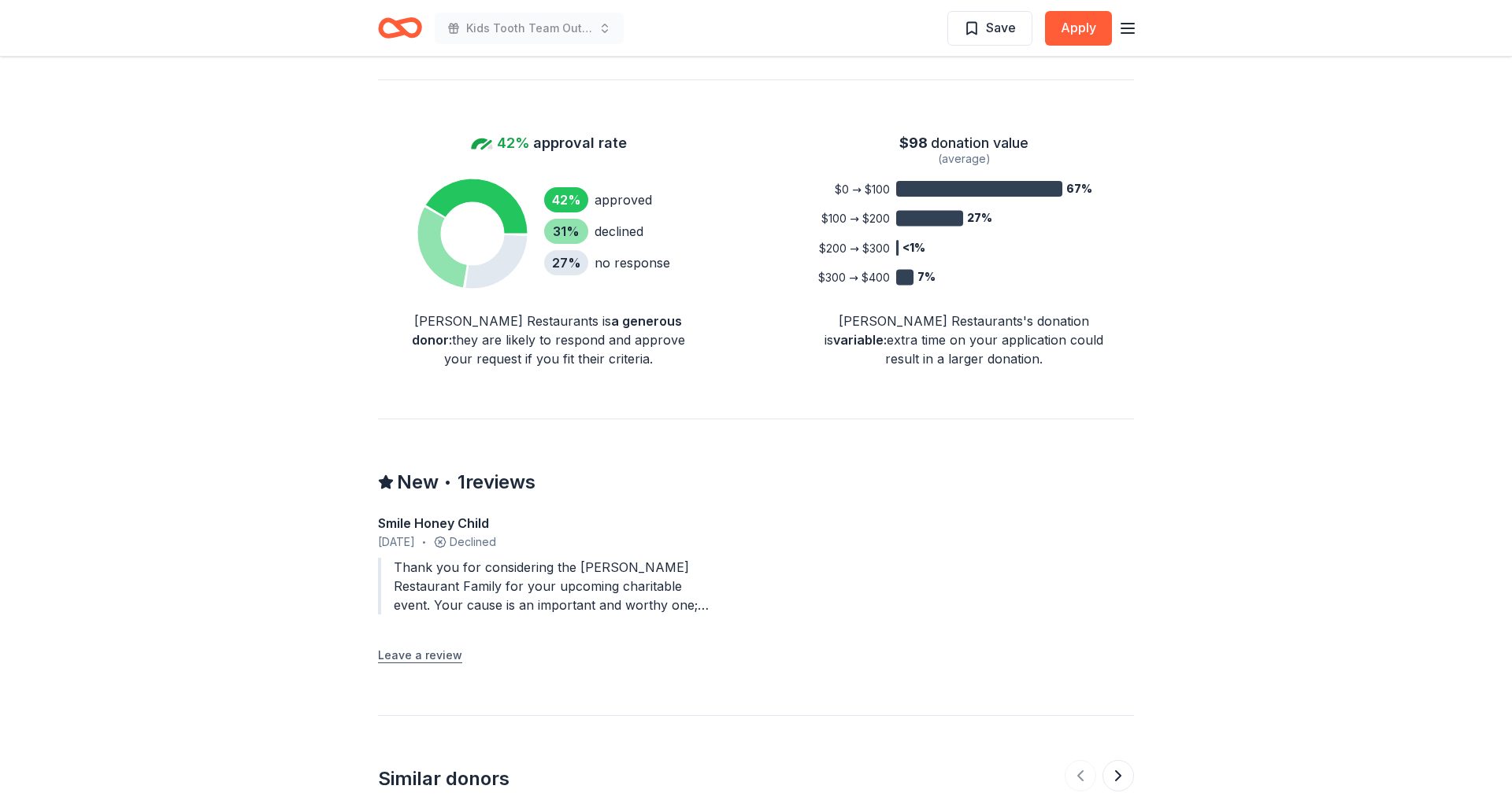
click at [449, 646] on button "Leave a review" at bounding box center [420, 656] width 84 height 19
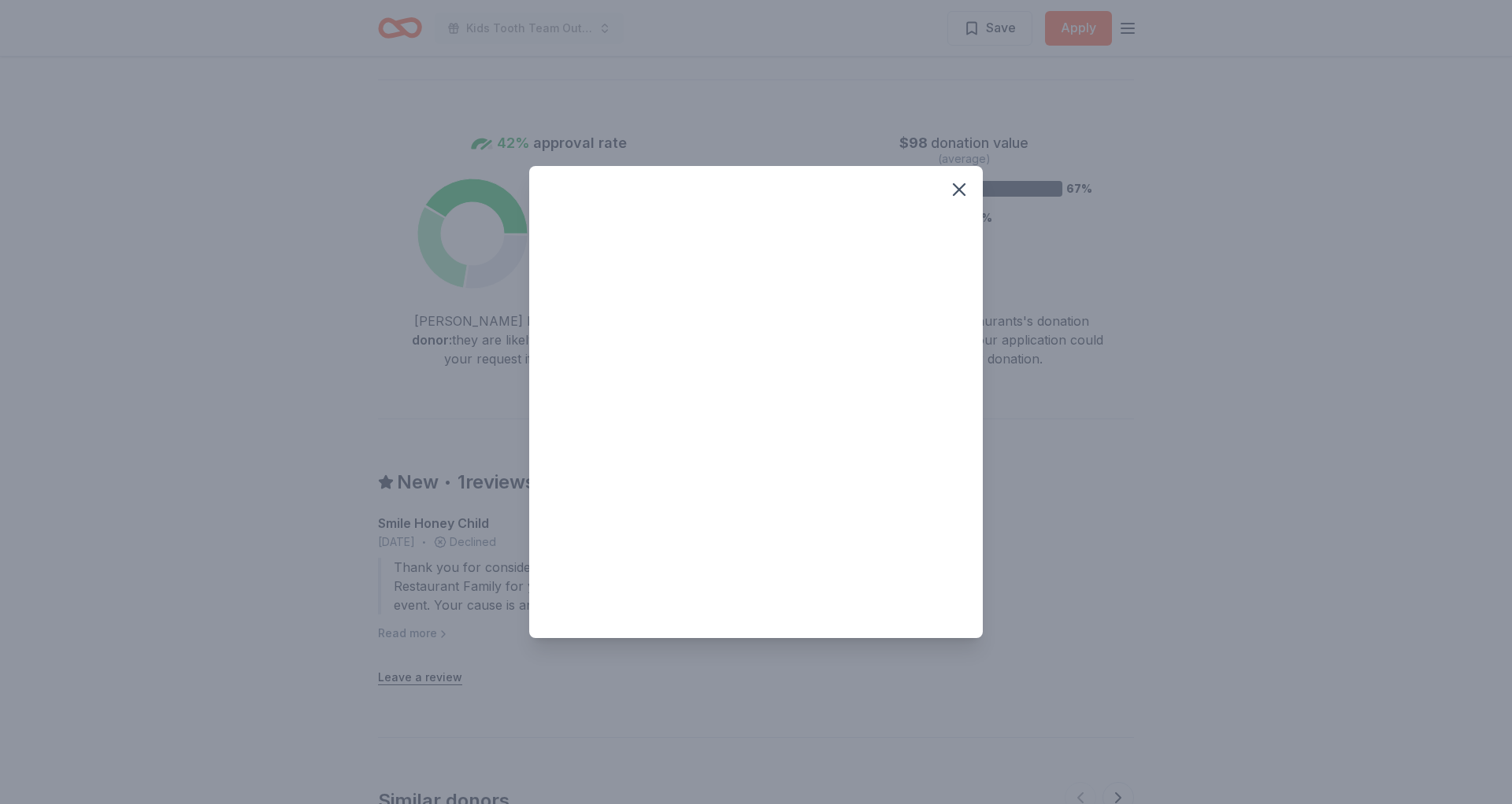
click at [421, 611] on div at bounding box center [756, 402] width 1512 height 804
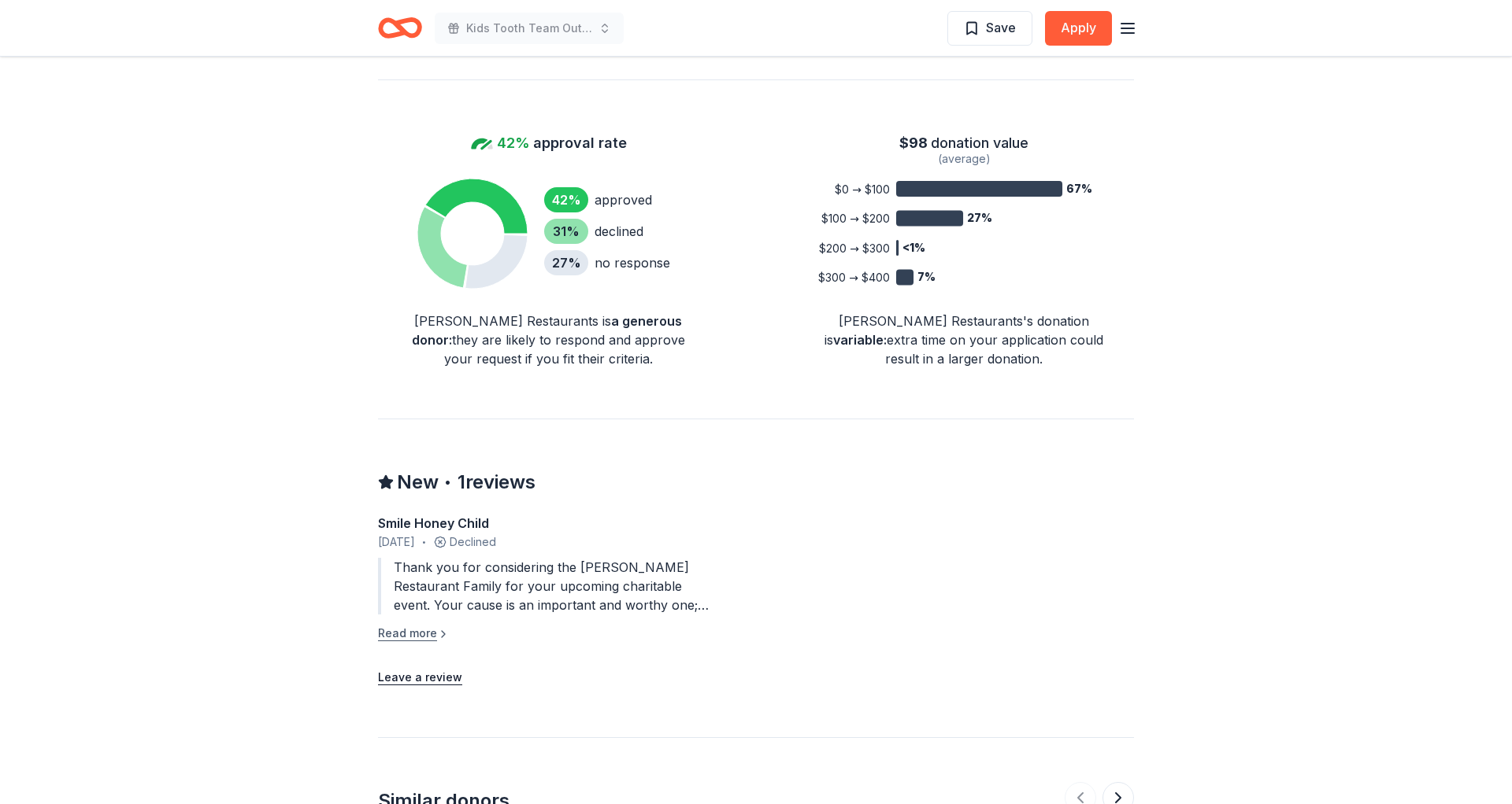
click at [425, 624] on button "Read more" at bounding box center [413, 633] width 72 height 19
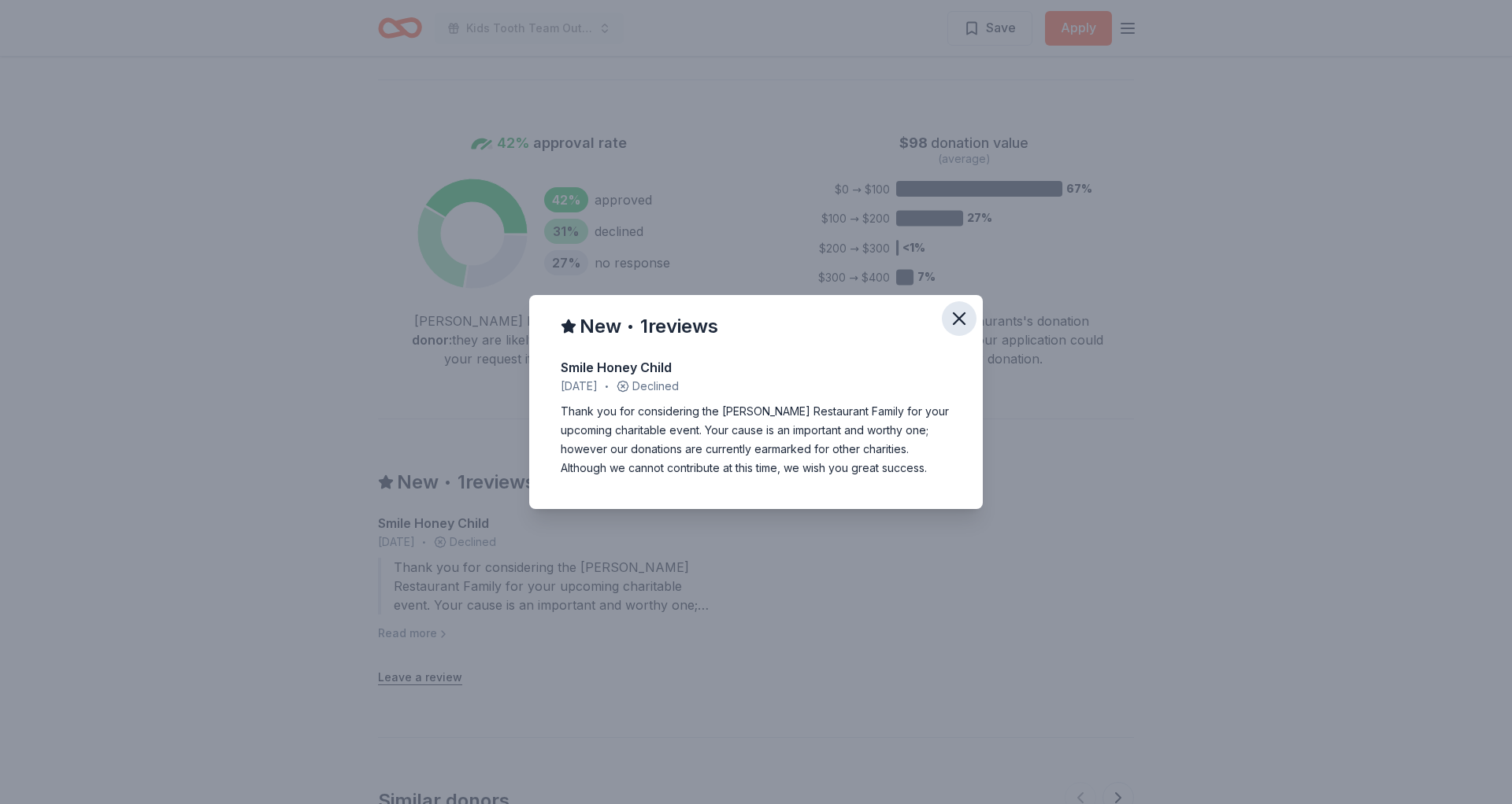
click at [956, 315] on icon "button" at bounding box center [959, 319] width 11 height 11
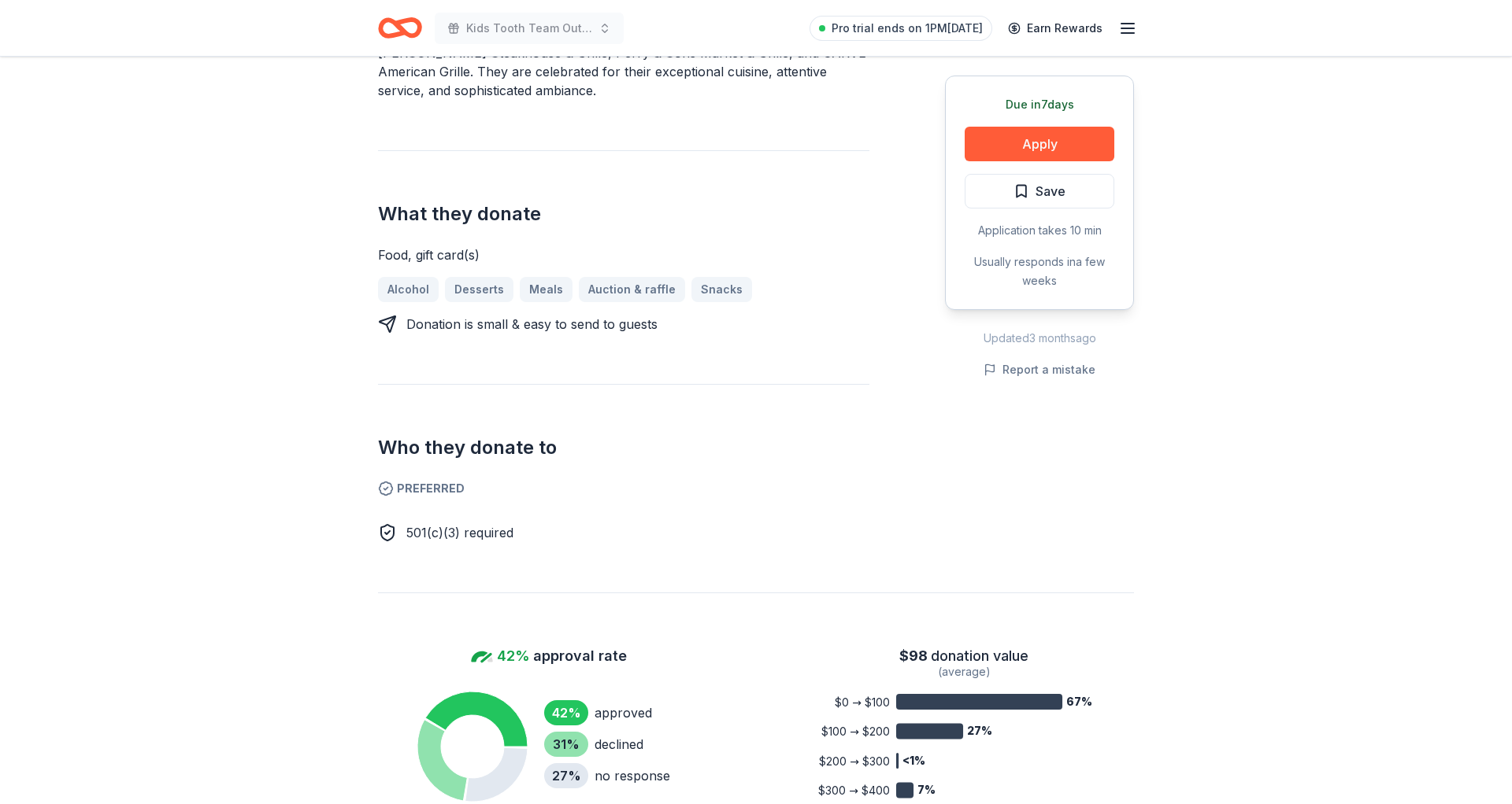
scroll to position [528, 0]
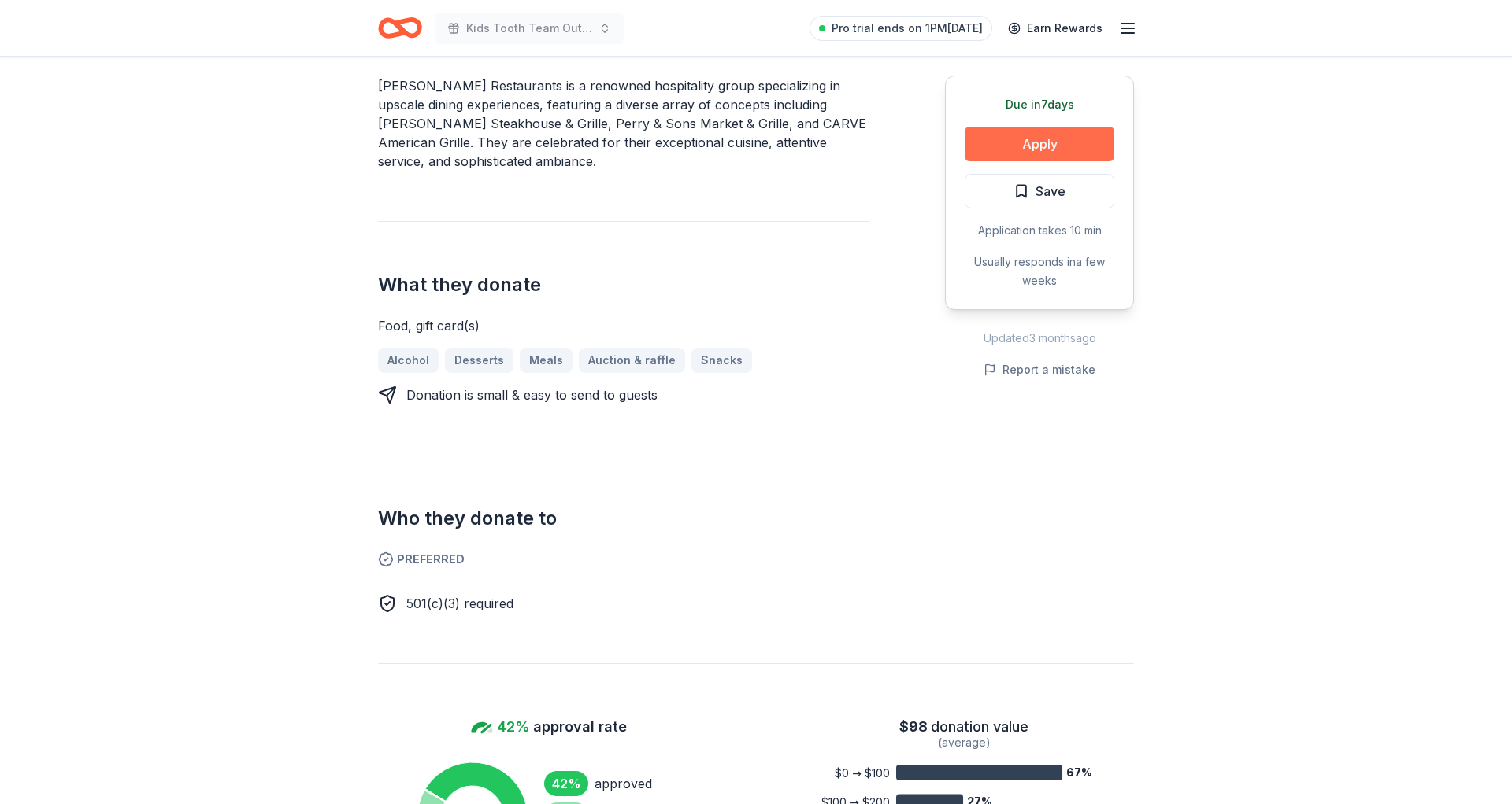
click at [1061, 150] on button "Apply" at bounding box center [1040, 144] width 150 height 34
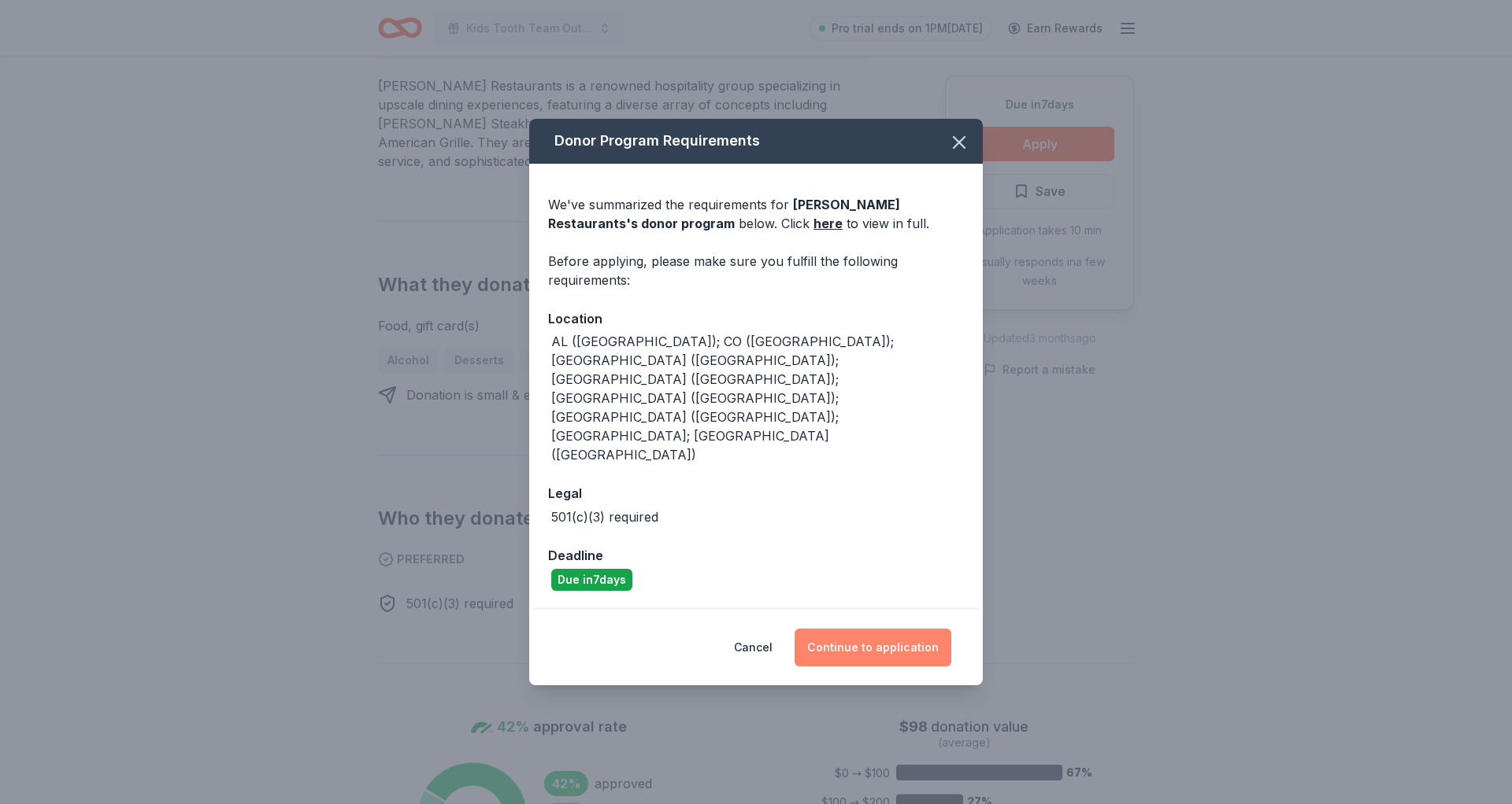
click at [860, 629] on button "Continue to application" at bounding box center [873, 648] width 157 height 38
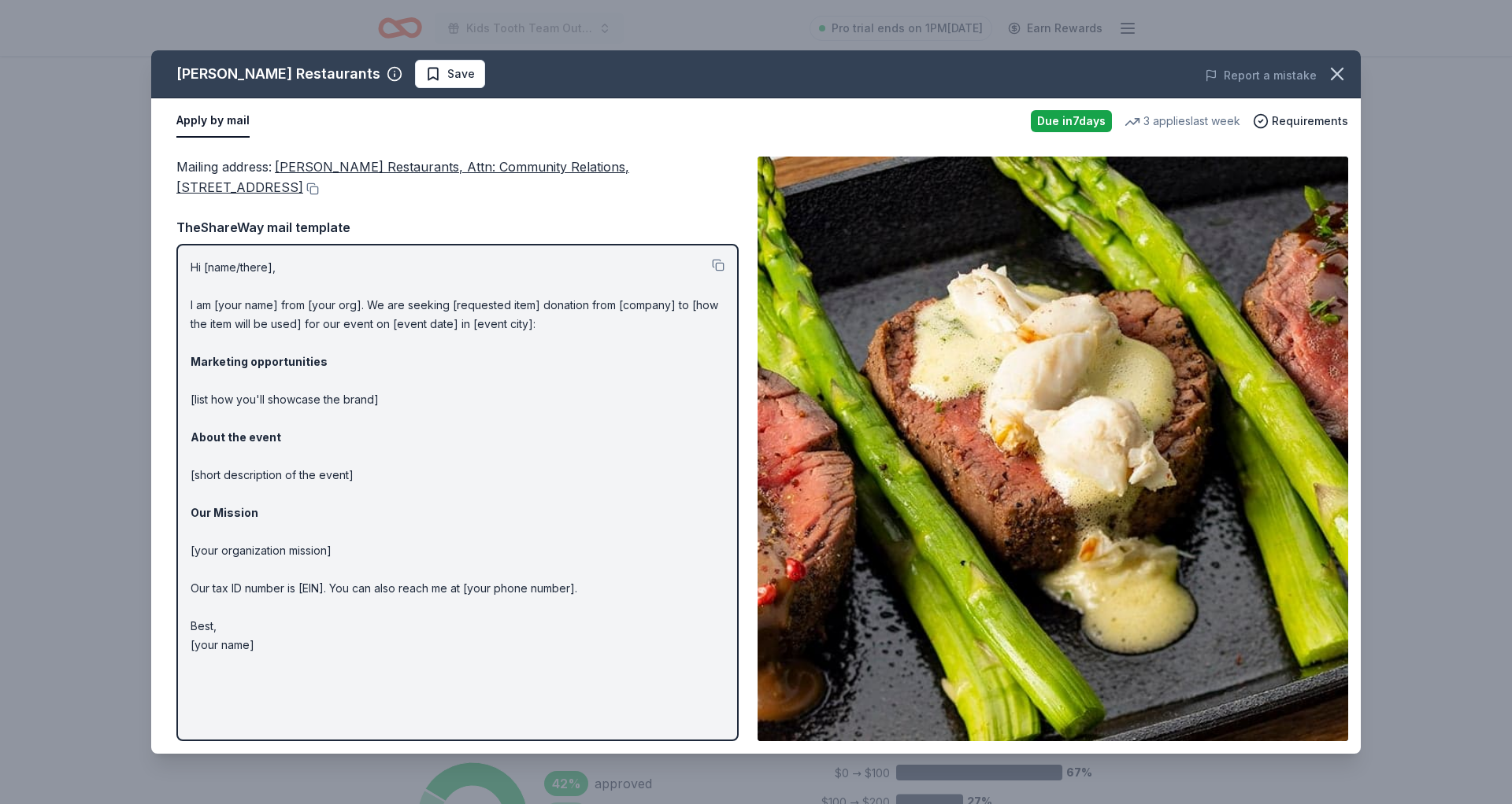
click at [406, 198] on div "Mailing address : [PERSON_NAME] Restaurants, Attn: Community Relations, [STREET…" at bounding box center [458, 449] width 562 height 585
click at [384, 122] on div "Apply by mail" at bounding box center [597, 121] width 841 height 33
drag, startPoint x: 359, startPoint y: 168, endPoint x: 451, endPoint y: 197, distance: 96.5
click at [453, 197] on div "Mailing address : [PERSON_NAME] Restaurants, Attn: Community Relations, [STREET…" at bounding box center [458, 178] width 562 height 41
click at [440, 164] on span "Perry’s Restaurants, Attn: Community Relations, 9805 Katy Freeway, Suite 650, H…" at bounding box center [403, 177] width 453 height 36
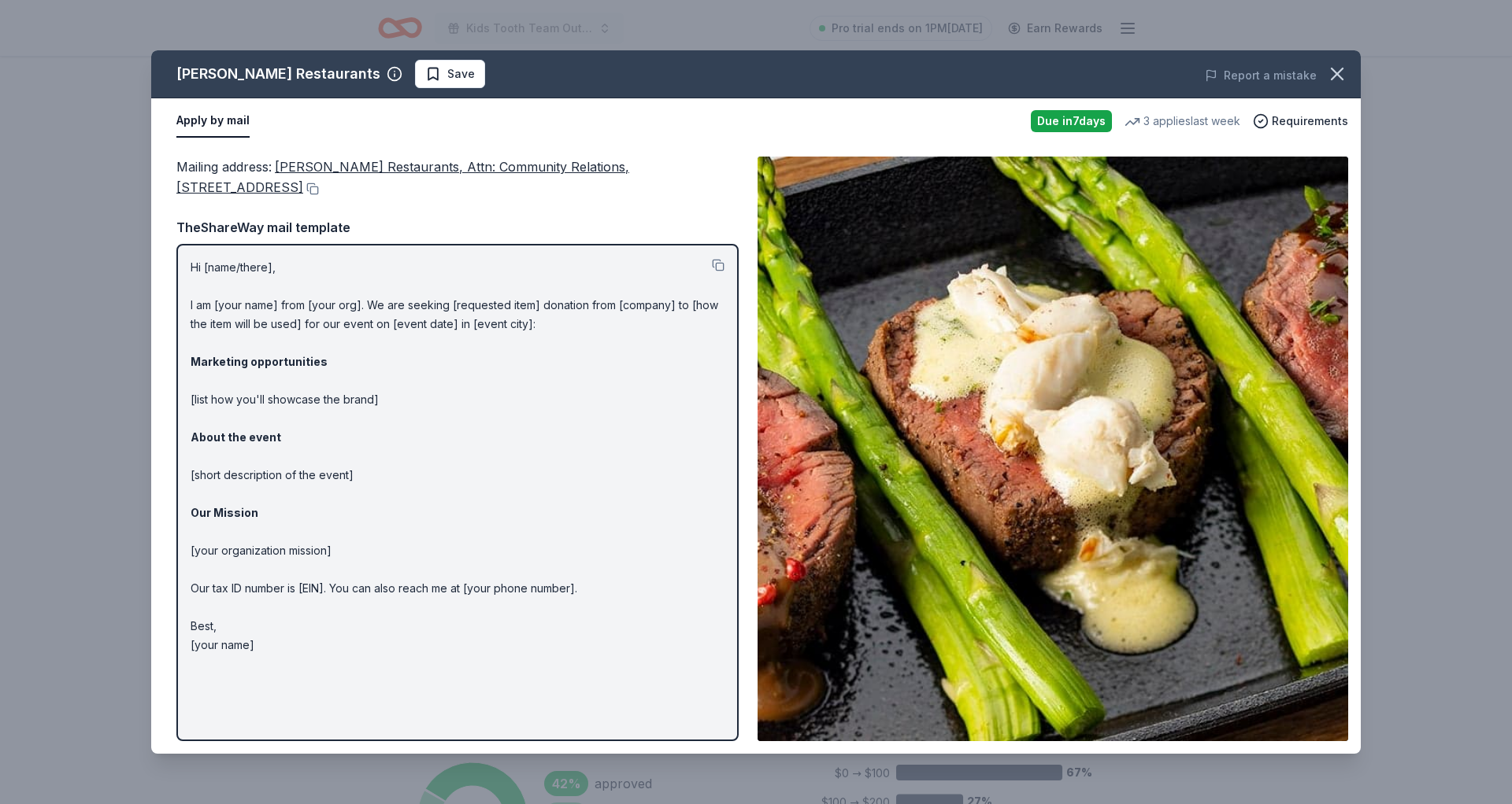
click at [750, 41] on div "Perry's Restaurants Save Report a mistake Apply by mail Due in 7 days 3 applies…" at bounding box center [756, 402] width 1512 height 804
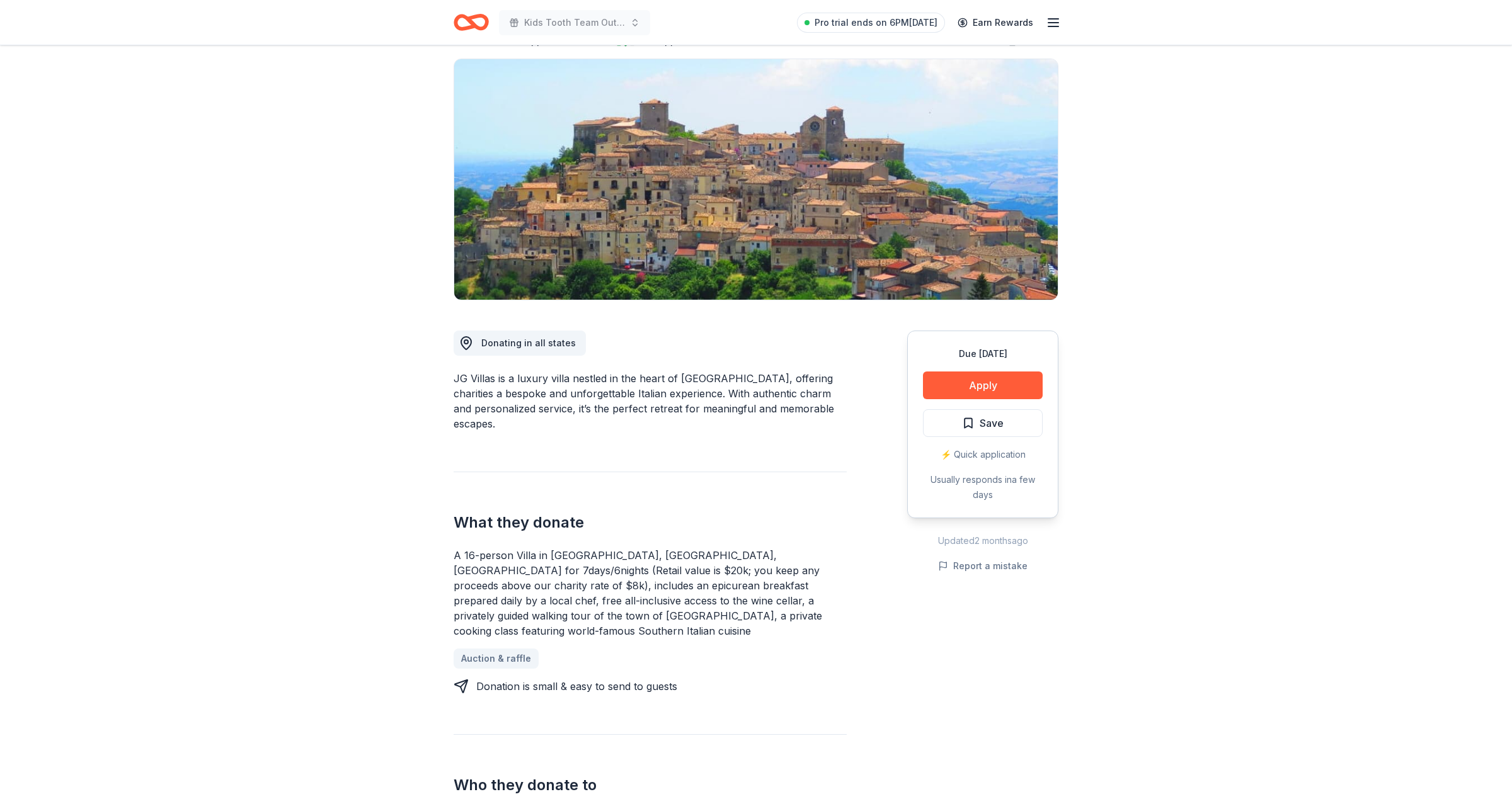
scroll to position [83, 0]
click at [994, 386] on button "Apply" at bounding box center [983, 385] width 120 height 28
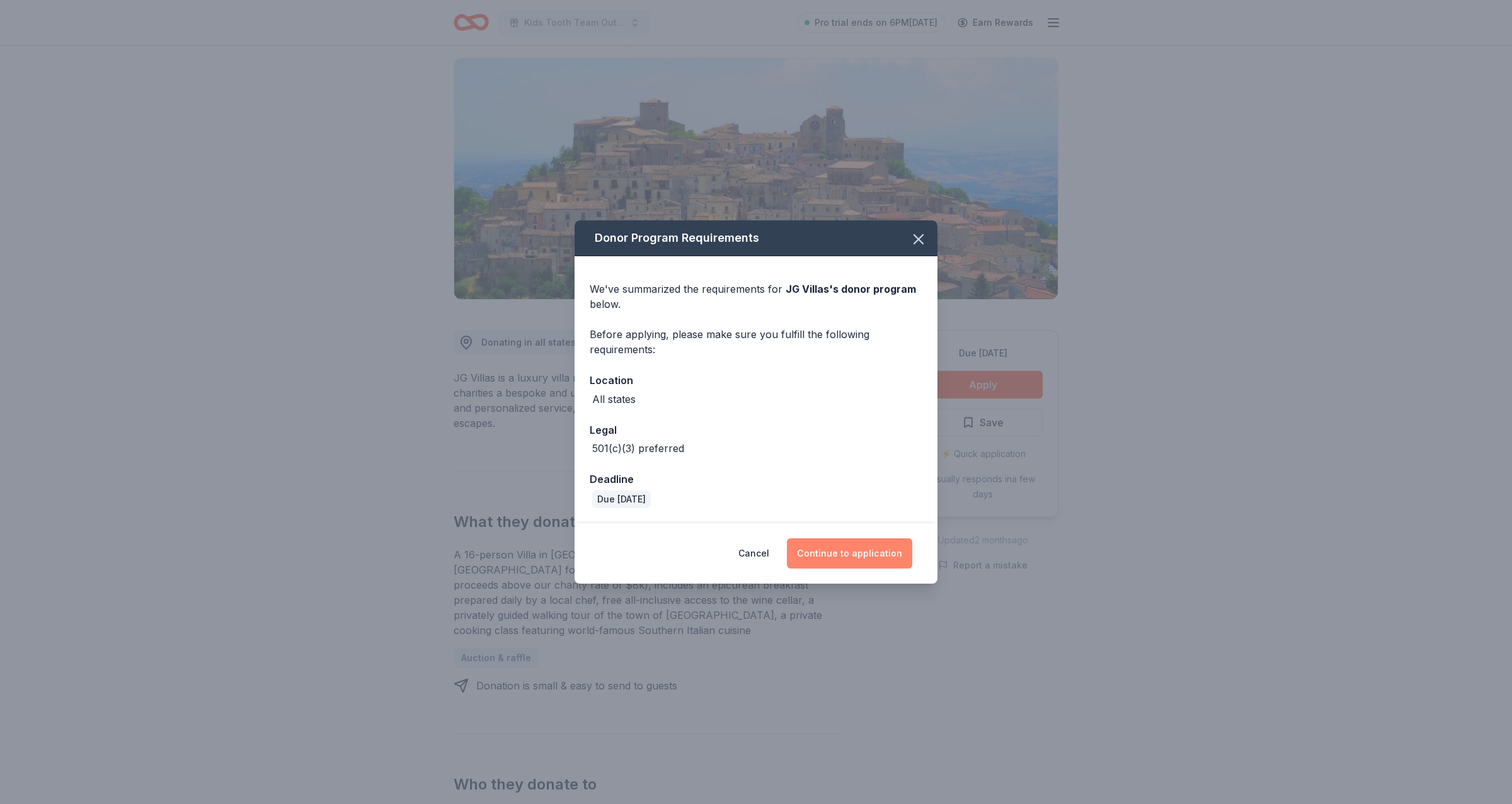
click at [846, 550] on button "Continue to application" at bounding box center [850, 554] width 126 height 30
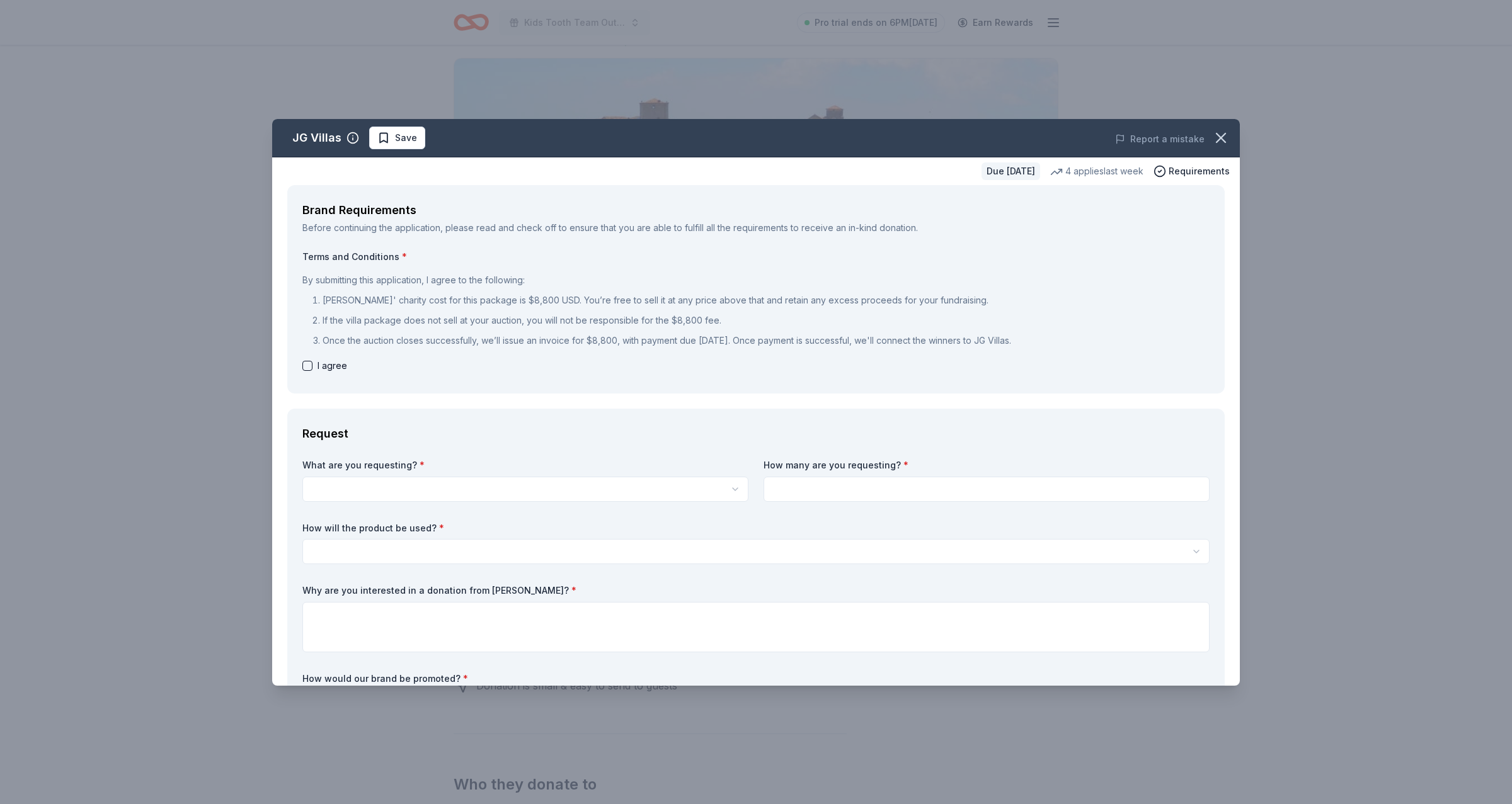
click at [315, 359] on div "I agree" at bounding box center [755, 366] width 907 height 15
click at [309, 367] on button "button" at bounding box center [307, 365] width 10 height 10
checkbox input "true"
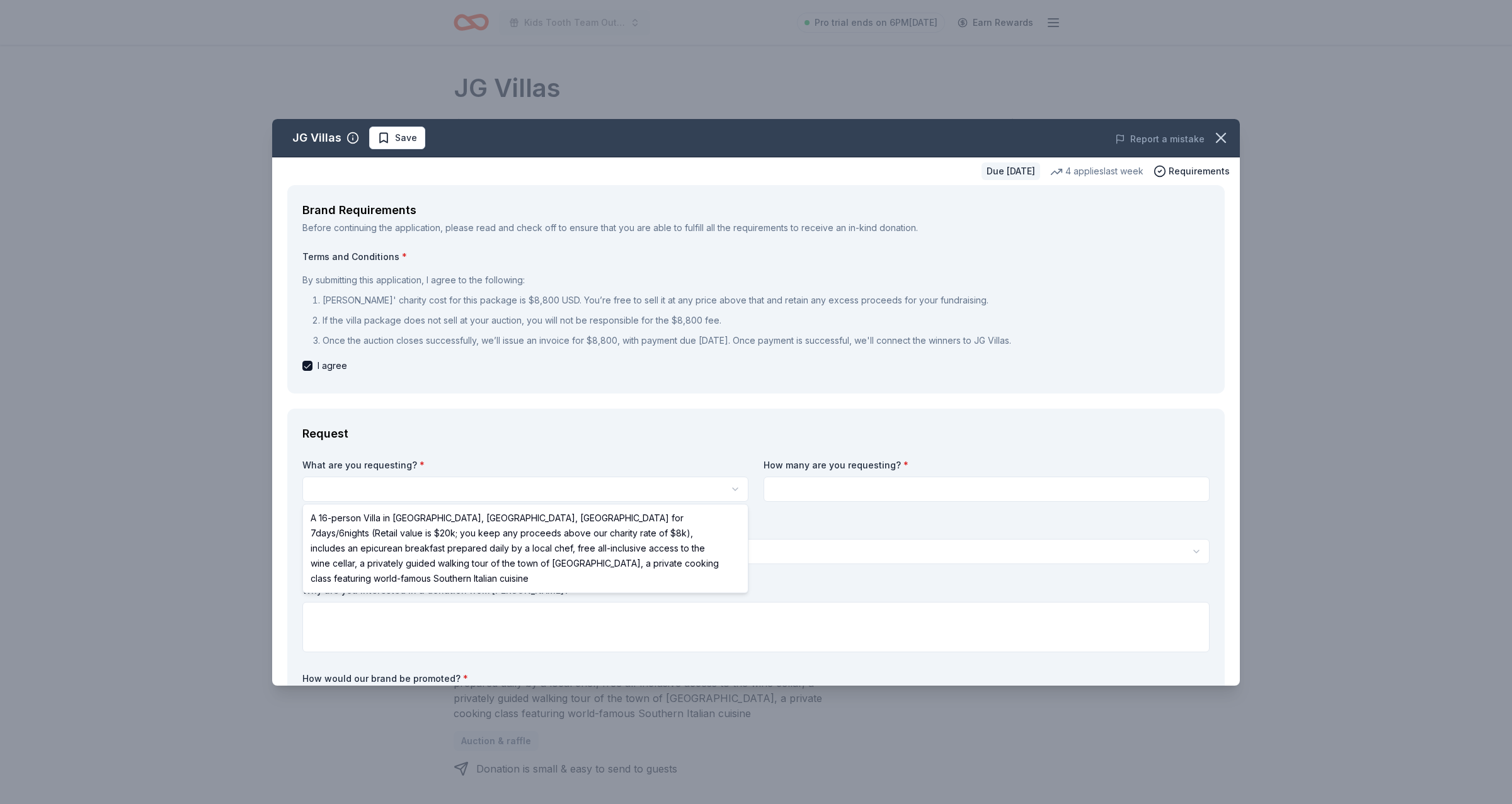
scroll to position [0, 0]
click at [474, 492] on html "Kids Tooth Team Outreach Gala Pro trial ends on 6PM, 9/23 Earn Rewards Due in 3…" at bounding box center [756, 402] width 1512 height 804
select select "A 16-person Villa in Altomonte, Calabria, Italy for 7days/6nights (Retail value…"
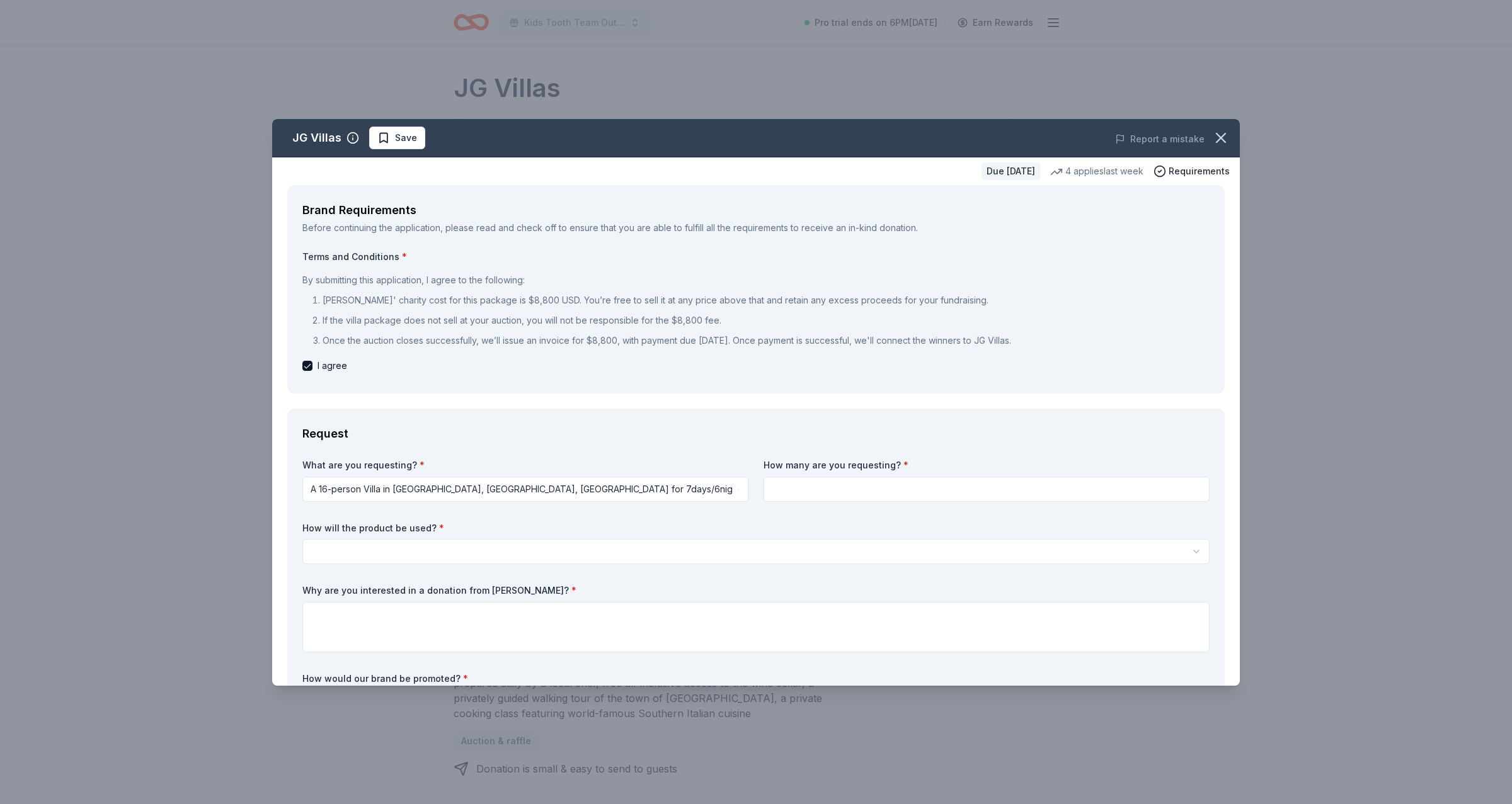
click at [808, 483] on input at bounding box center [986, 489] width 446 height 26
type input "1"
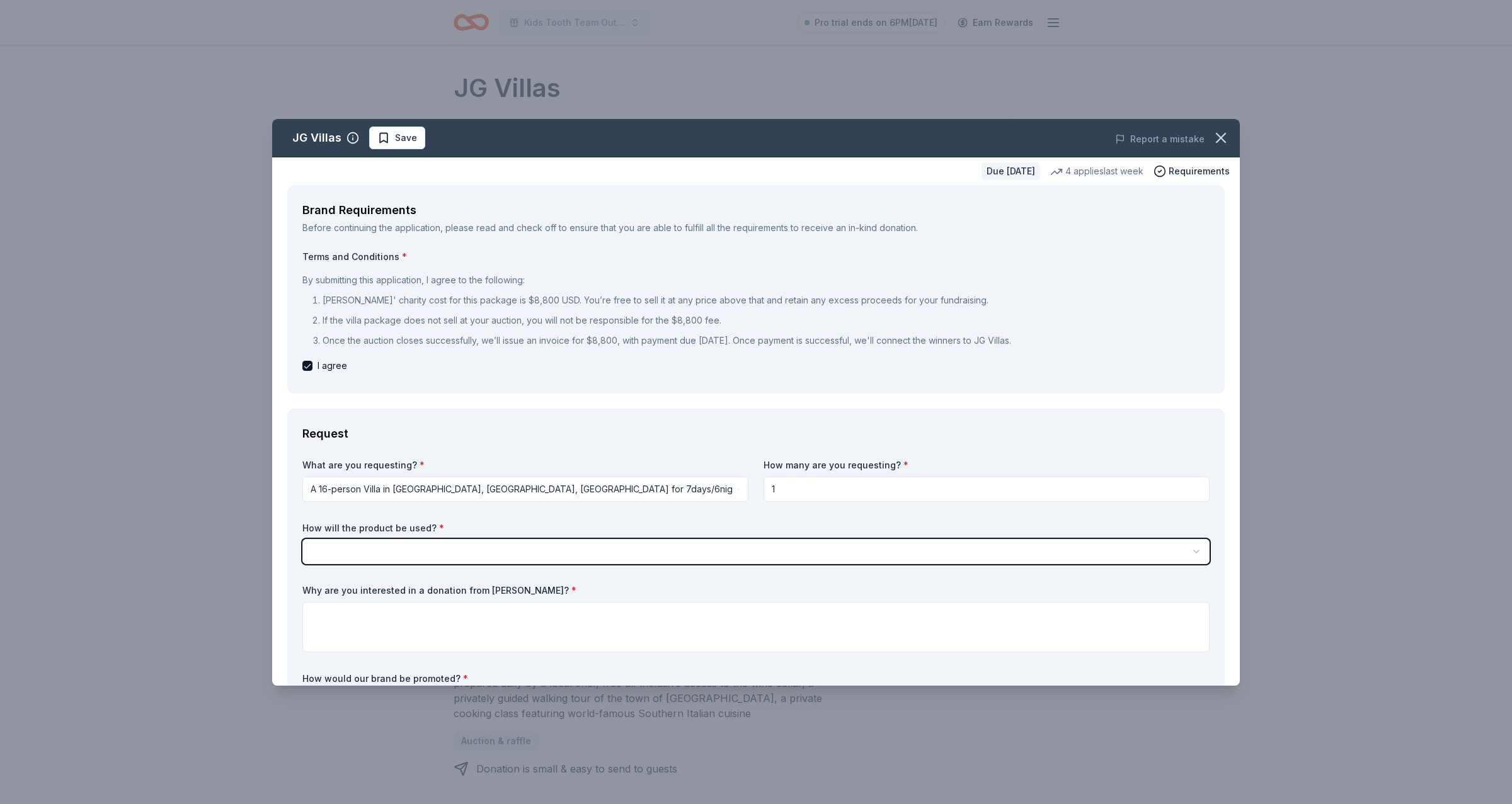
scroll to position [145, 0]
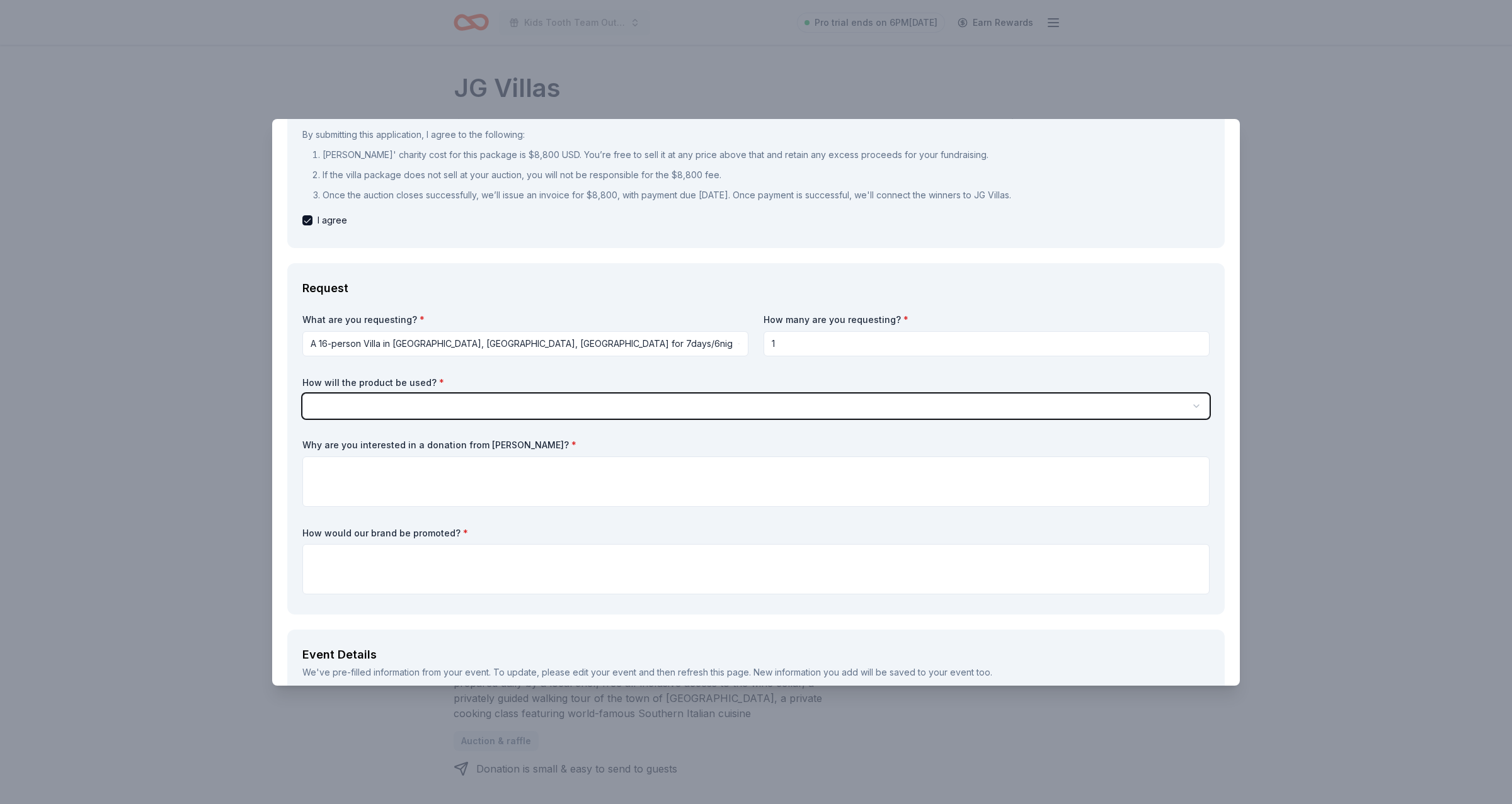
select select "liveAuction"
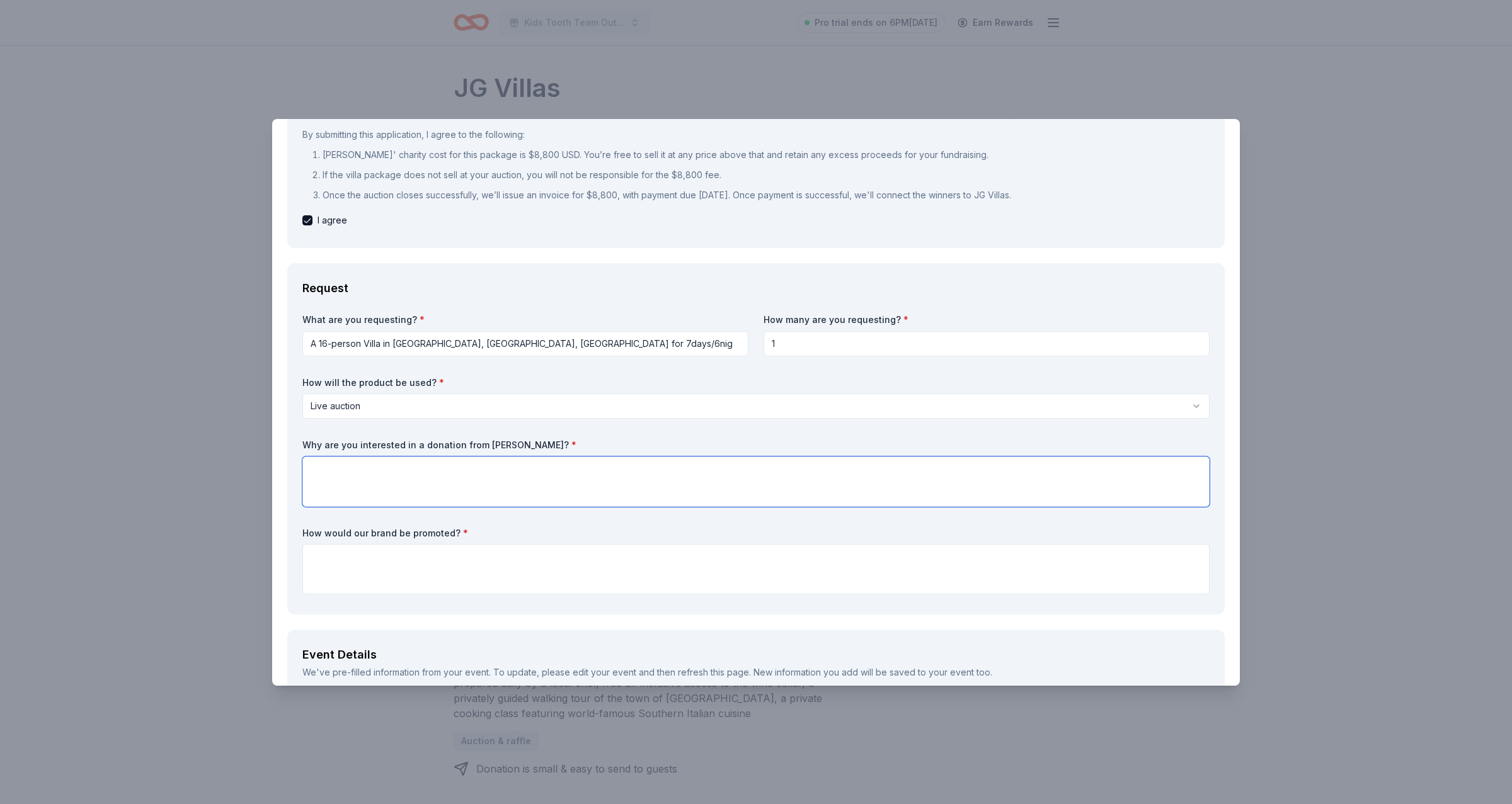
click at [546, 483] on textarea at bounding box center [755, 481] width 907 height 50
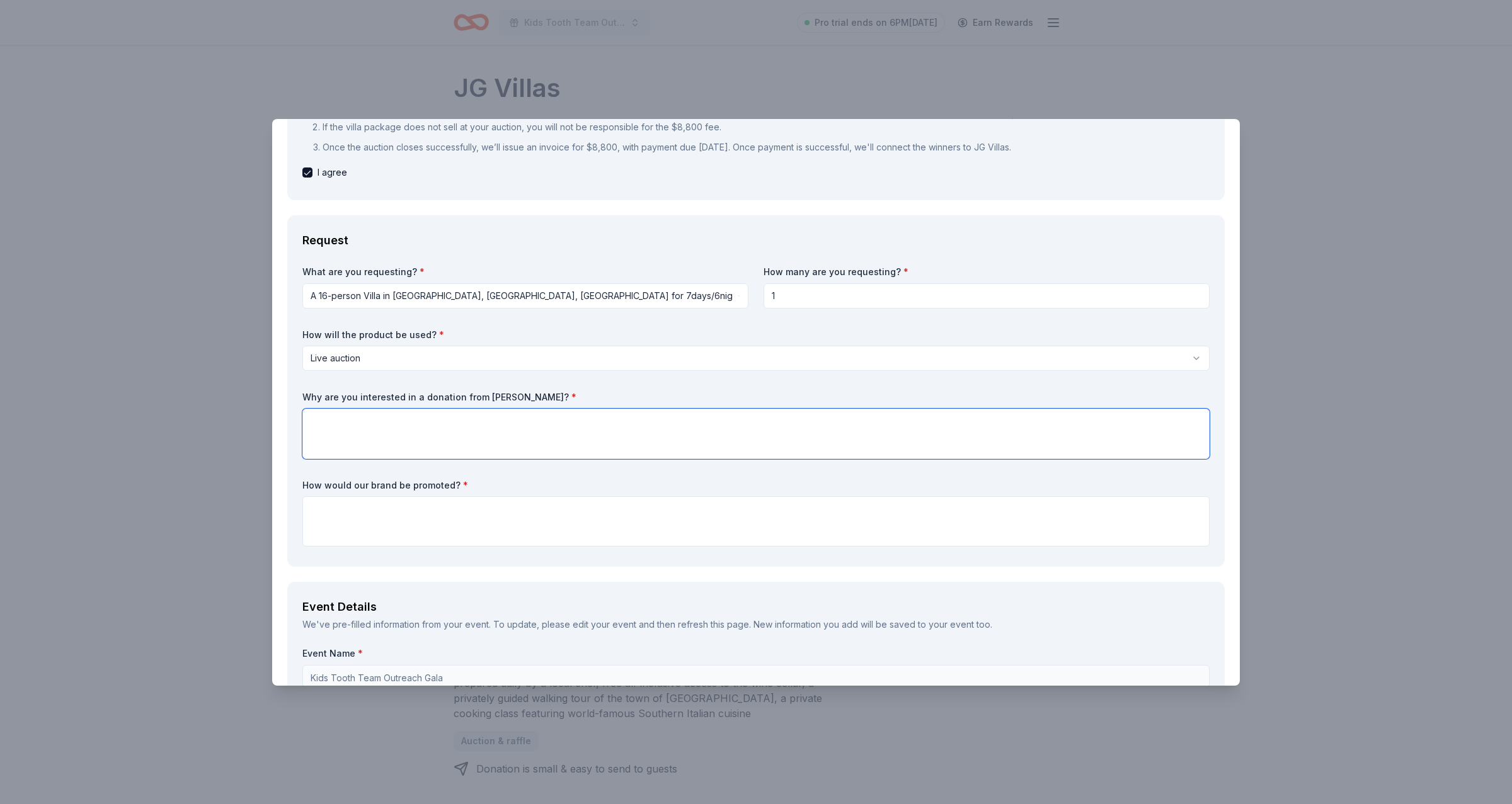
scroll to position [203, 0]
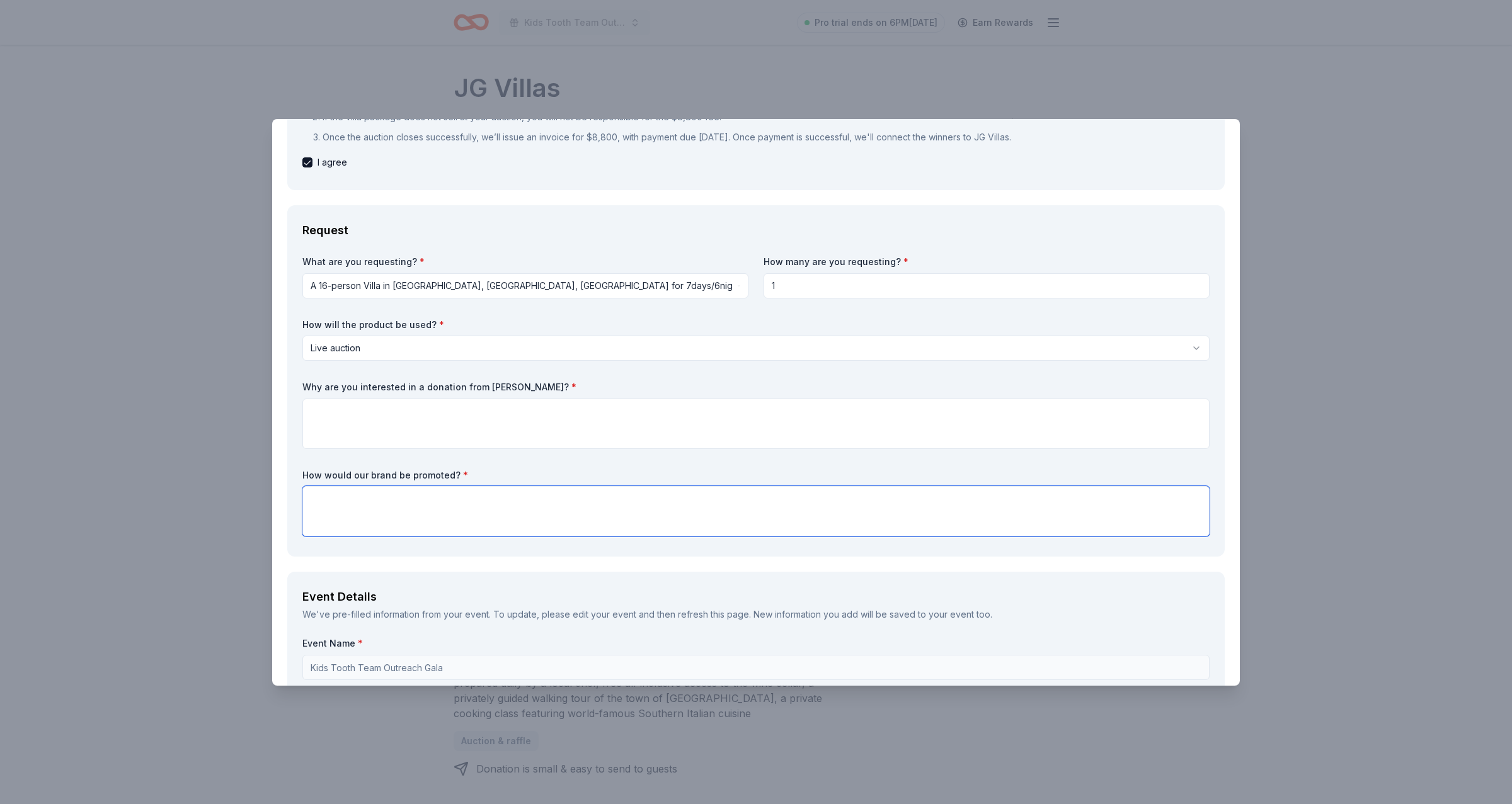
click at [535, 512] on textarea at bounding box center [755, 511] width 907 height 50
type textarea "All donors will have their business displayed and advertised on the screens at …"
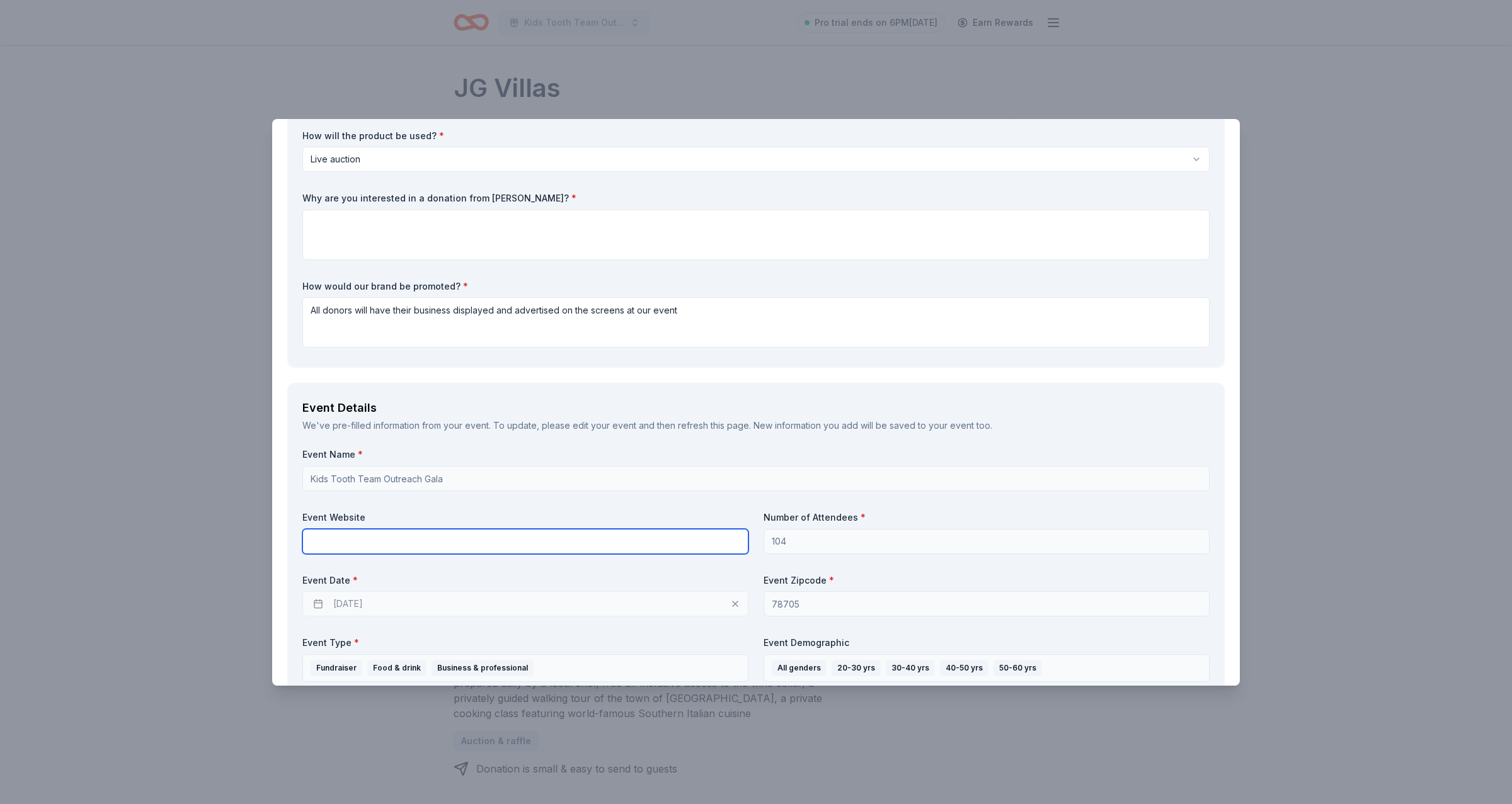
scroll to position [180, 0]
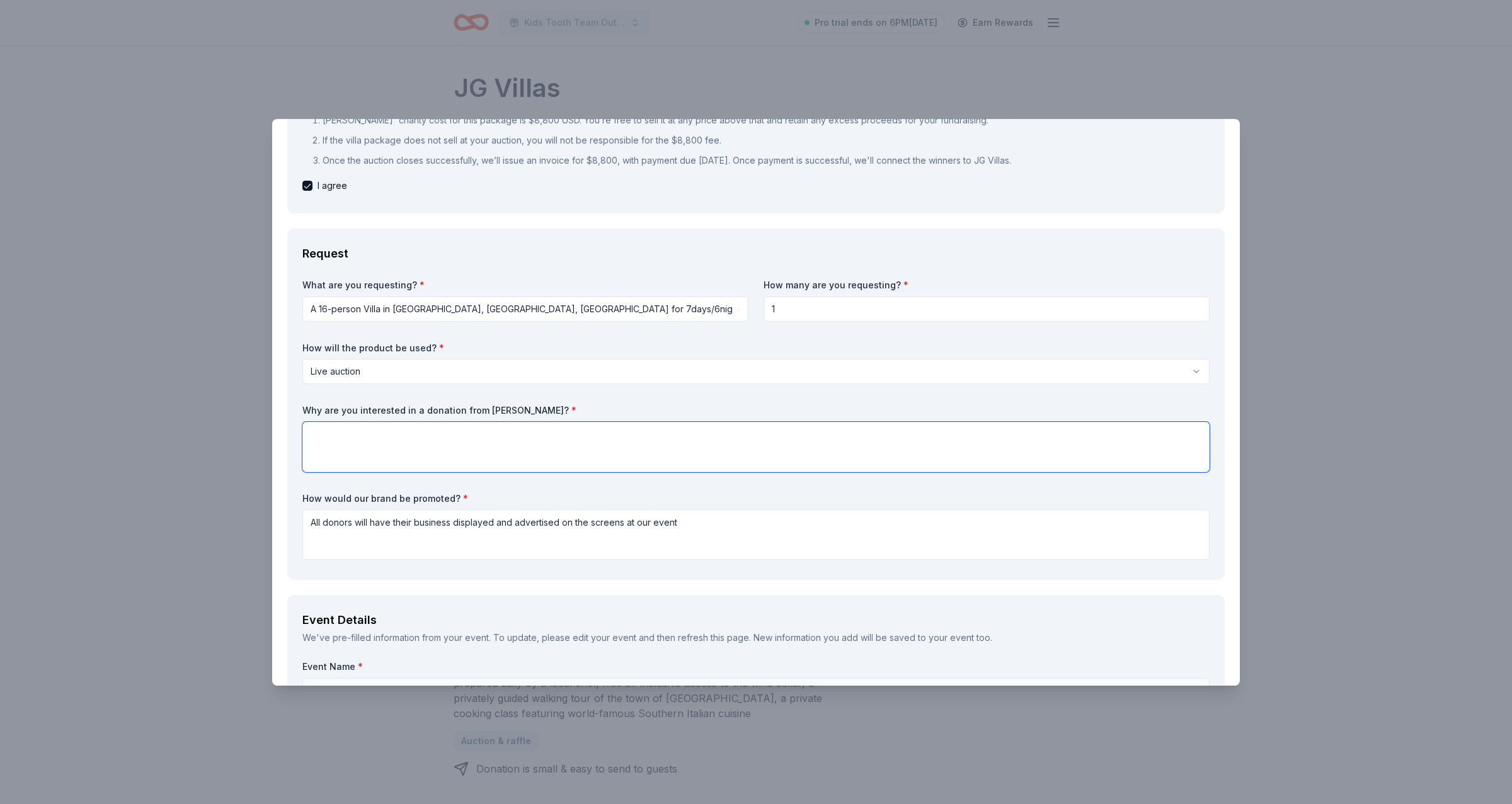
click at [446, 430] on textarea at bounding box center [755, 447] width 907 height 50
click at [409, 432] on textarea "The majority of our gala's attendees and doctors and philanthropists, all of wh…" at bounding box center [755, 447] width 907 height 50
click at [735, 432] on textarea "The majority of our gala's attendees and doctors and philanthropists, all of wh…" at bounding box center [755, 447] width 907 height 50
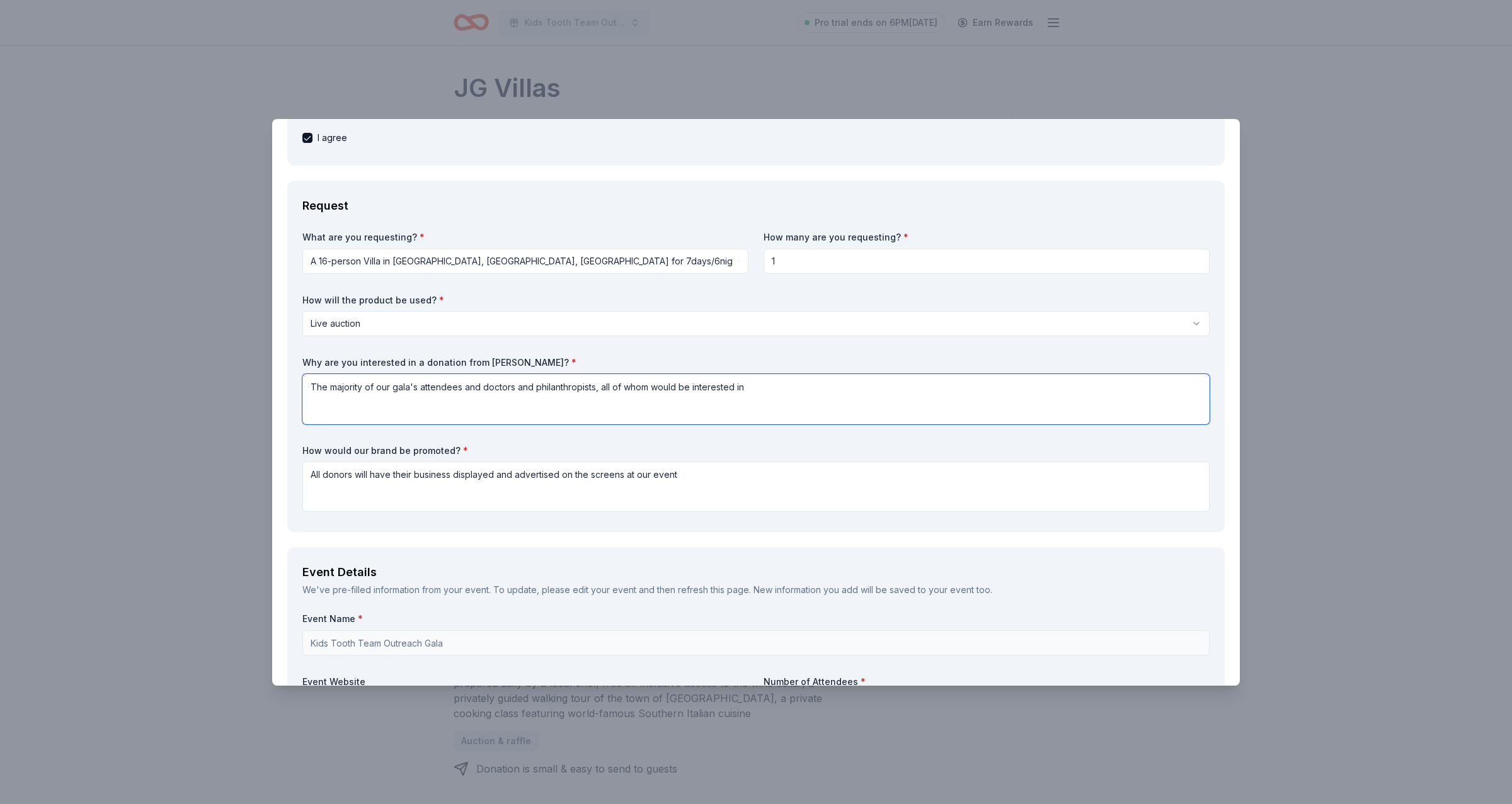
scroll to position [0, 0]
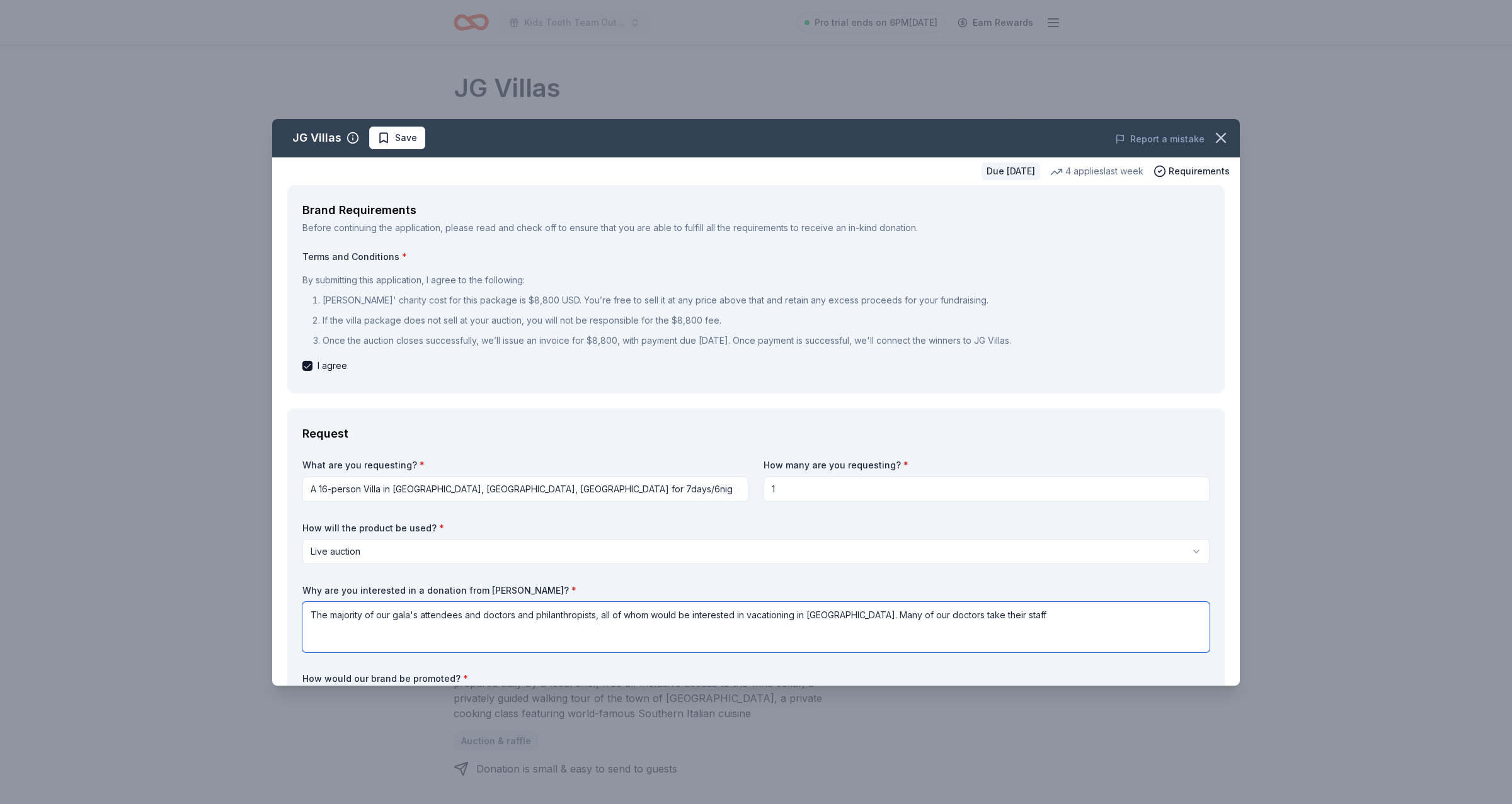
click at [988, 619] on textarea "The majority of our gala's attendees and doctors and philanthropists, all of wh…" at bounding box center [755, 627] width 907 height 50
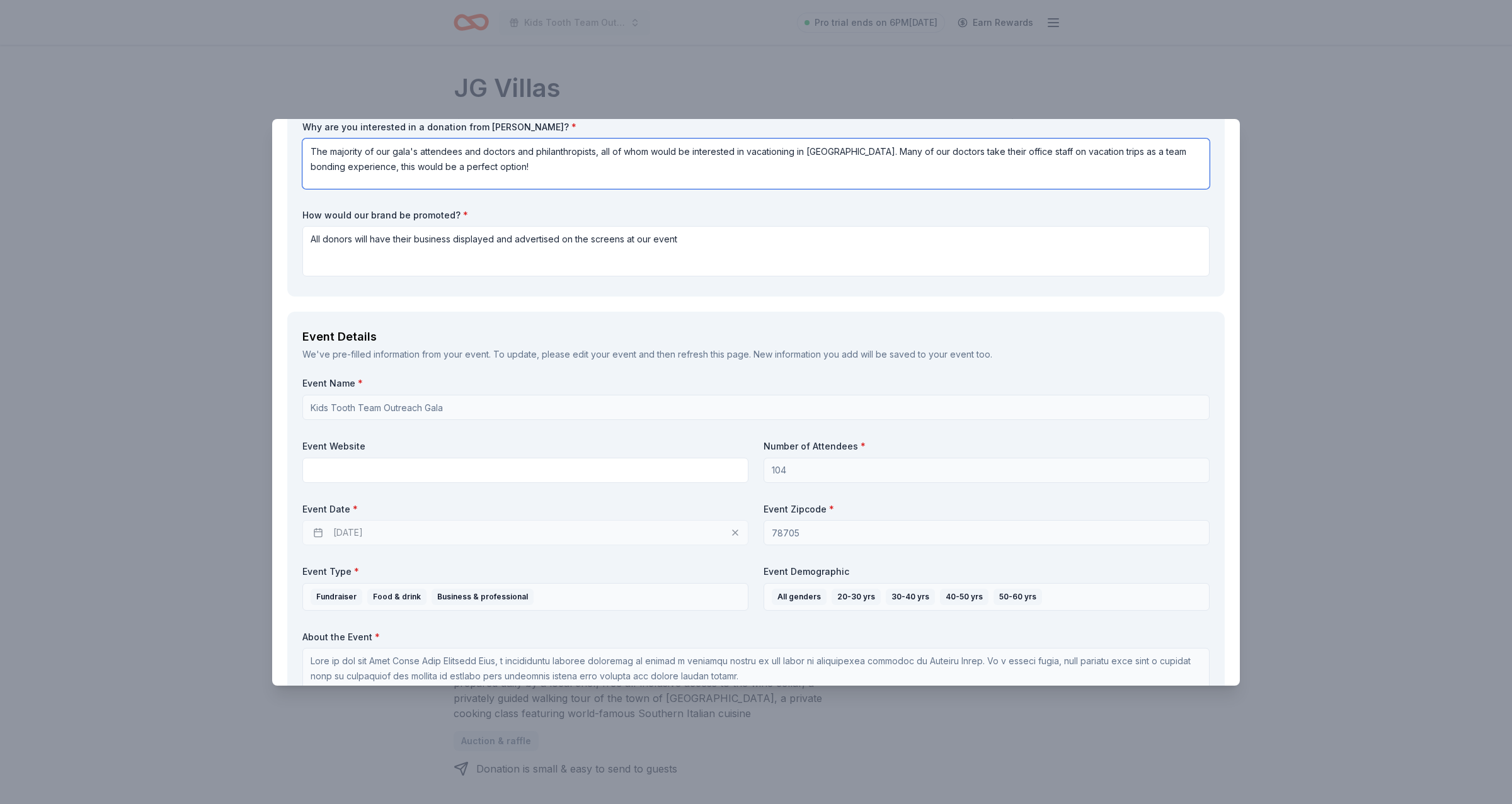
scroll to position [495, 0]
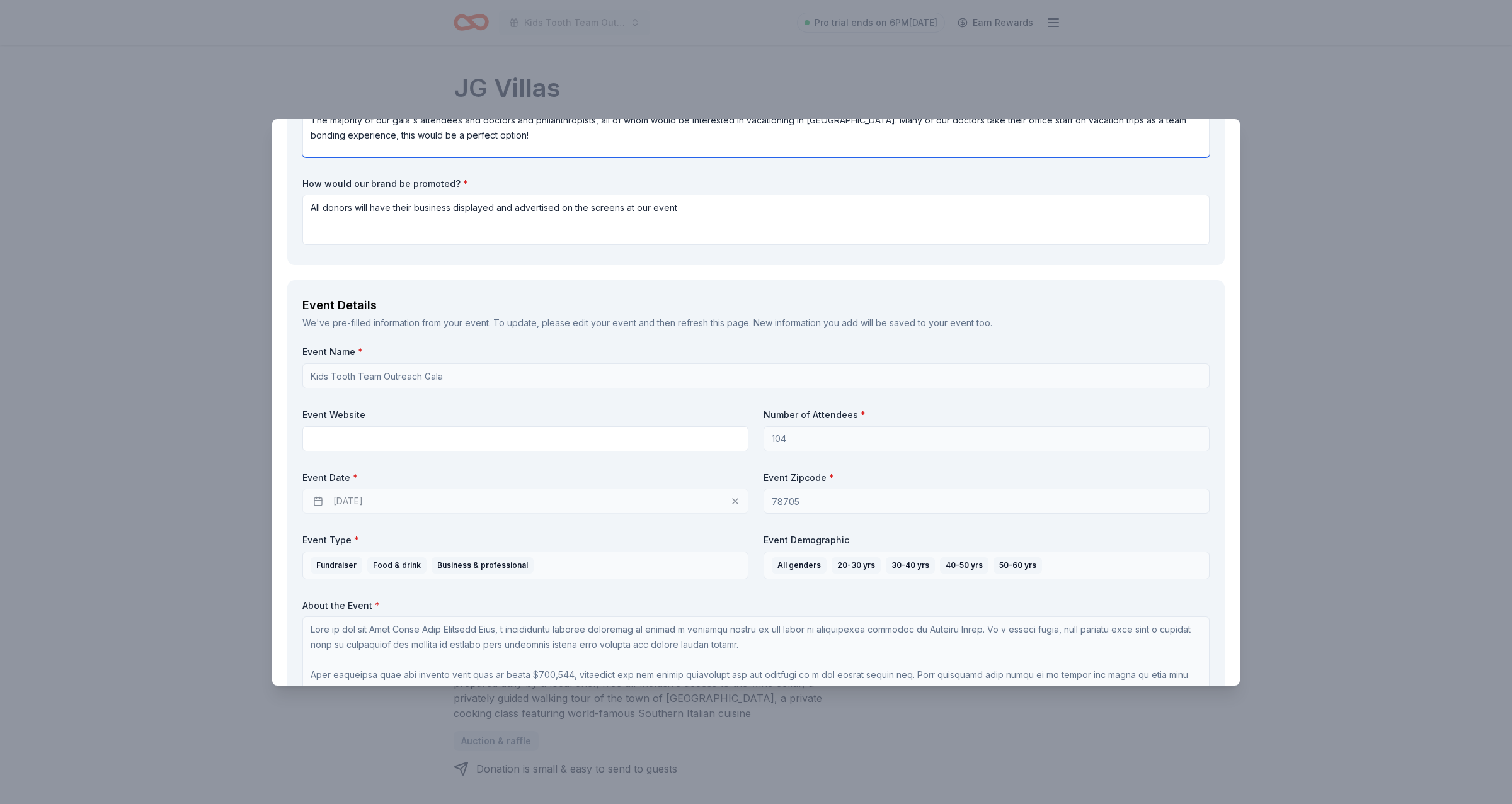
type textarea "The majority of our gala's attendees and doctors and philanthropists, all of wh…"
click at [578, 426] on input "text" at bounding box center [525, 439] width 446 height 26
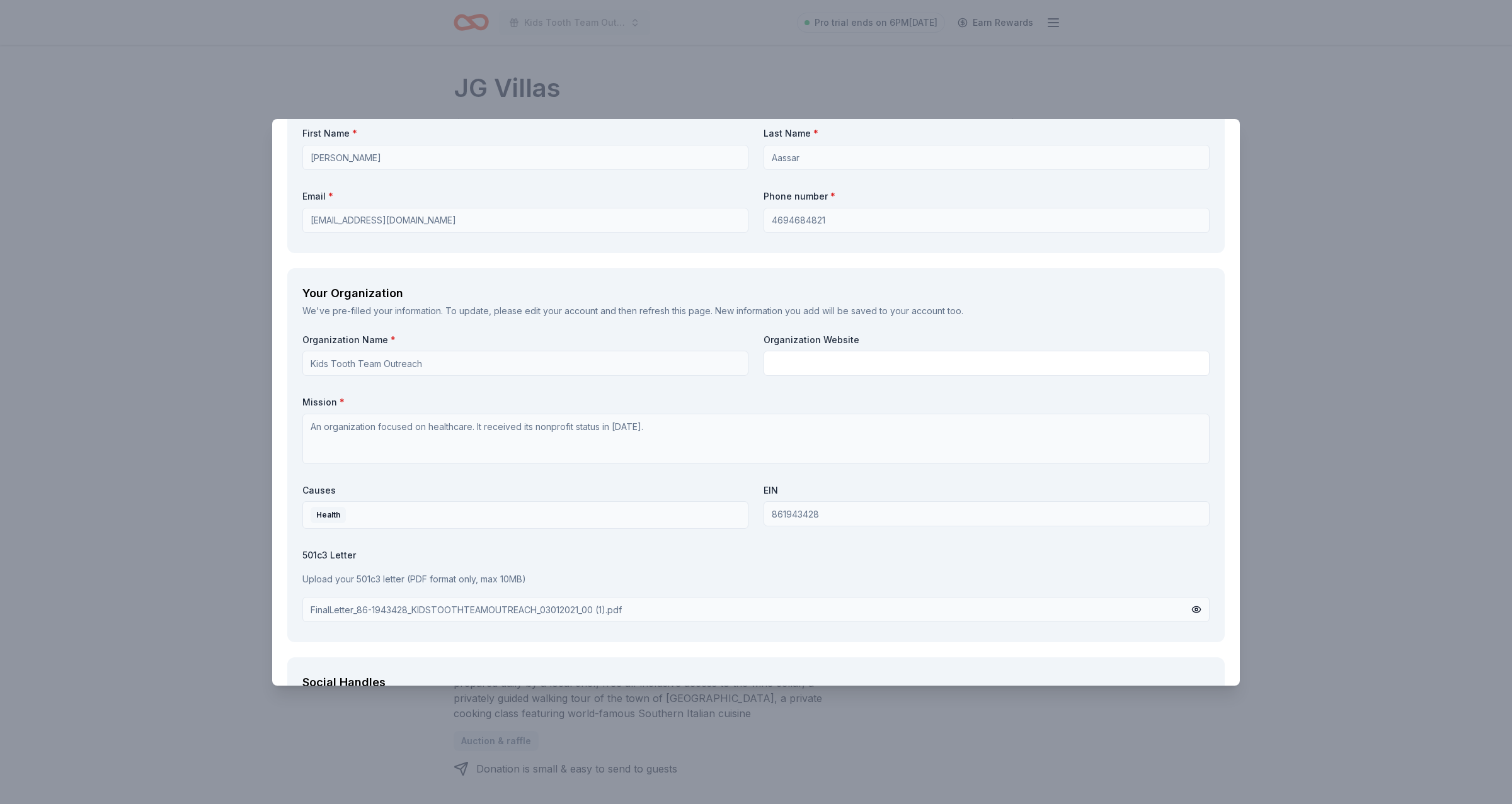
scroll to position [1289, 0]
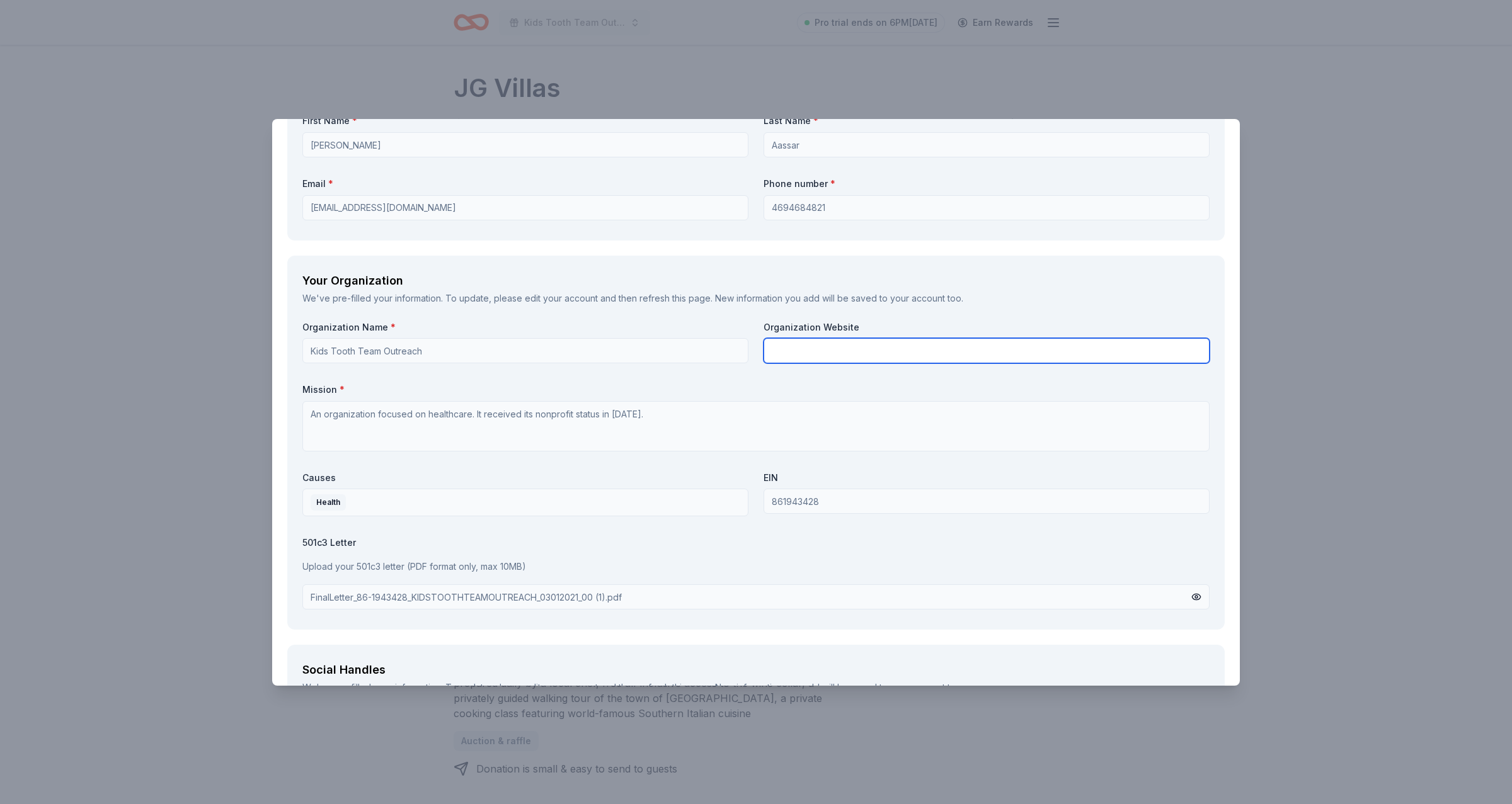
click at [818, 352] on input "text" at bounding box center [986, 350] width 446 height 26
type input "kidstoothteamoutreach.org"
click at [793, 385] on label "Mission *" at bounding box center [755, 390] width 907 height 12
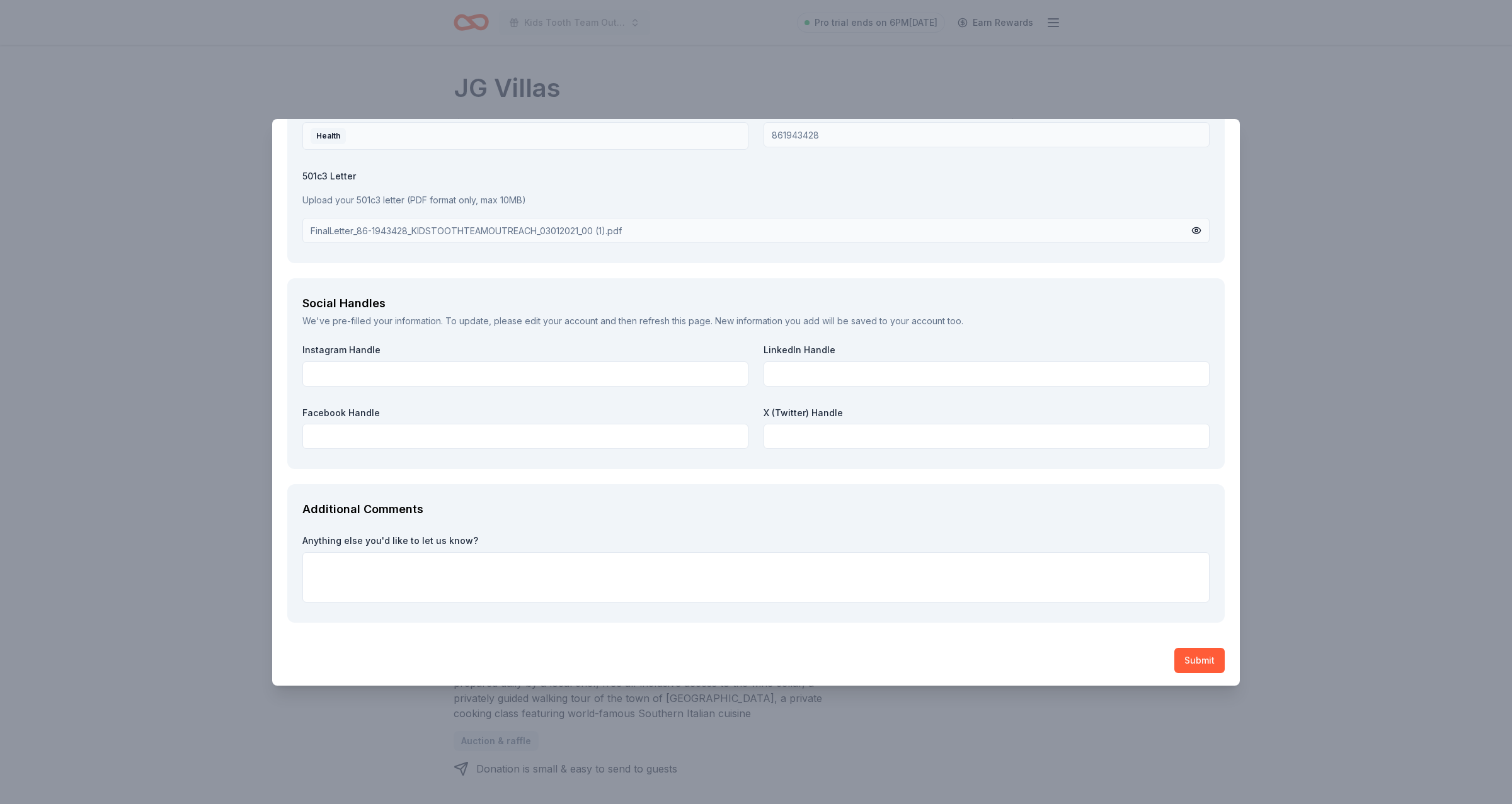
scroll to position [1654, 0]
click at [1182, 657] on button "Submit" at bounding box center [1199, 663] width 50 height 26
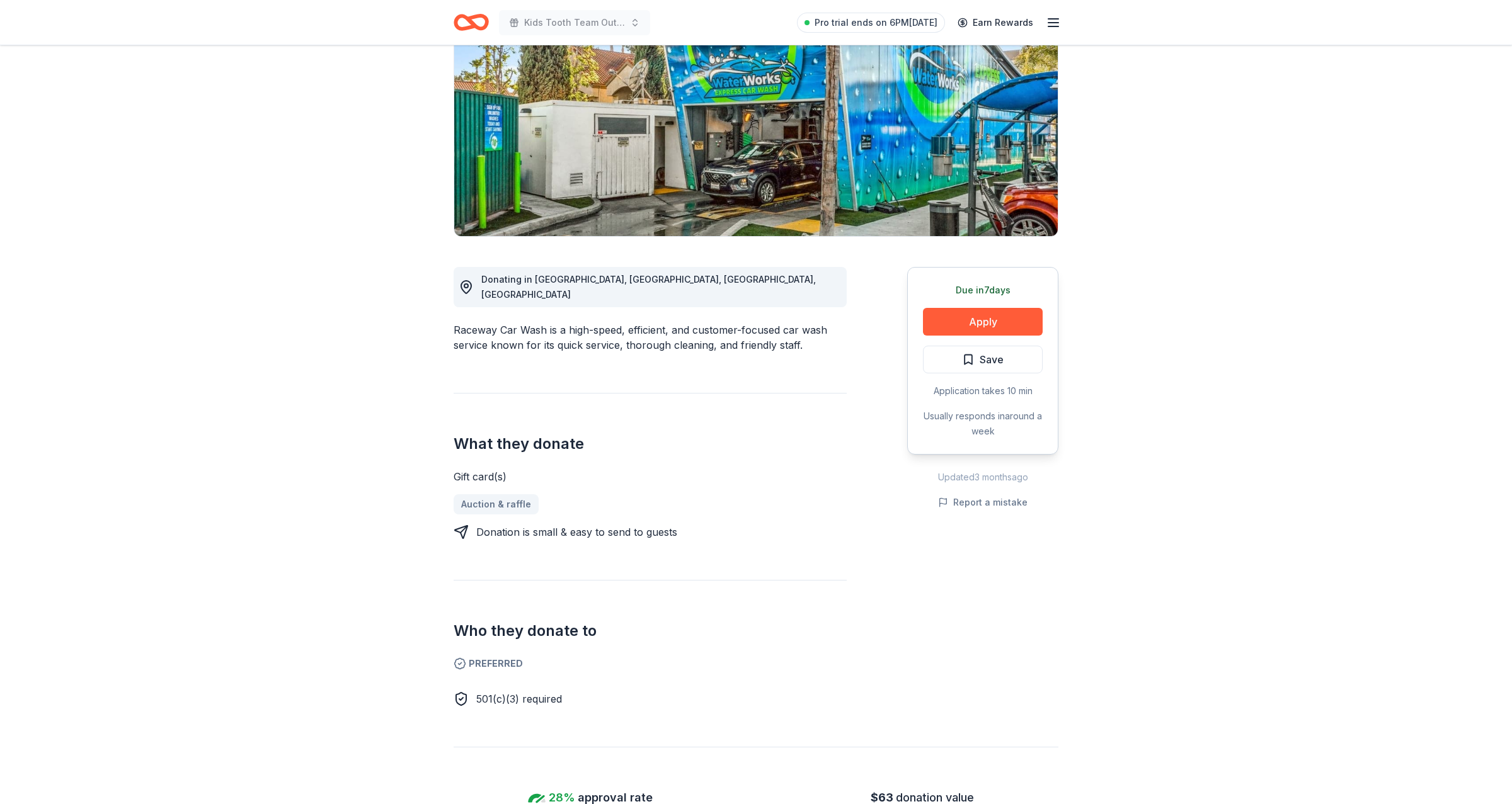
scroll to position [363, 0]
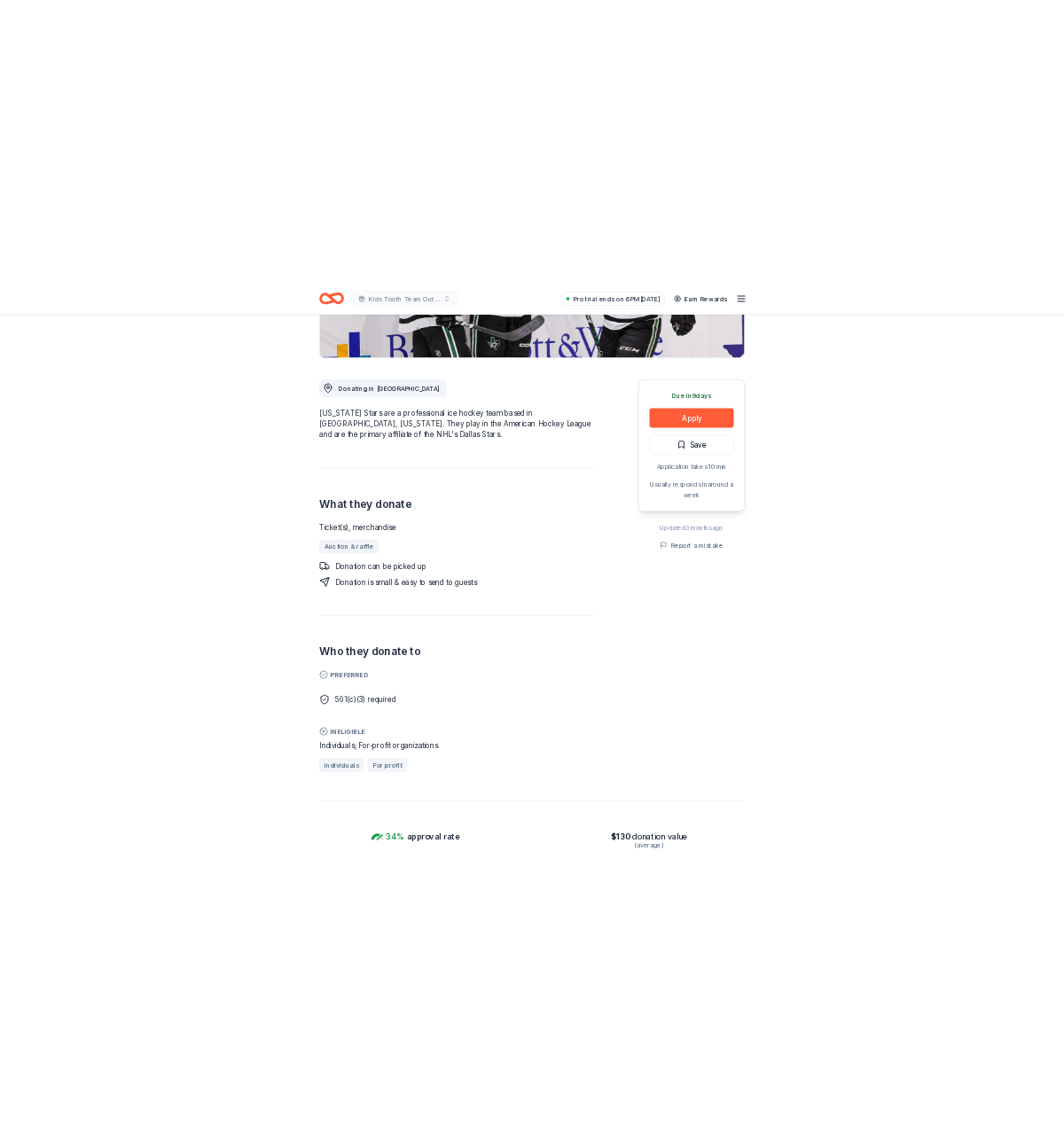
scroll to position [852, 0]
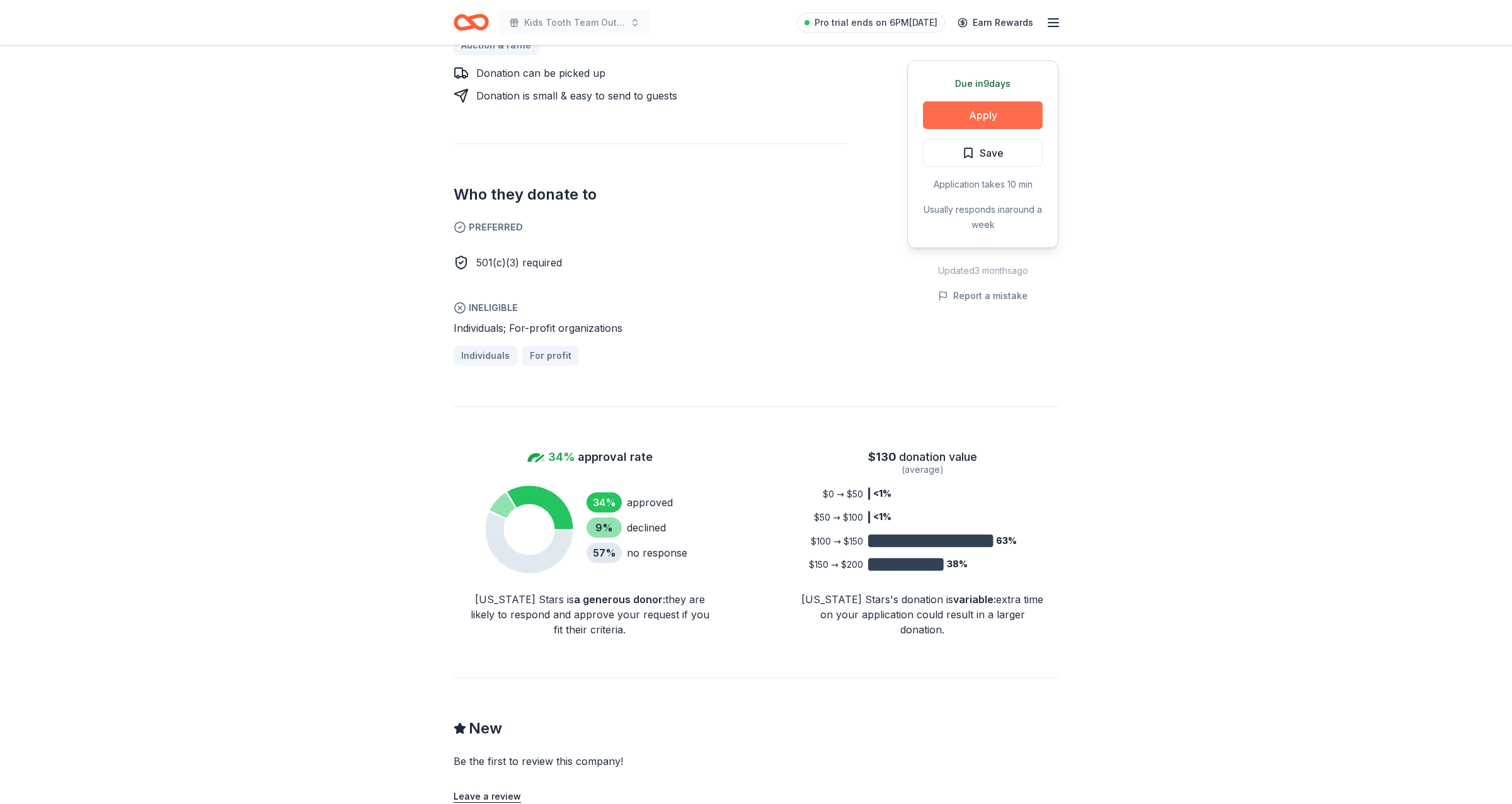
click at [966, 107] on button "Apply" at bounding box center [983, 115] width 120 height 28
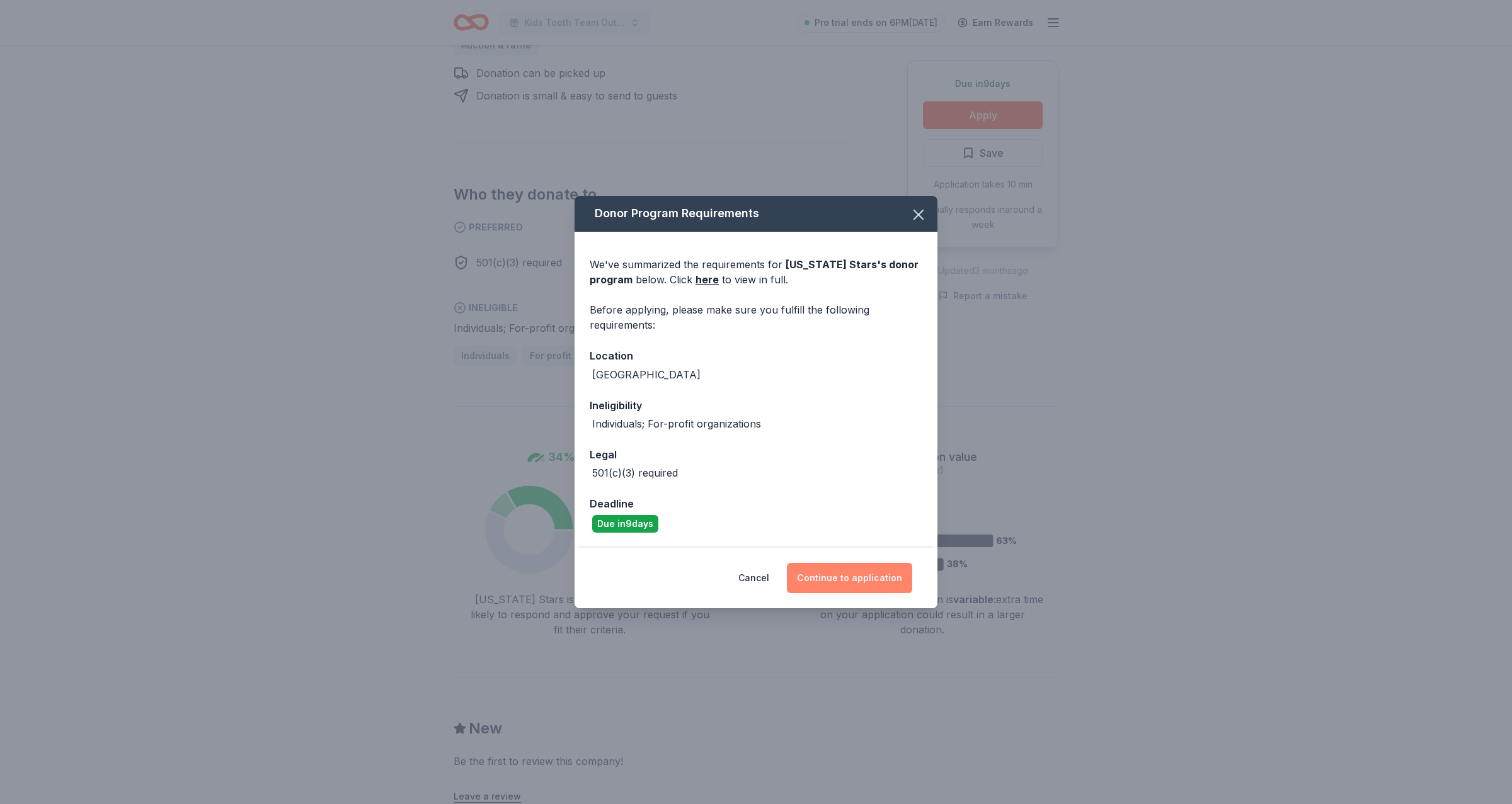
click at [836, 572] on button "Continue to application" at bounding box center [850, 579] width 126 height 30
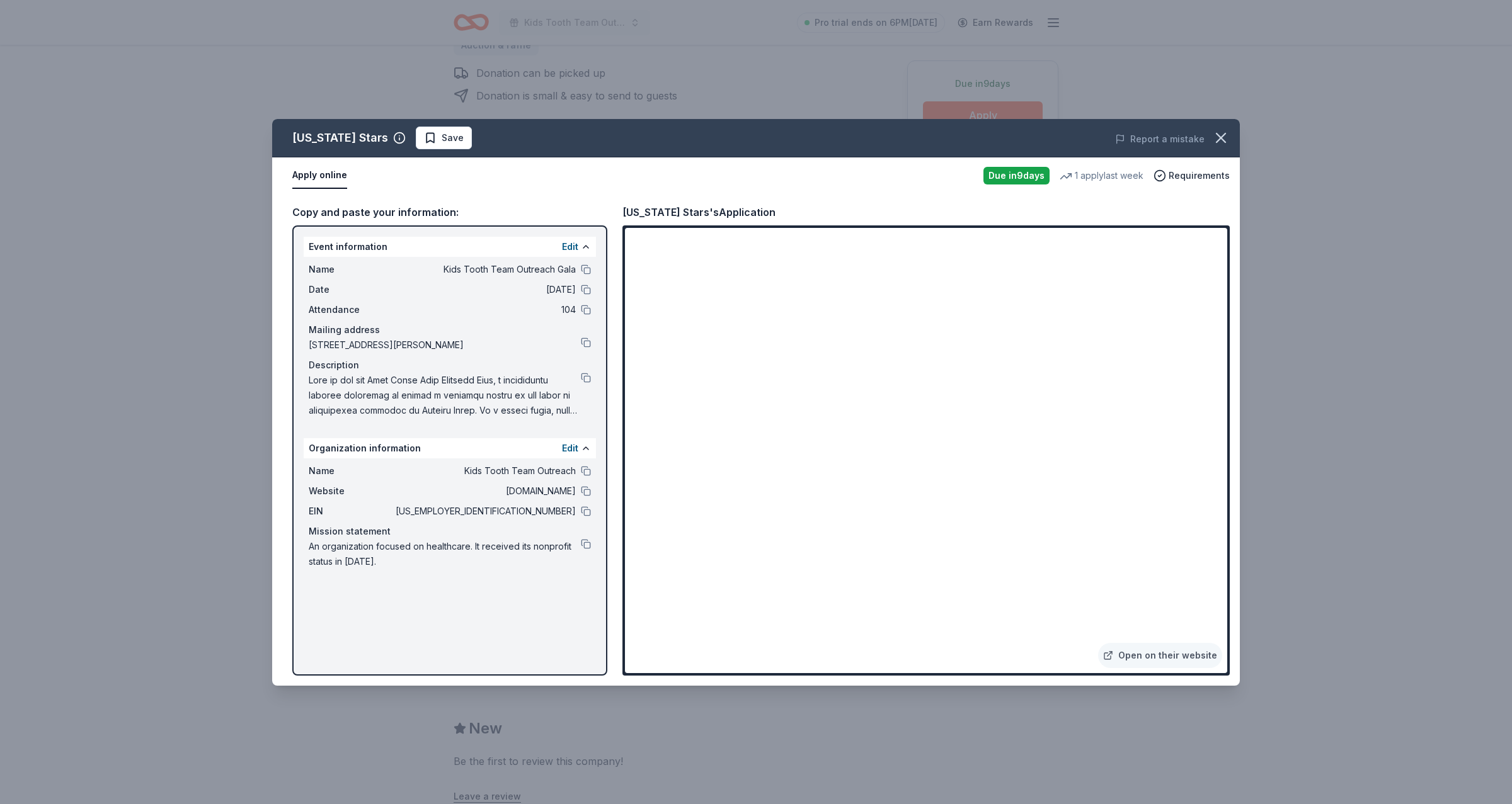
click at [587, 463] on div "Name Kids Tooth Team Outreach" at bounding box center [450, 471] width 282 height 15
click at [587, 469] on button at bounding box center [586, 471] width 10 height 10
click at [746, 433] on li "Organization Name copied" at bounding box center [755, 403] width 150 height 76
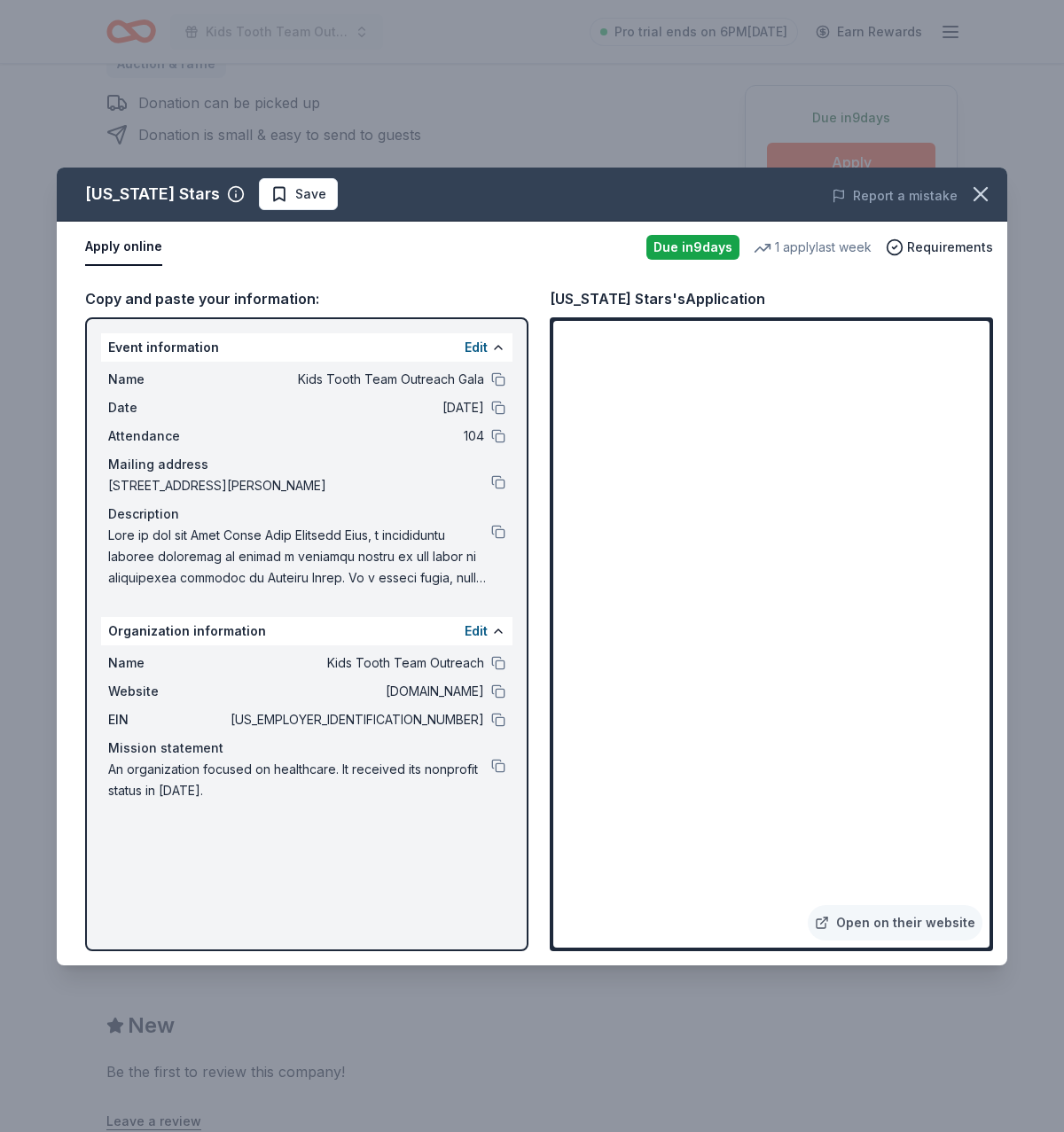
click at [291, 568] on span at bounding box center [299, 557] width 383 height 64
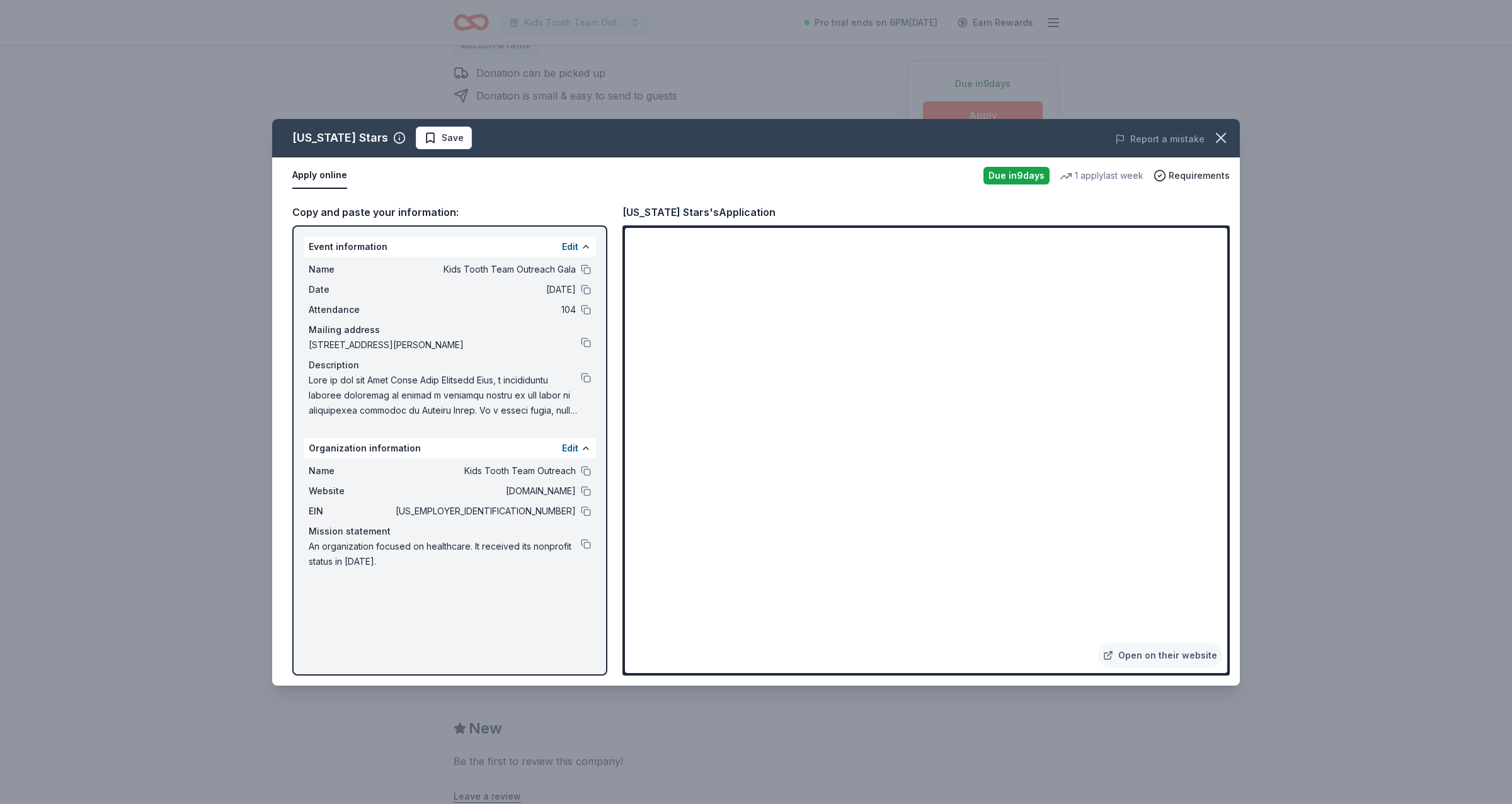
click at [586, 258] on div "Name Kids Tooth Team Outreach Gala Date 10/23/25 Attendance 104 Mailing address…" at bounding box center [450, 340] width 292 height 166
click at [586, 265] on button at bounding box center [586, 270] width 10 height 10
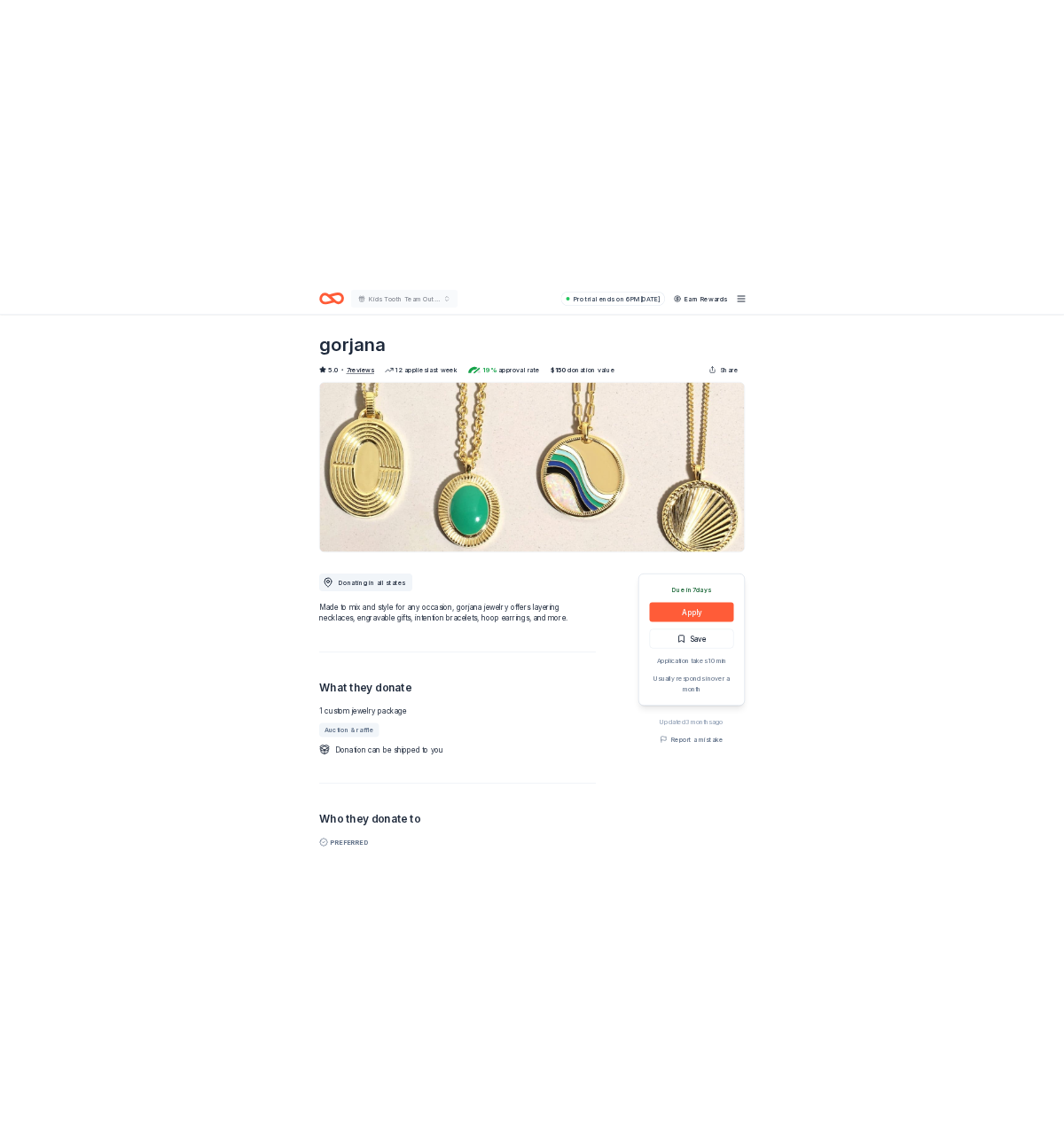
scroll to position [400, 0]
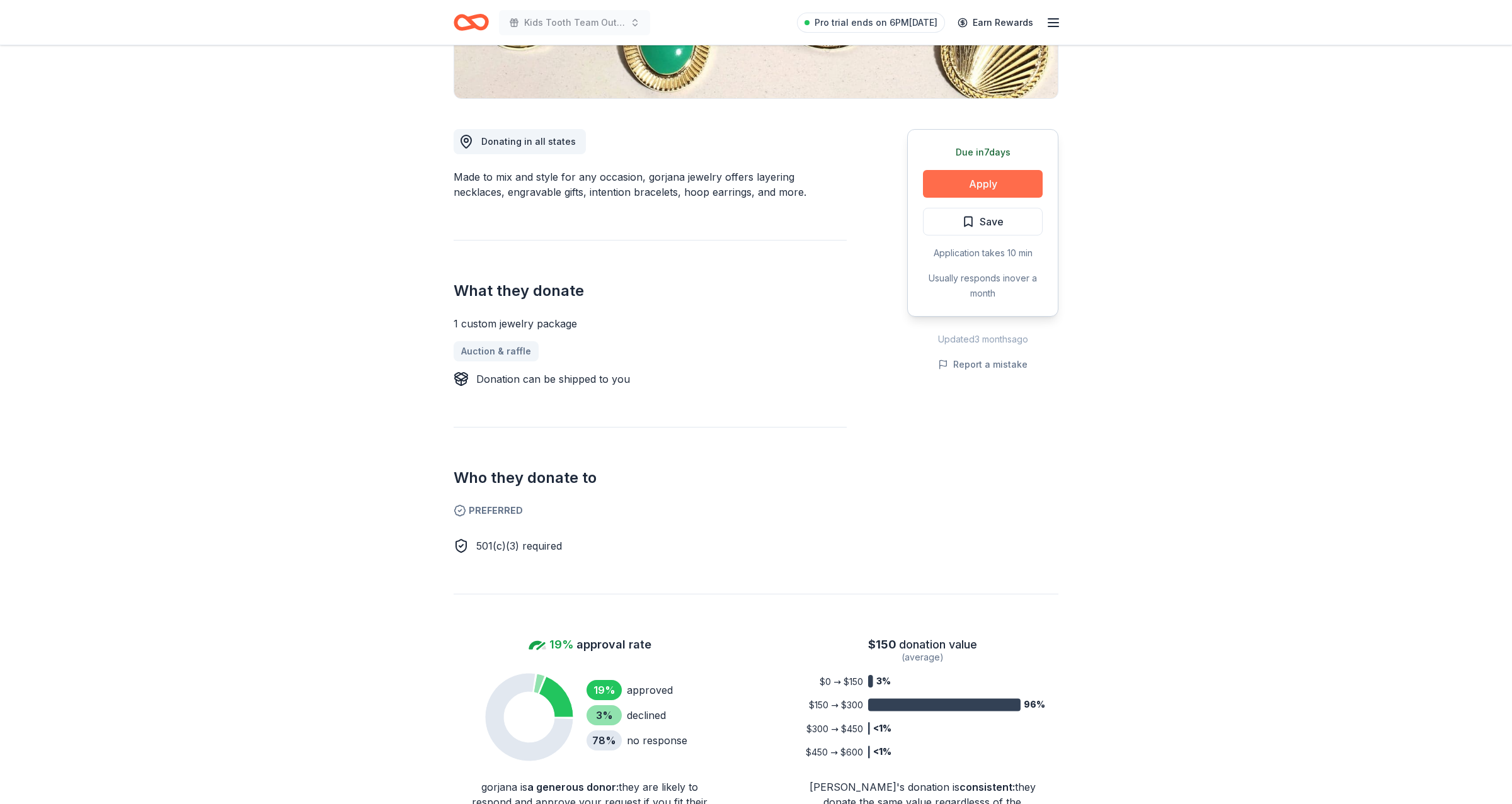
click at [1008, 186] on button "Apply" at bounding box center [983, 184] width 120 height 28
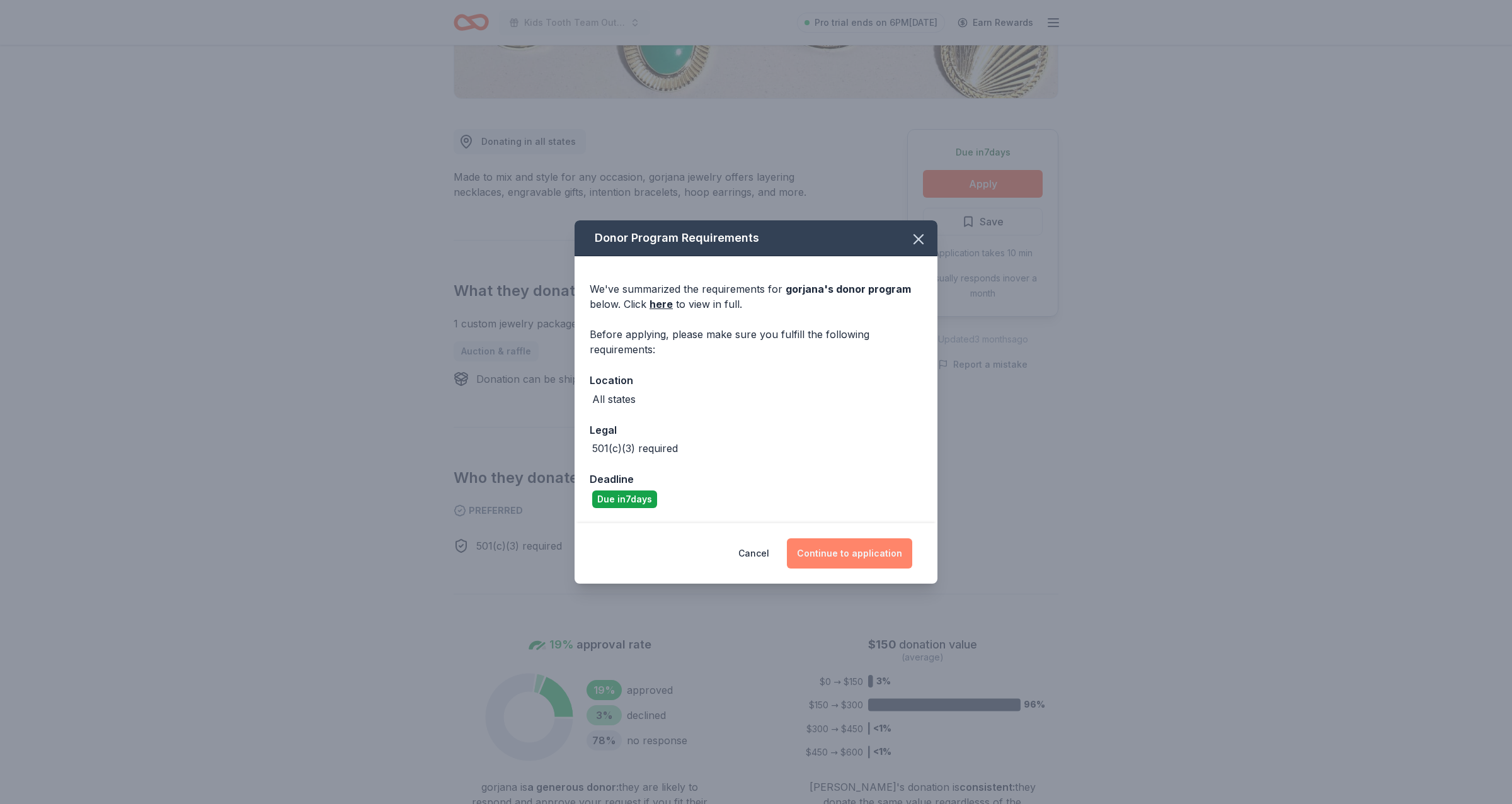
click at [851, 550] on button "Continue to application" at bounding box center [850, 554] width 126 height 30
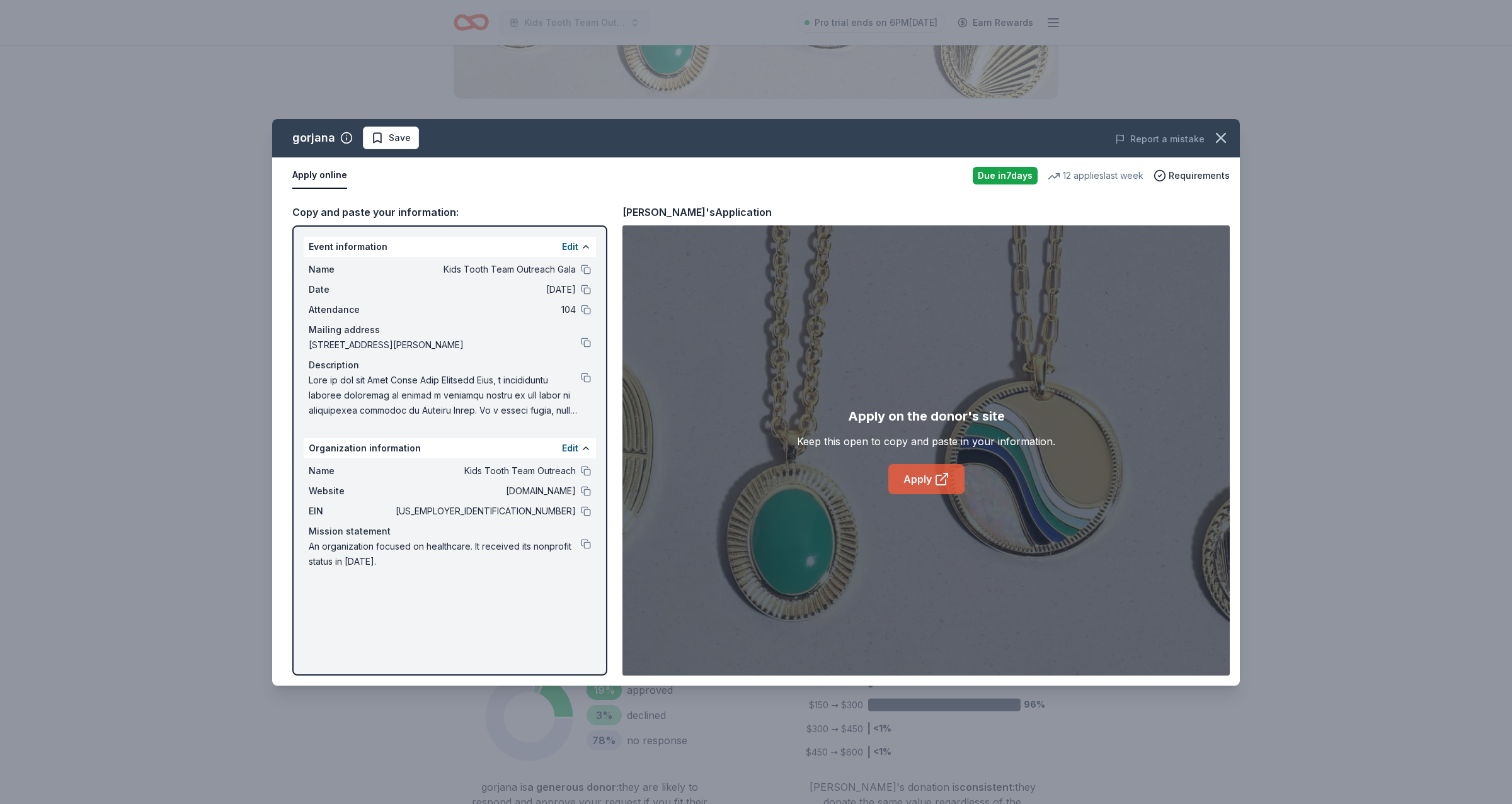
click at [926, 481] on link "Apply" at bounding box center [926, 479] width 77 height 30
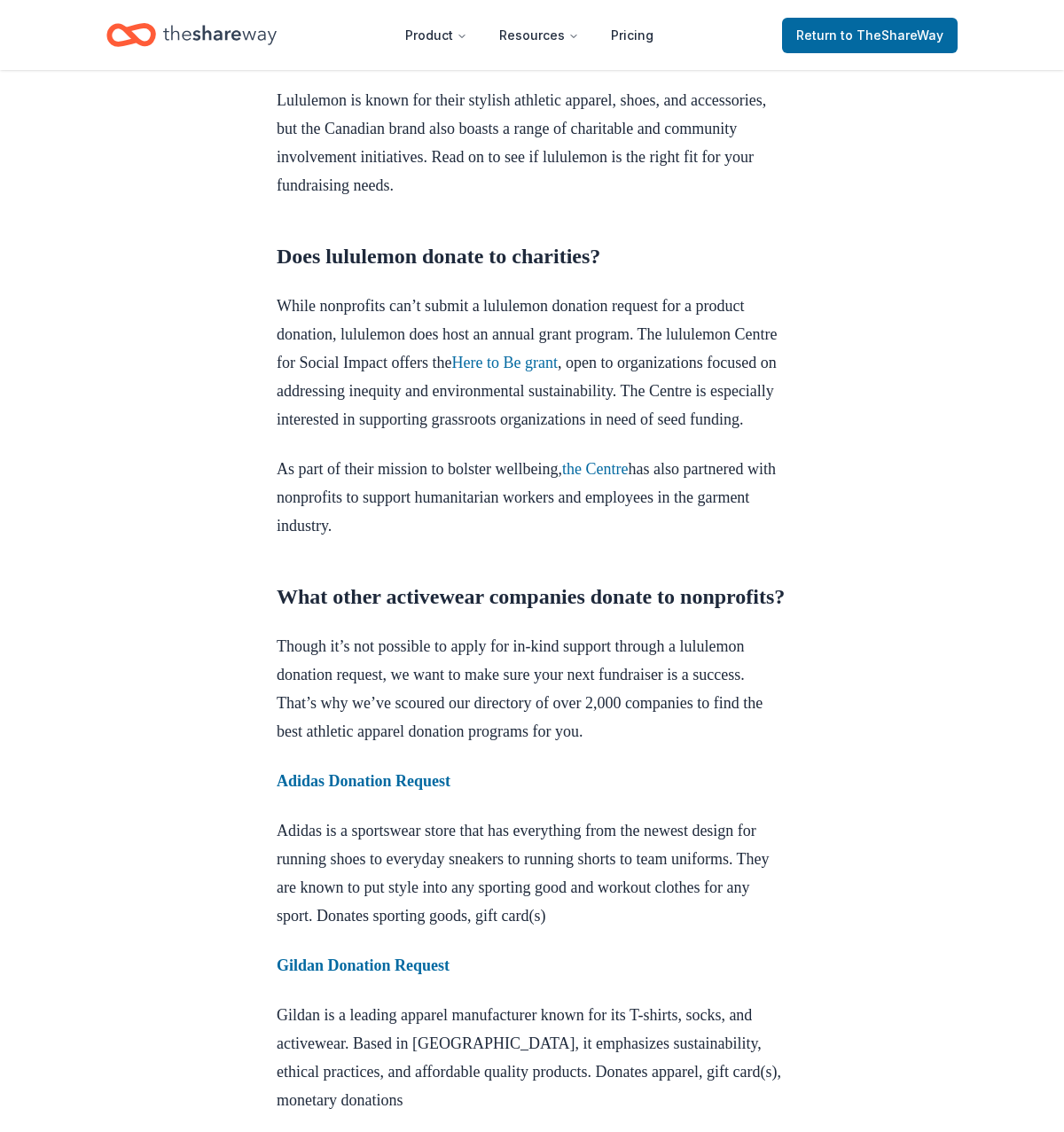
scroll to position [1124, 0]
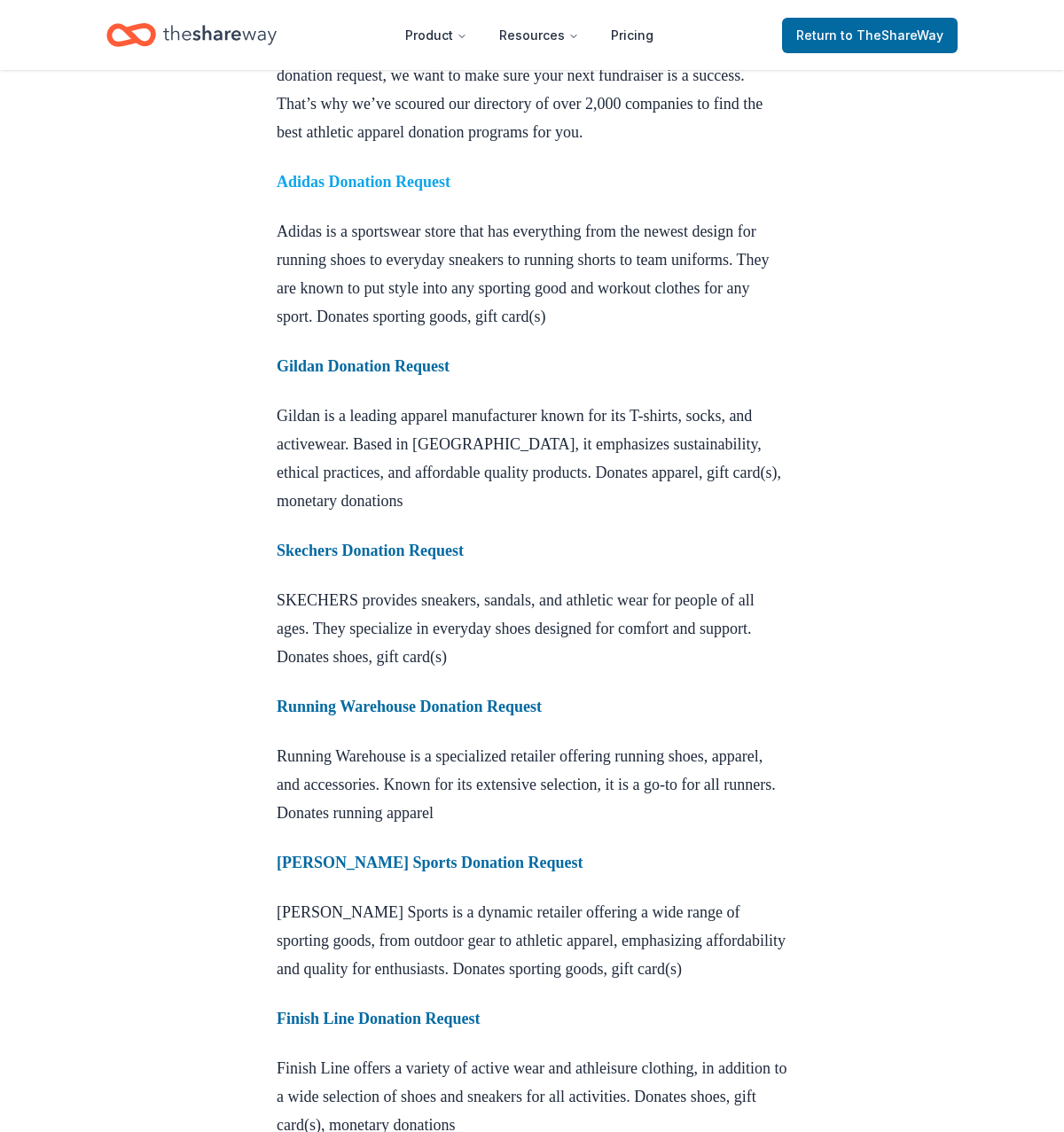
click at [436, 190] on strong "Adidas Donation Request" at bounding box center [363, 182] width 174 height 17
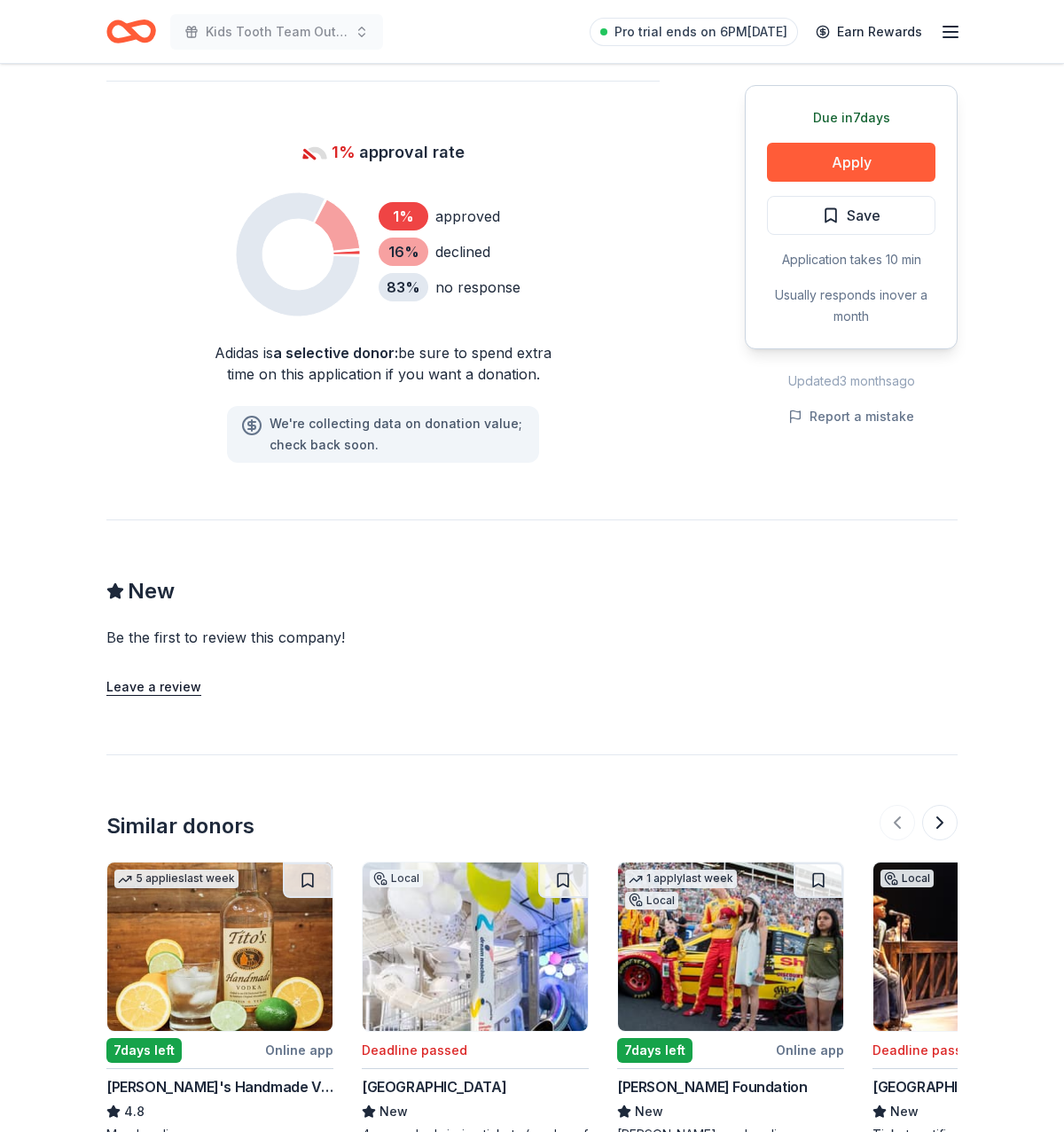
scroll to position [1146, 0]
